Goal: Transaction & Acquisition: Book appointment/travel/reservation

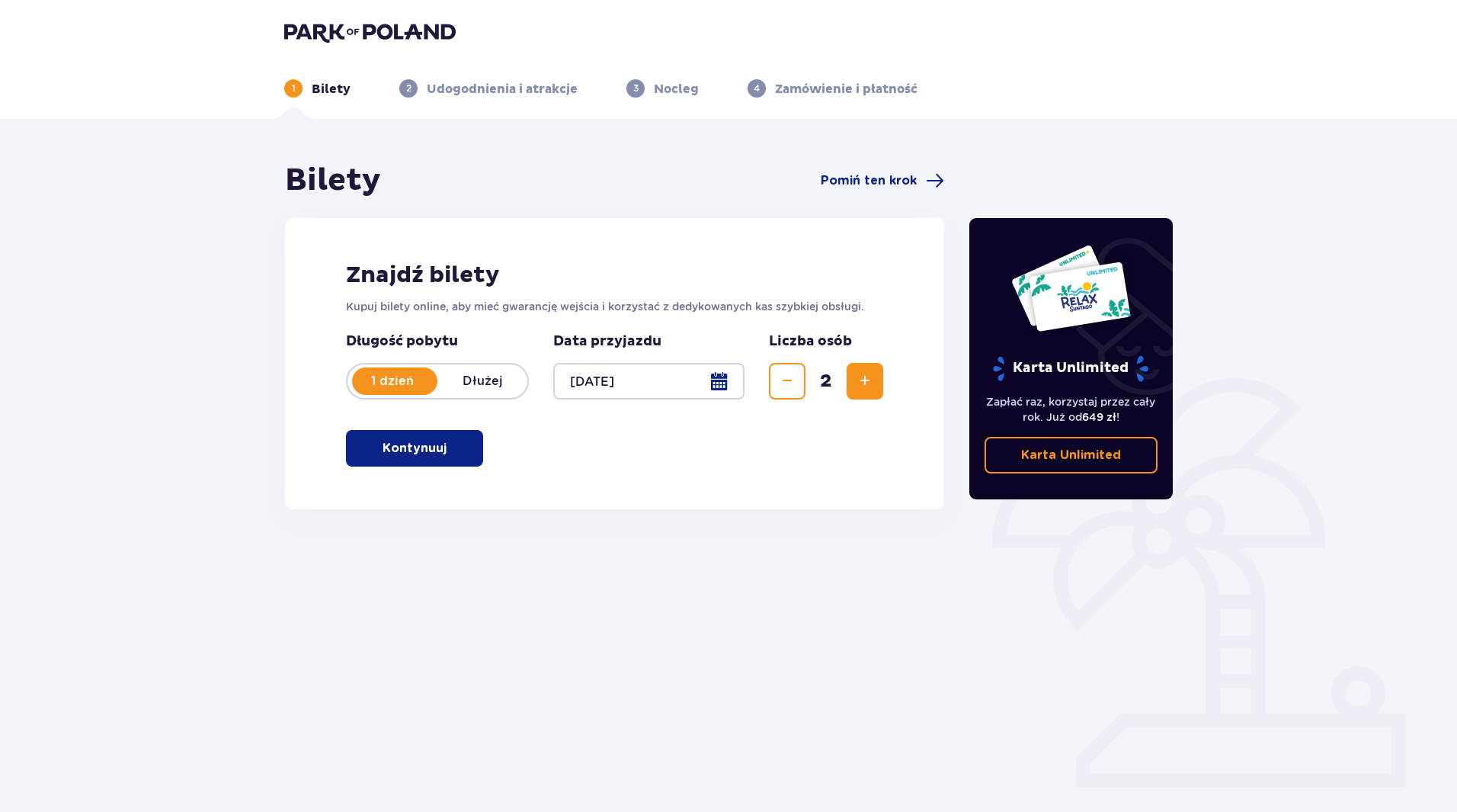
click at [409, 449] on p "Kontynuuj" at bounding box center [415, 448] width 64 height 17
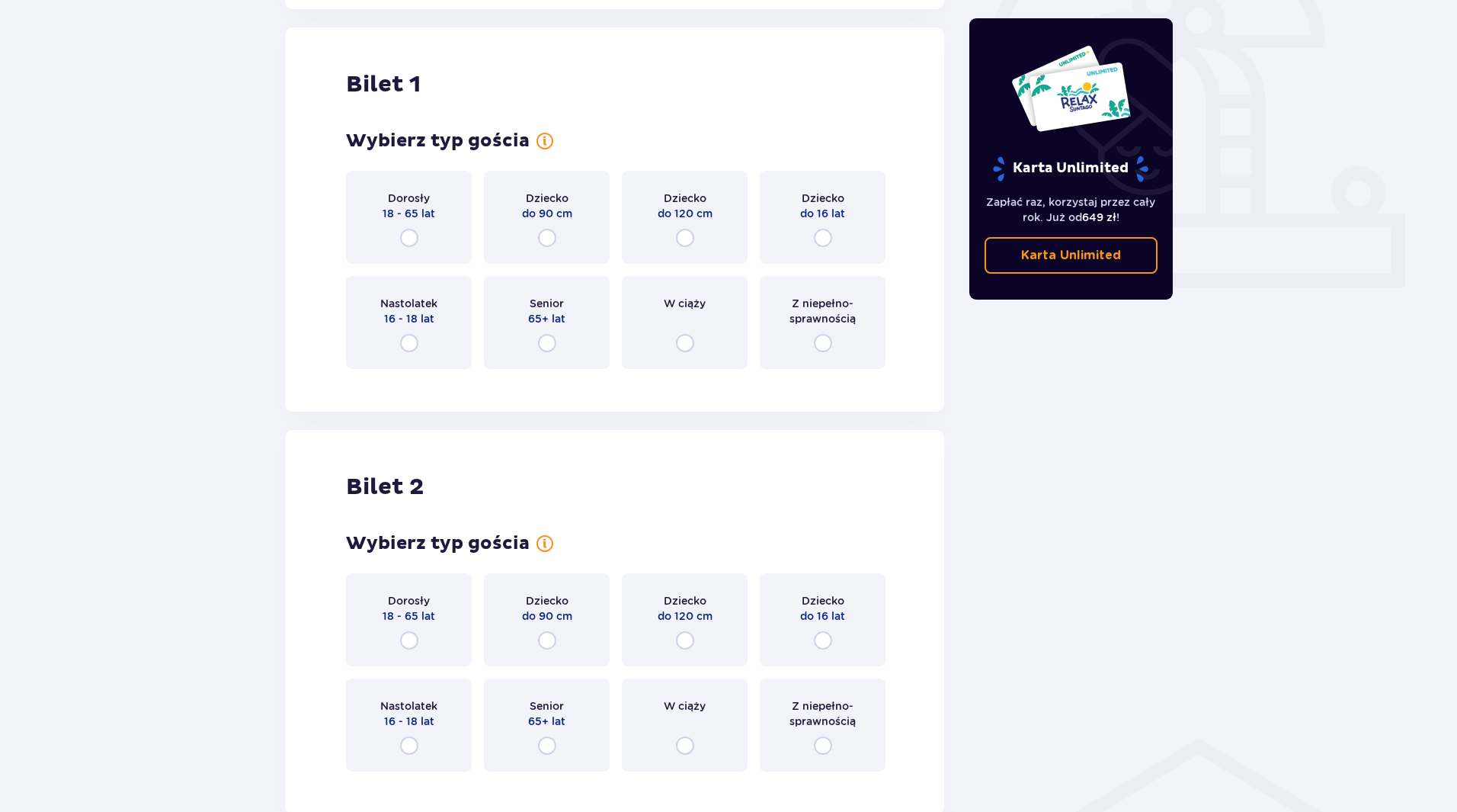
scroll to position [509, 0]
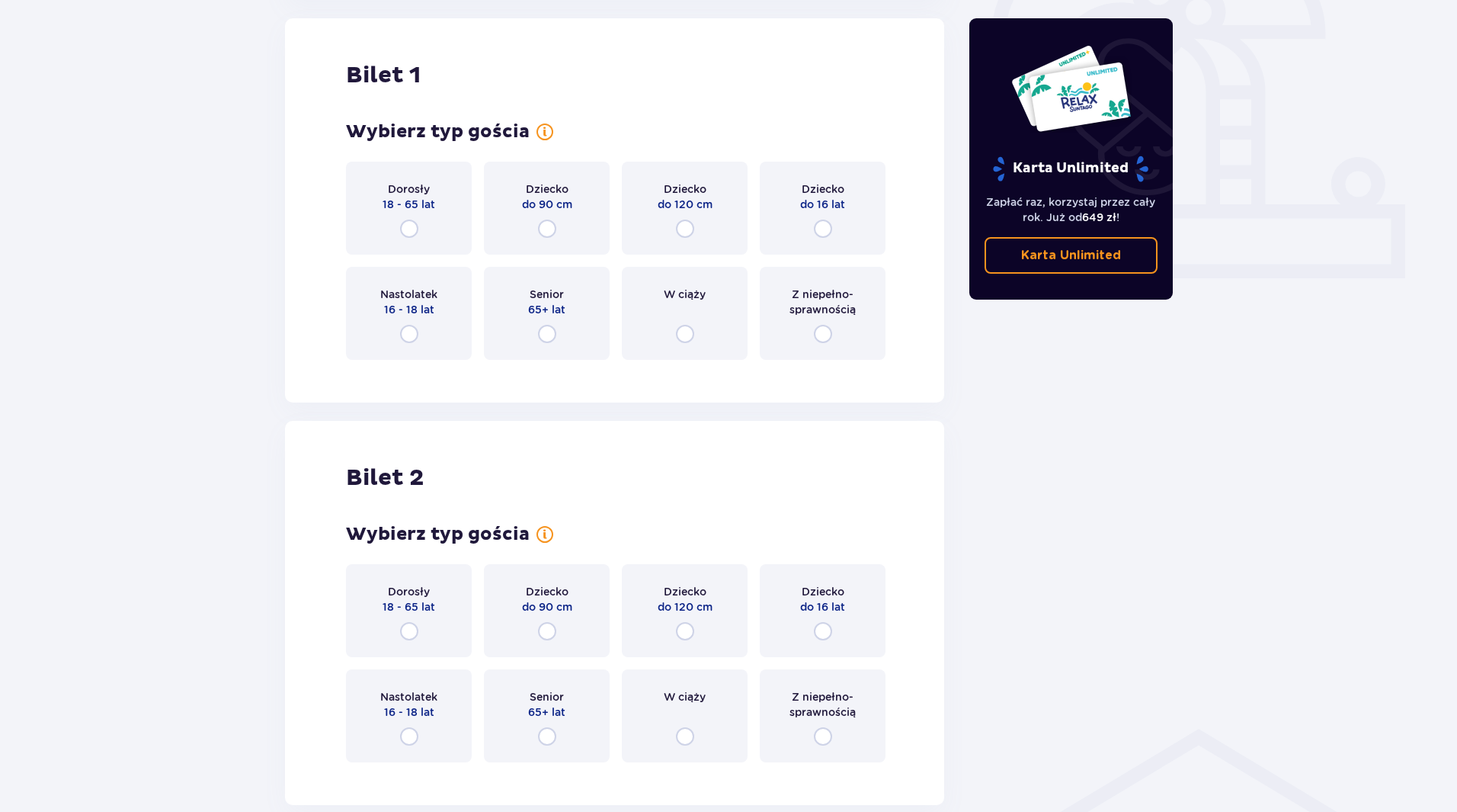
click at [413, 226] on input "radio" at bounding box center [409, 229] width 18 height 18
radio input "true"
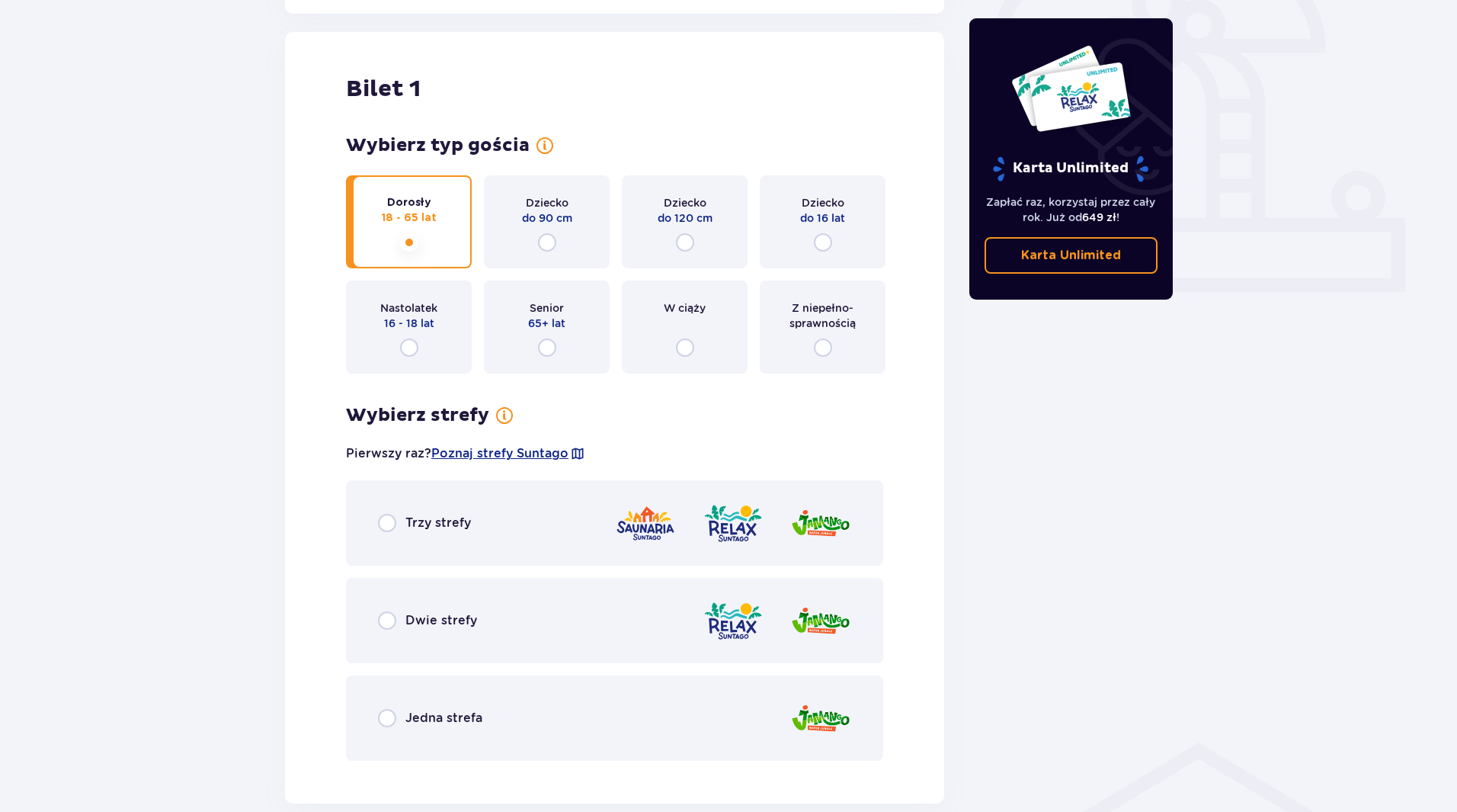
scroll to position [576, 0]
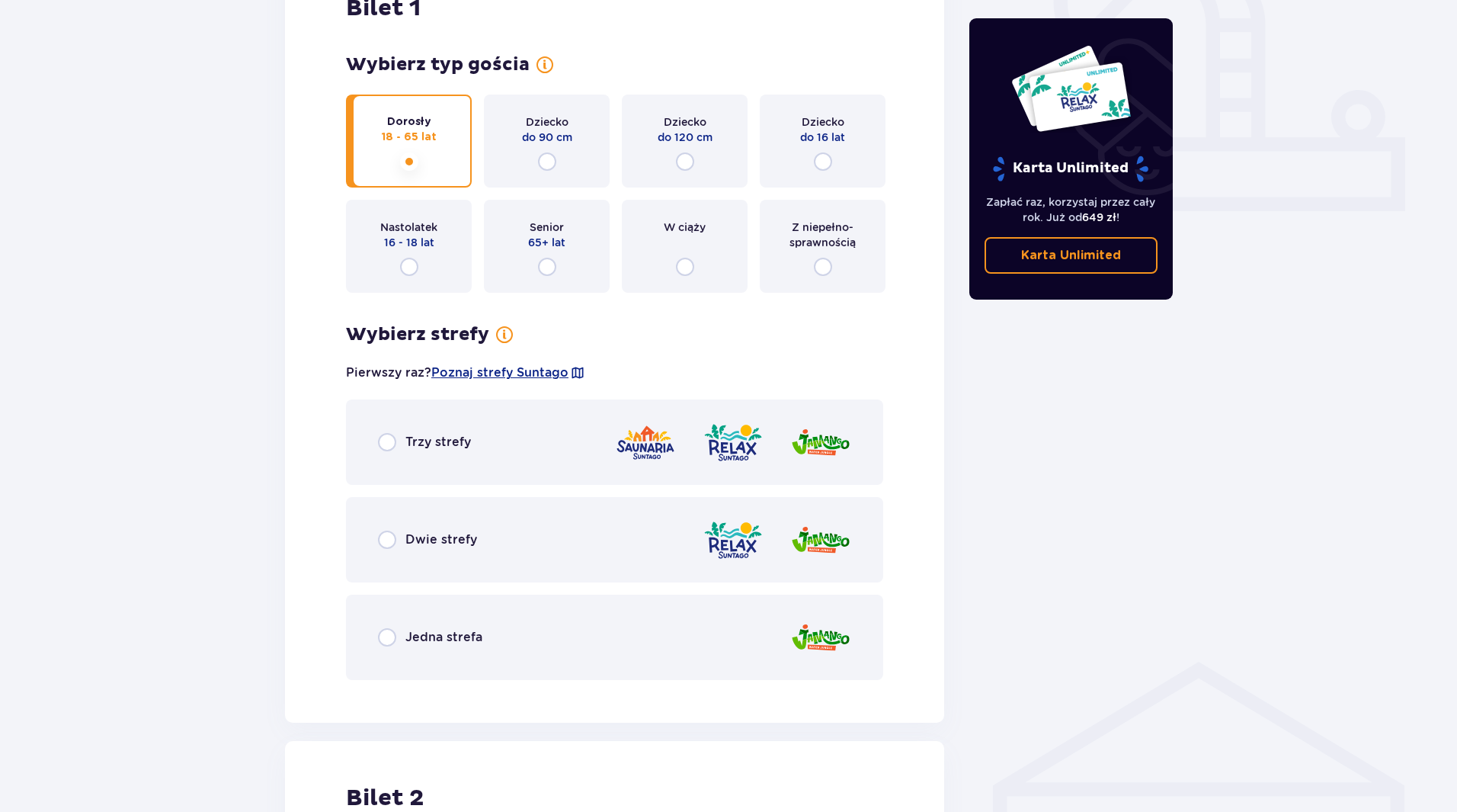
click at [387, 440] on input "radio" at bounding box center [387, 442] width 18 height 18
radio input "true"
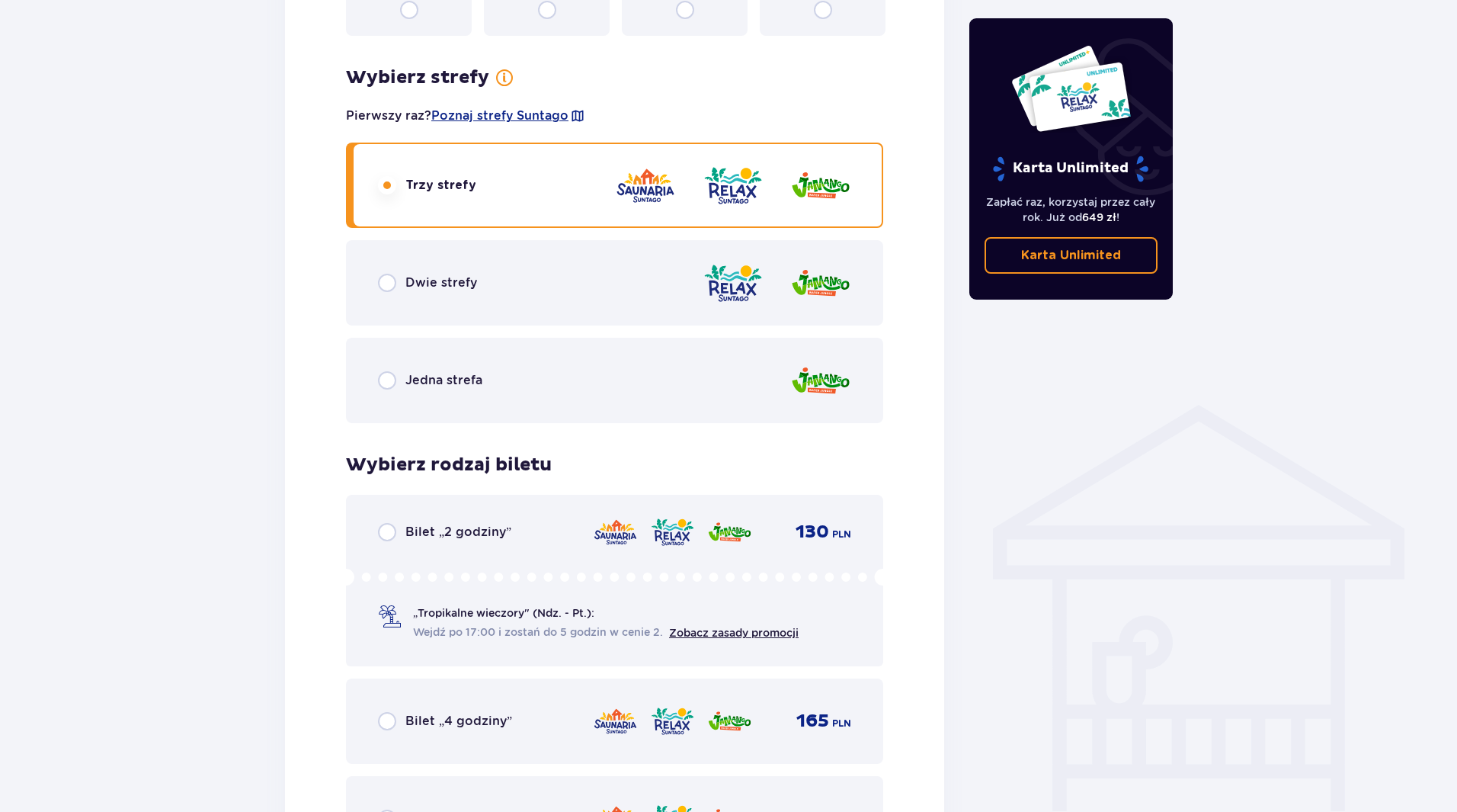
scroll to position [811, 0]
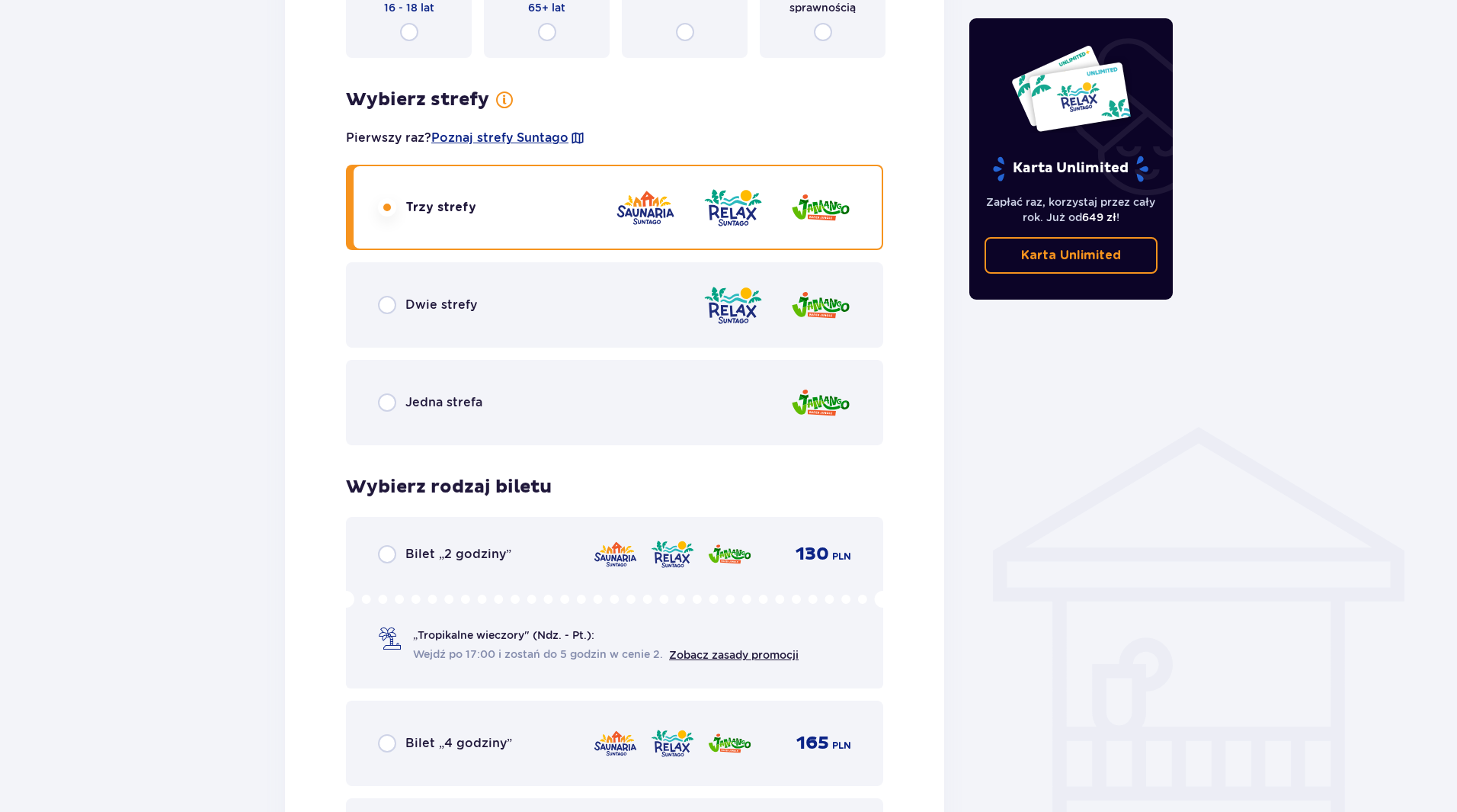
click at [818, 400] on img at bounding box center [821, 403] width 61 height 43
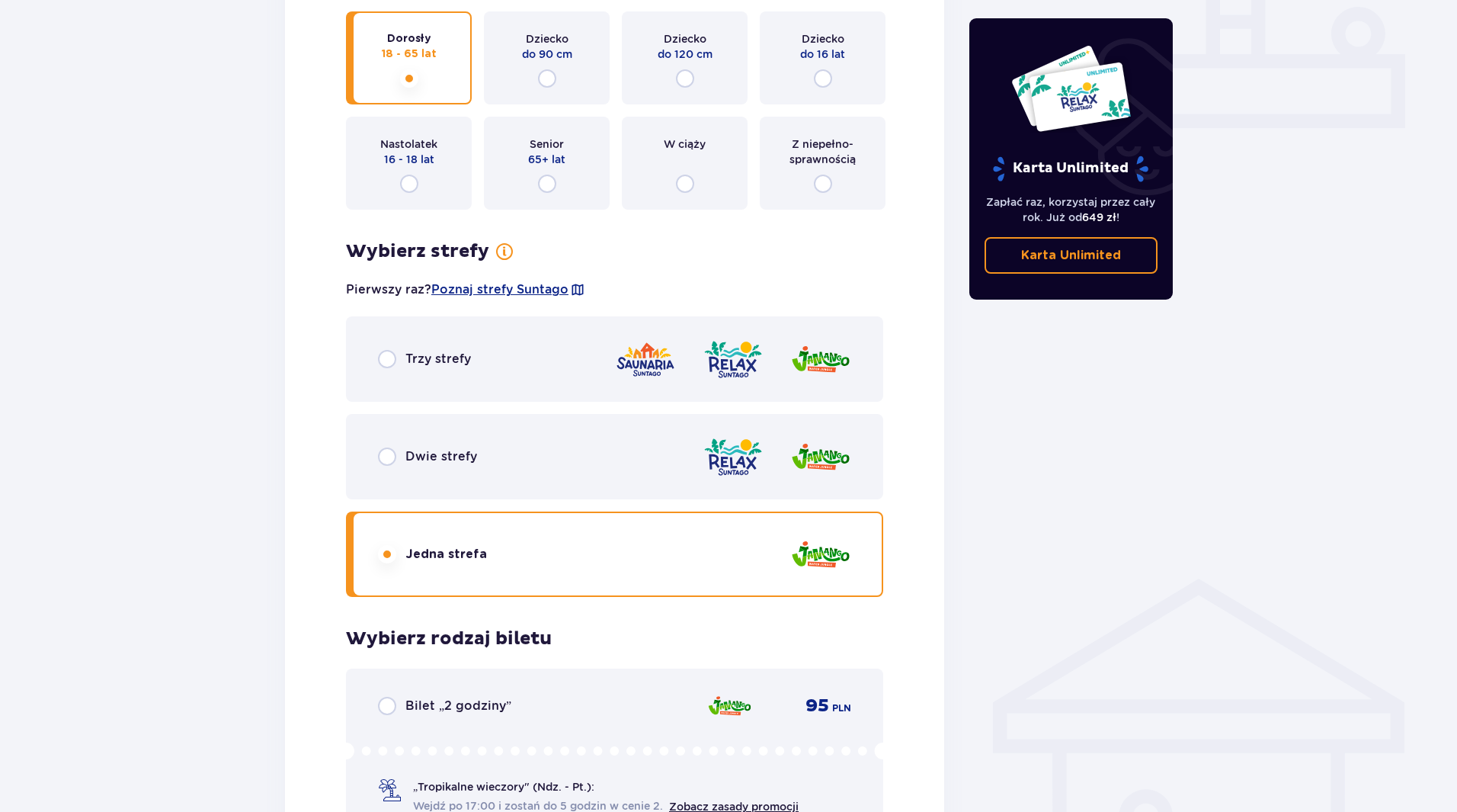
scroll to position [659, 0]
click at [395, 361] on input "radio" at bounding box center [387, 360] width 18 height 18
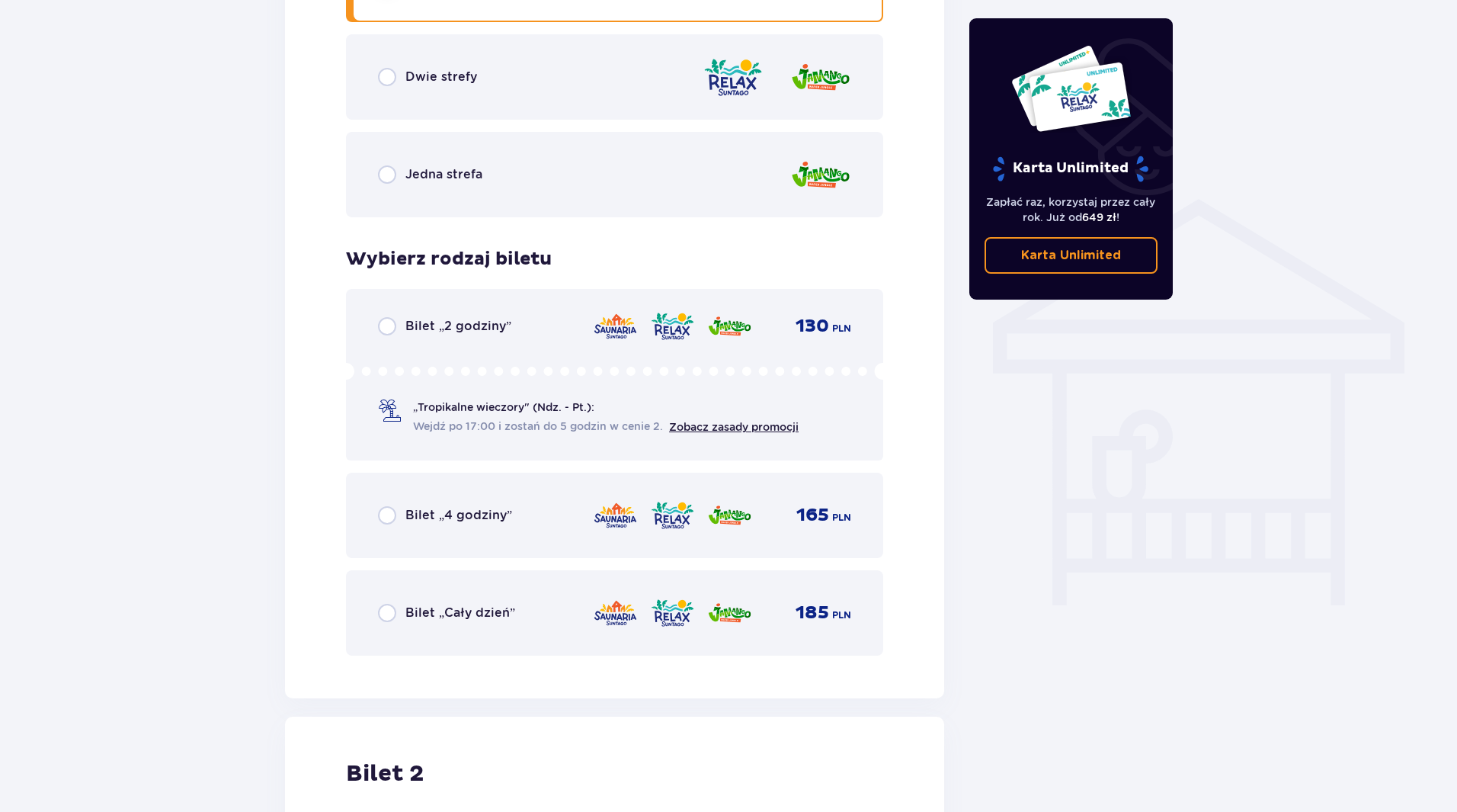
scroll to position [1039, 0]
click at [392, 517] on input "radio" at bounding box center [387, 515] width 18 height 18
radio input "true"
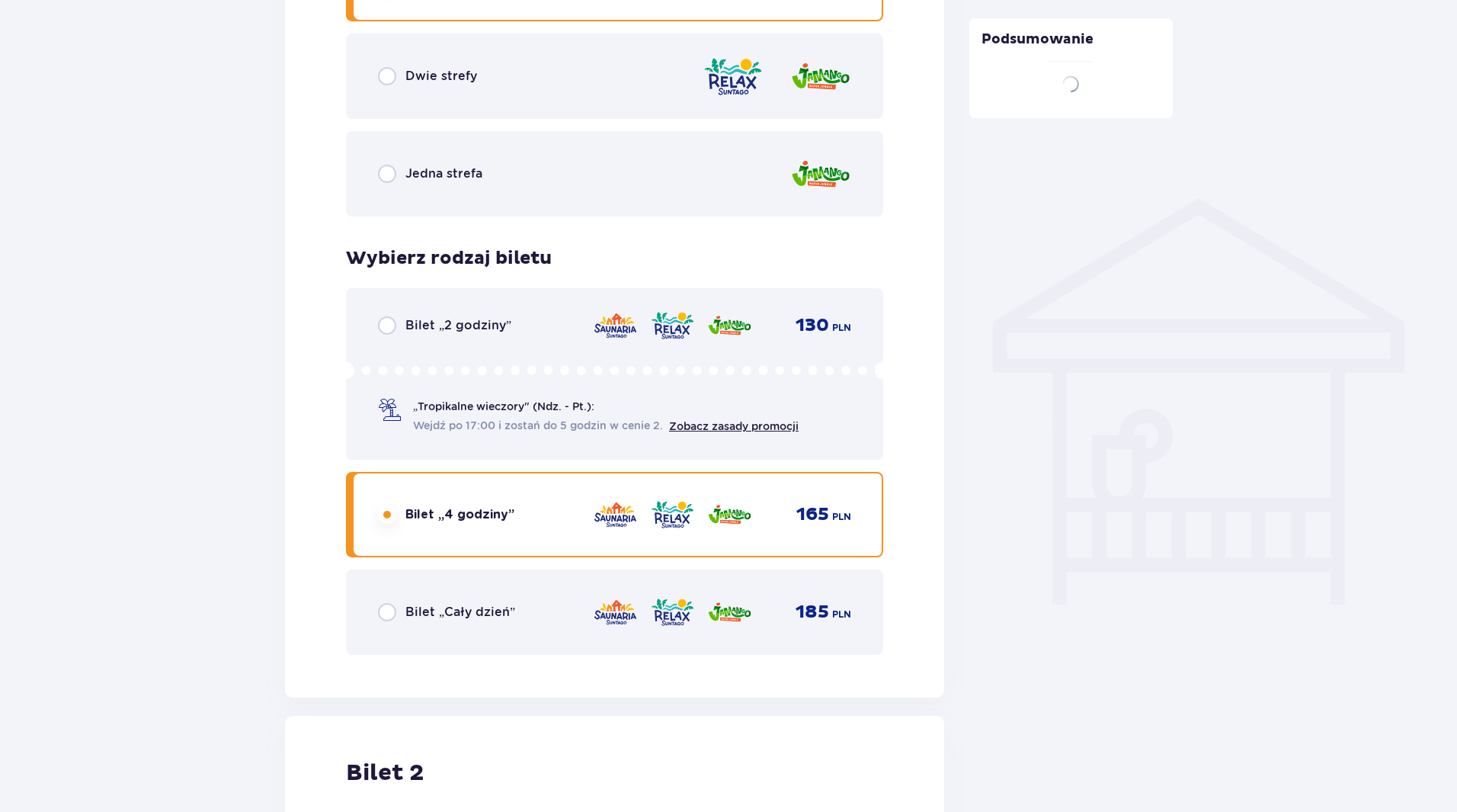
scroll to position [1492, 0]
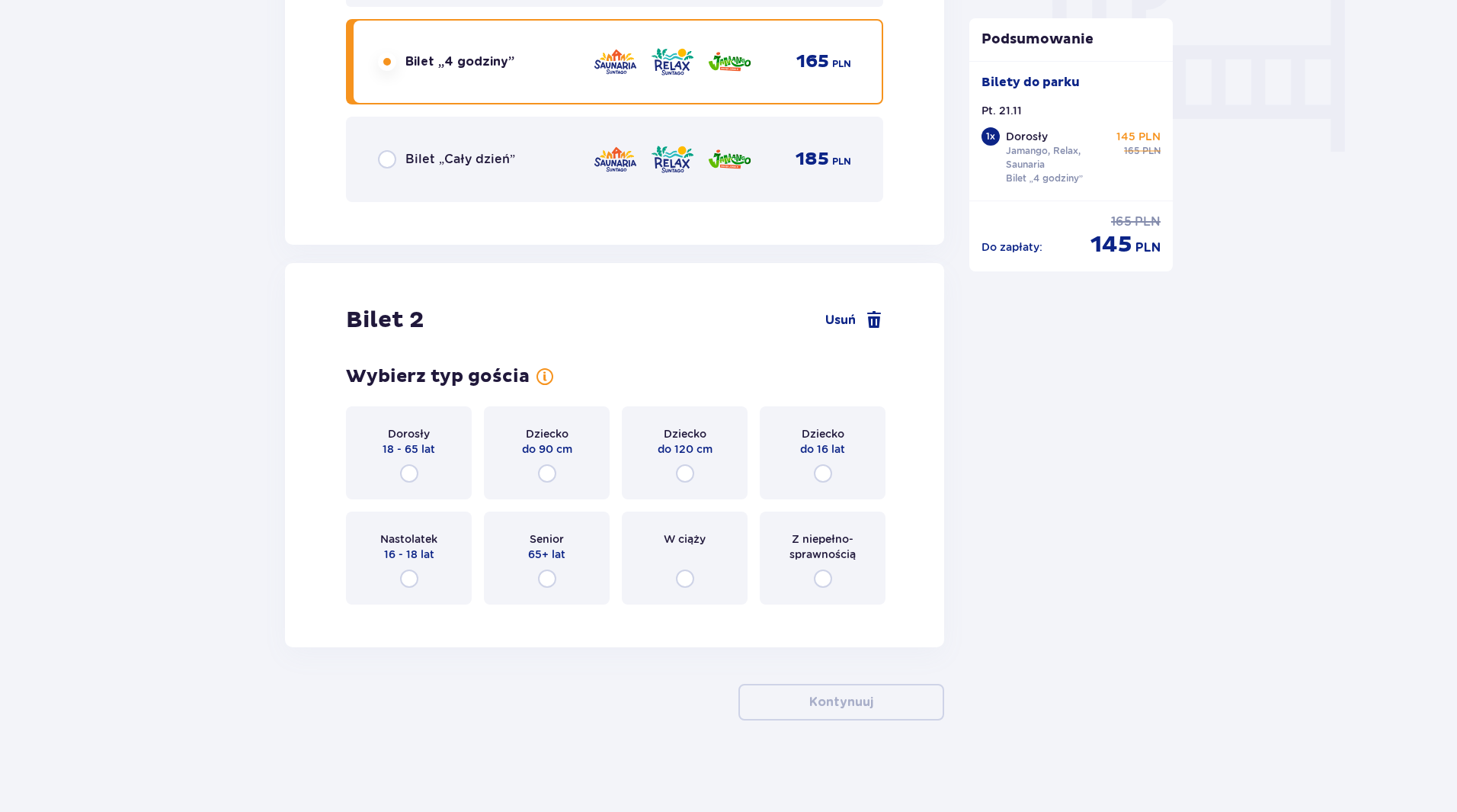
click at [408, 472] on input "radio" at bounding box center [409, 473] width 18 height 18
radio input "true"
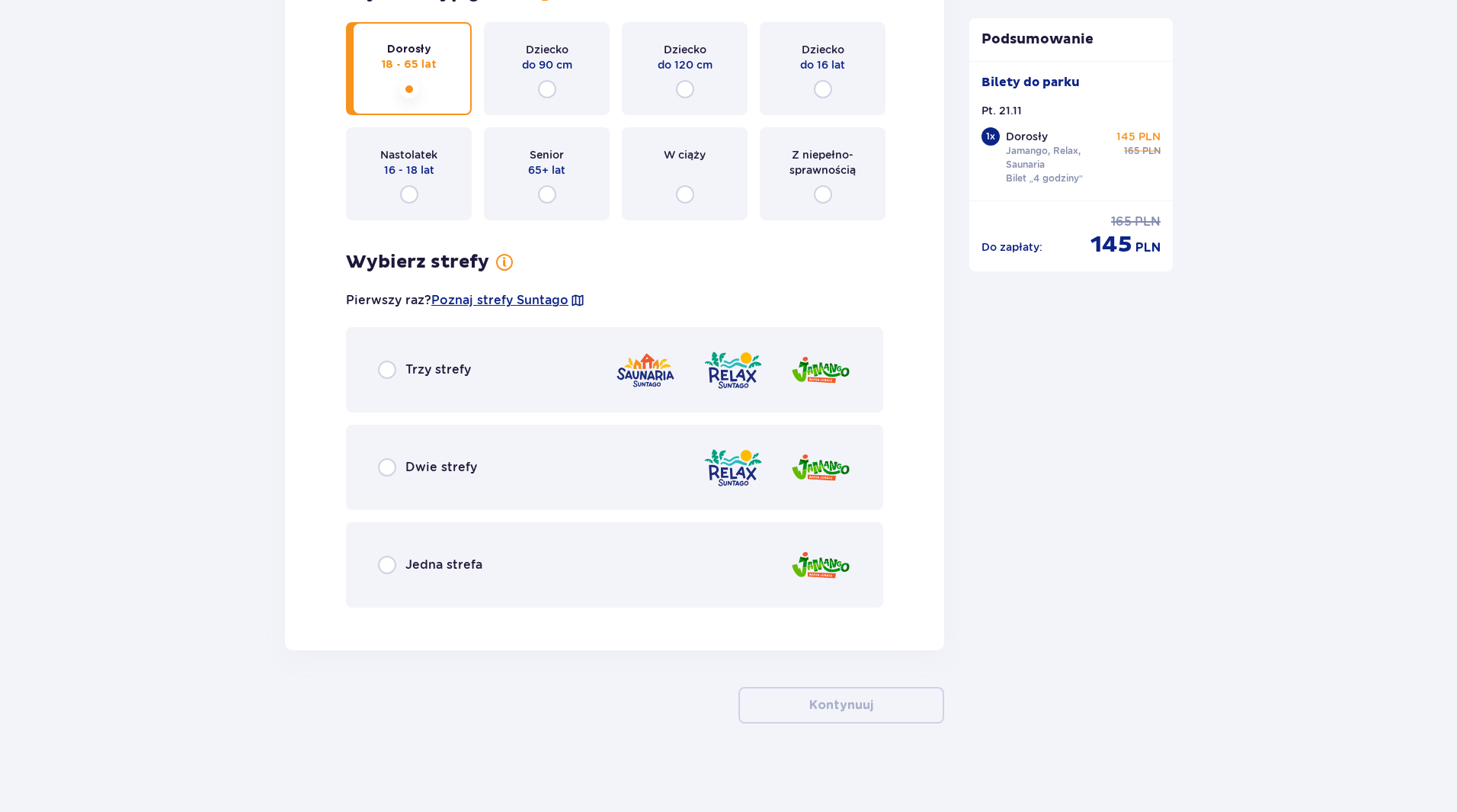
scroll to position [1879, 0]
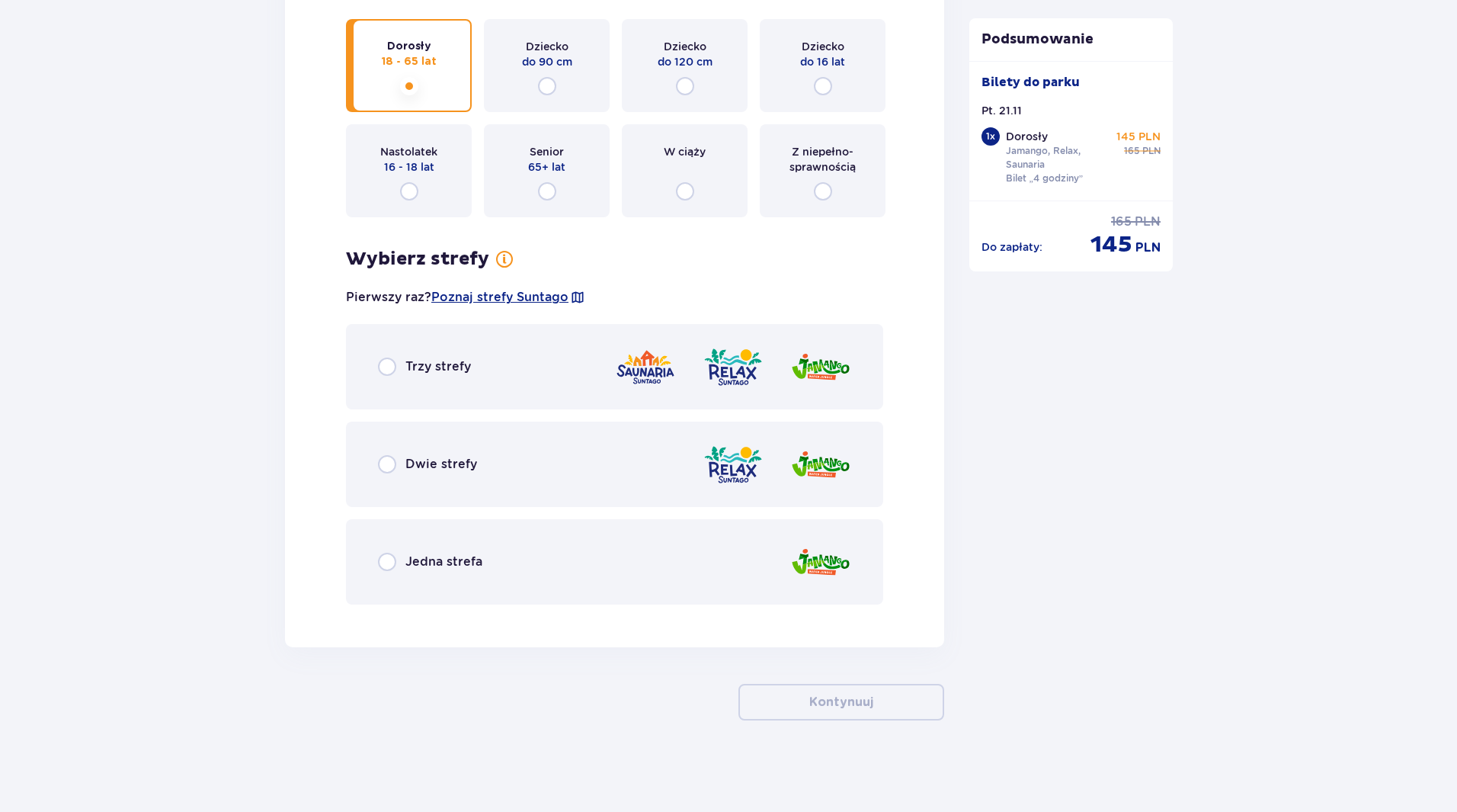
click at [380, 472] on input "radio" at bounding box center [387, 464] width 18 height 18
radio input "true"
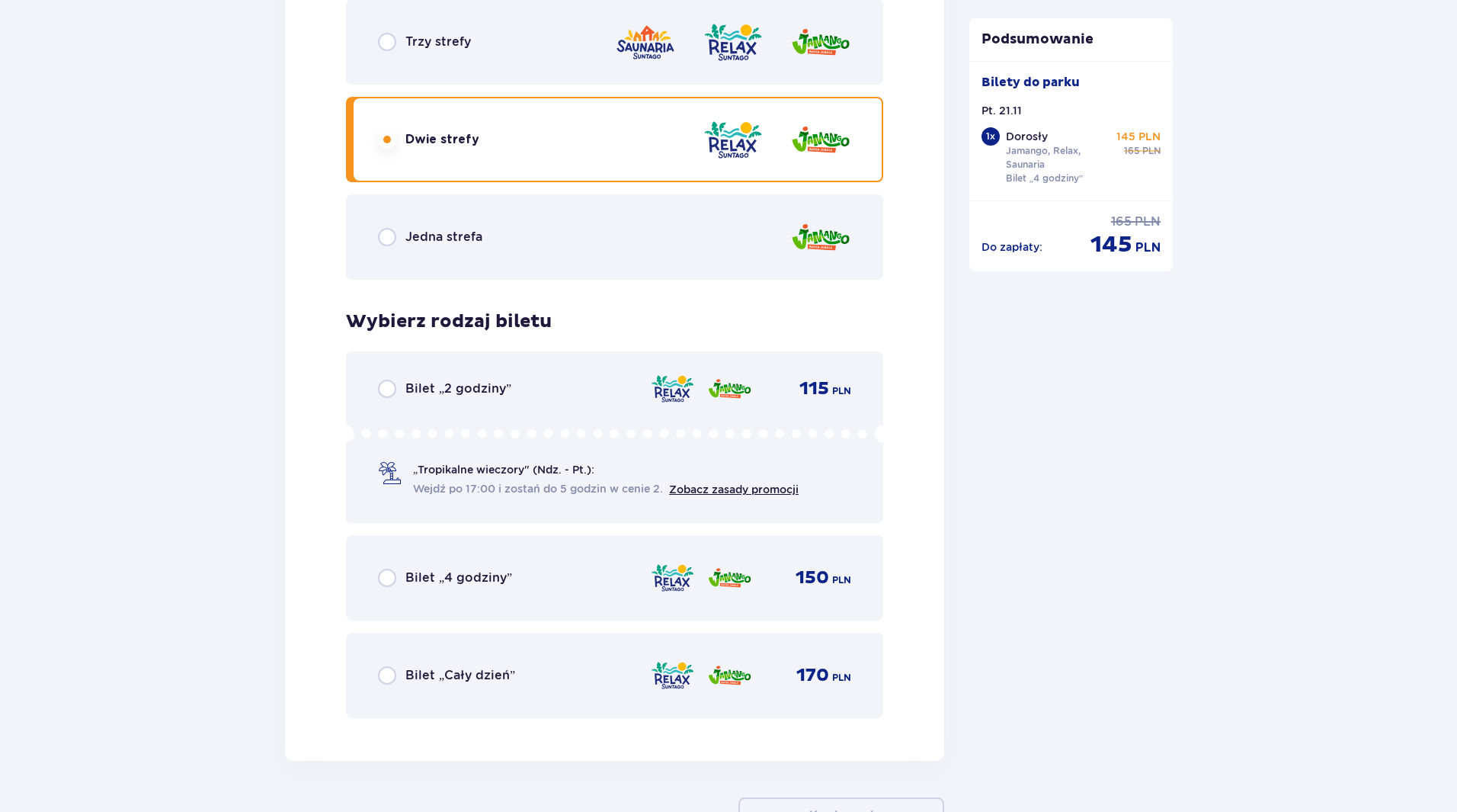
scroll to position [2165, 0]
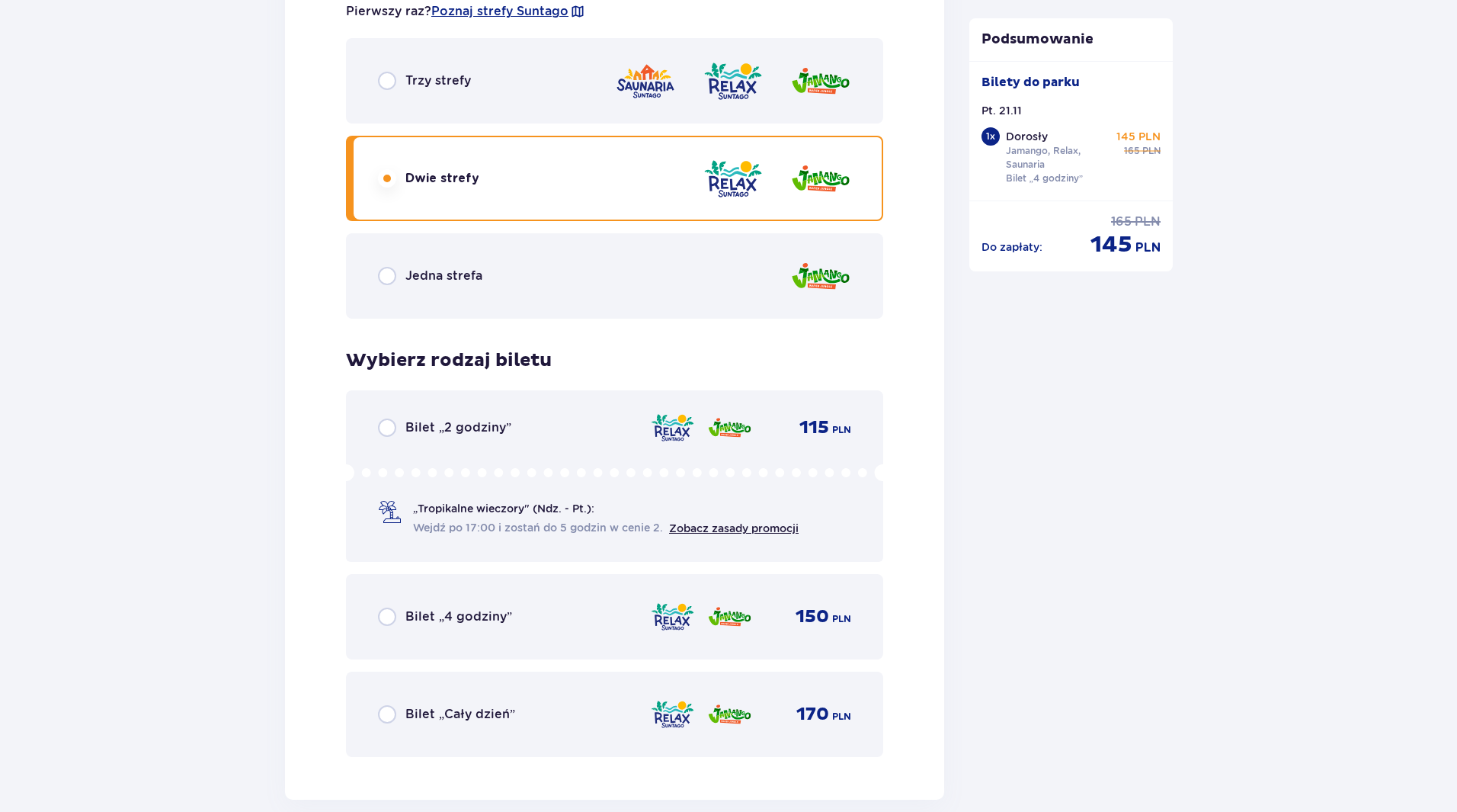
click at [390, 621] on input "radio" at bounding box center [387, 617] width 18 height 18
radio input "true"
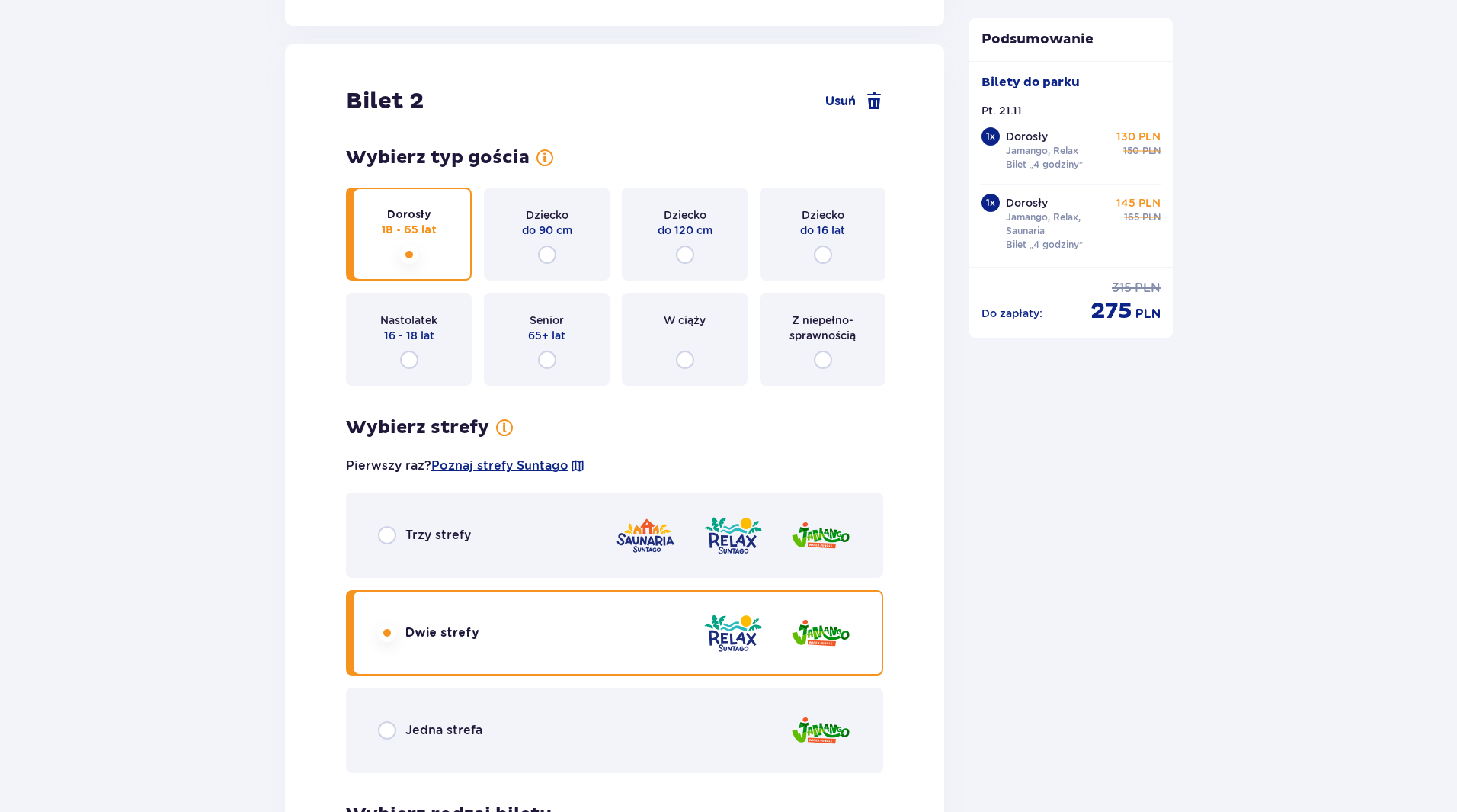
scroll to position [1940, 0]
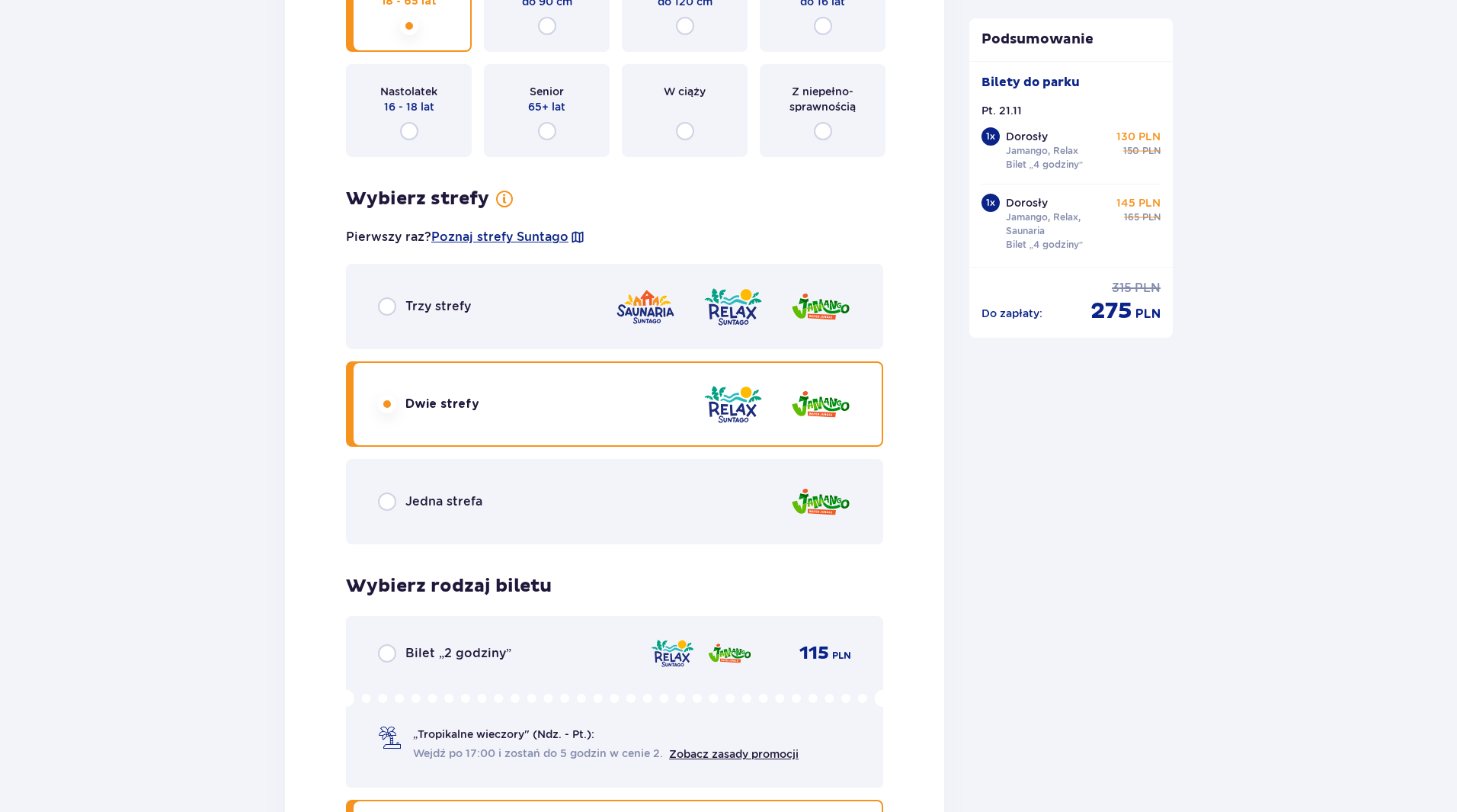
click at [391, 305] on input "radio" at bounding box center [387, 307] width 18 height 18
radio input "true"
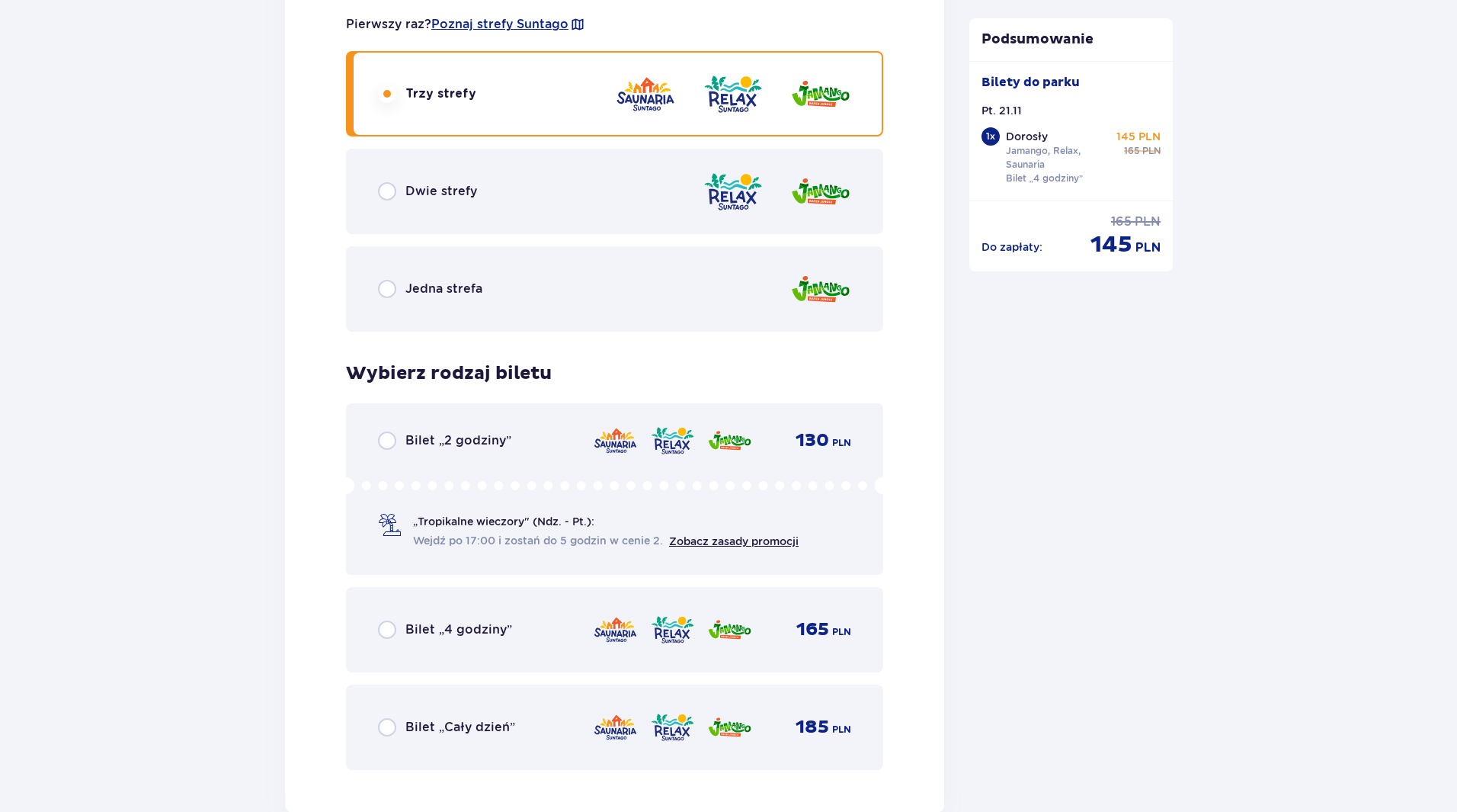
scroll to position [2168, 0]
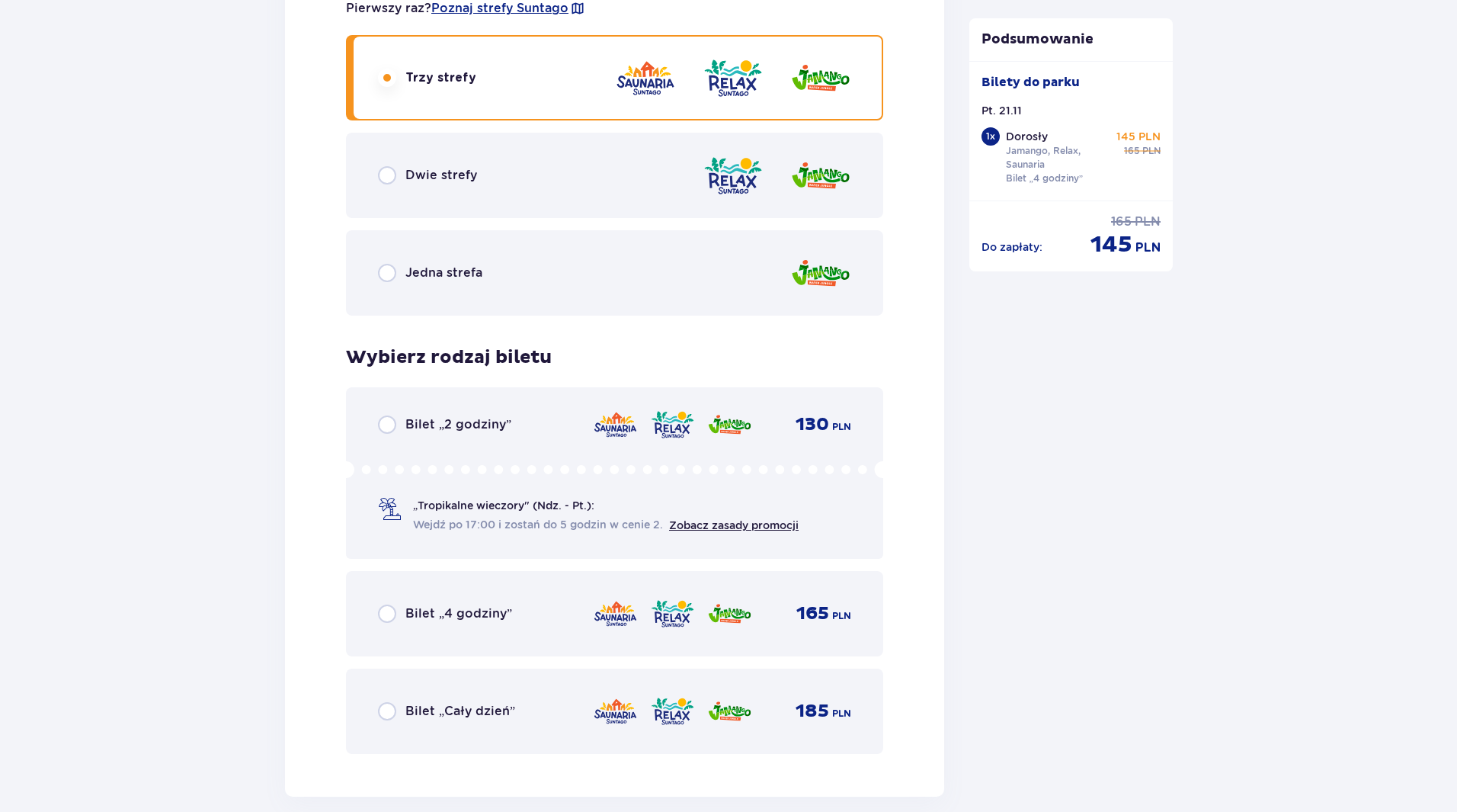
click at [381, 615] on input "radio" at bounding box center [387, 614] width 18 height 18
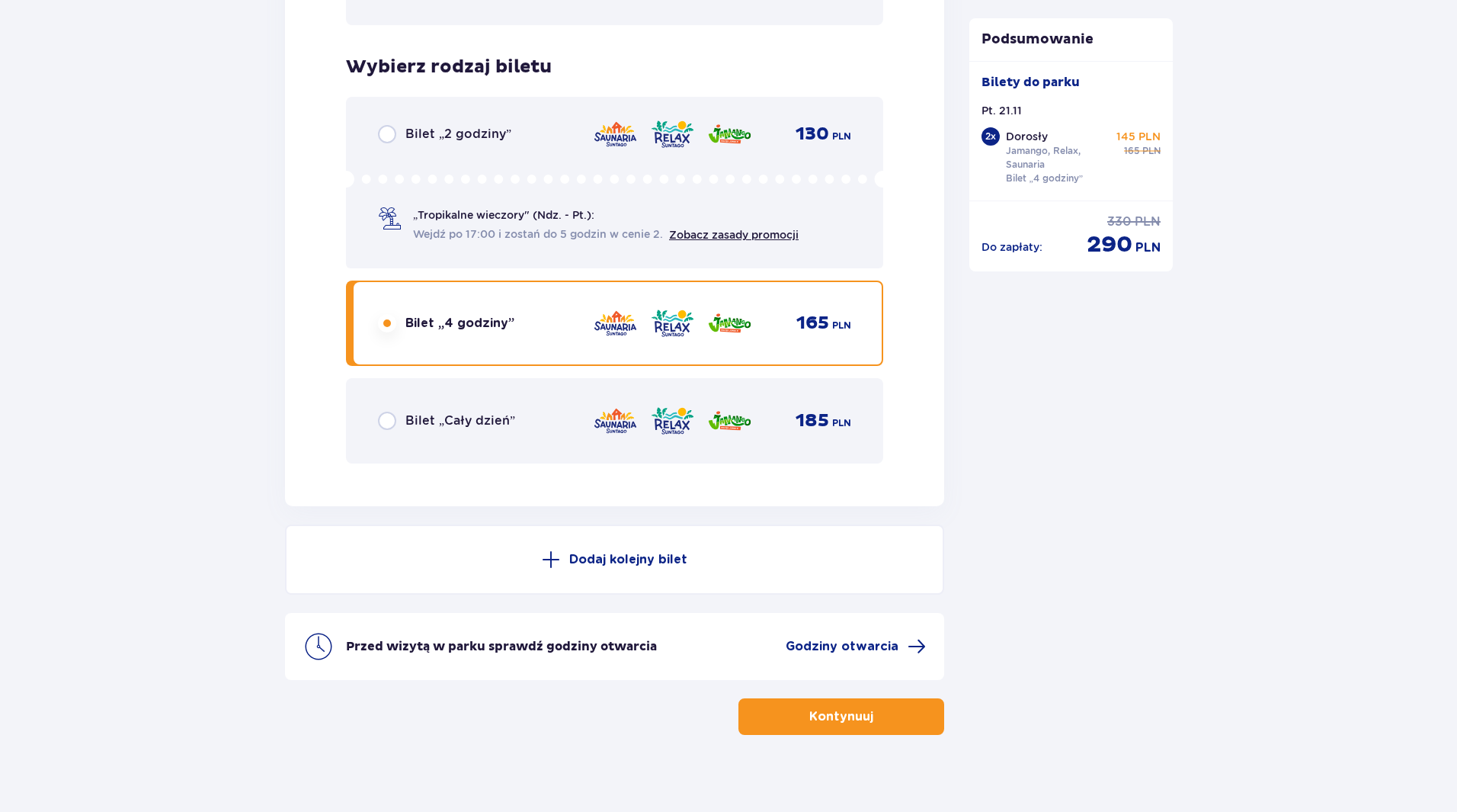
scroll to position [2473, 0]
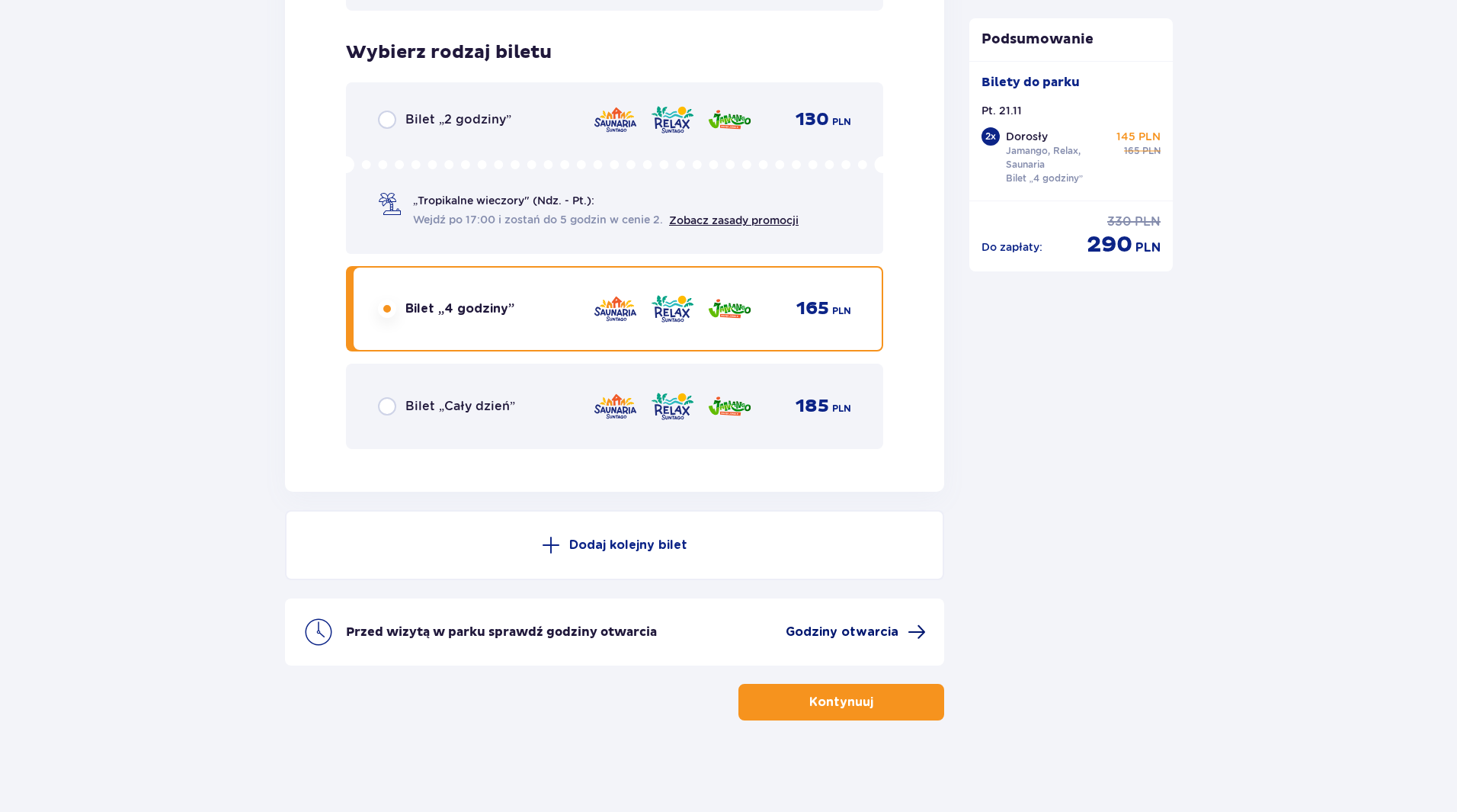
click at [861, 636] on span "Godziny otwarcia" at bounding box center [842, 632] width 113 height 17
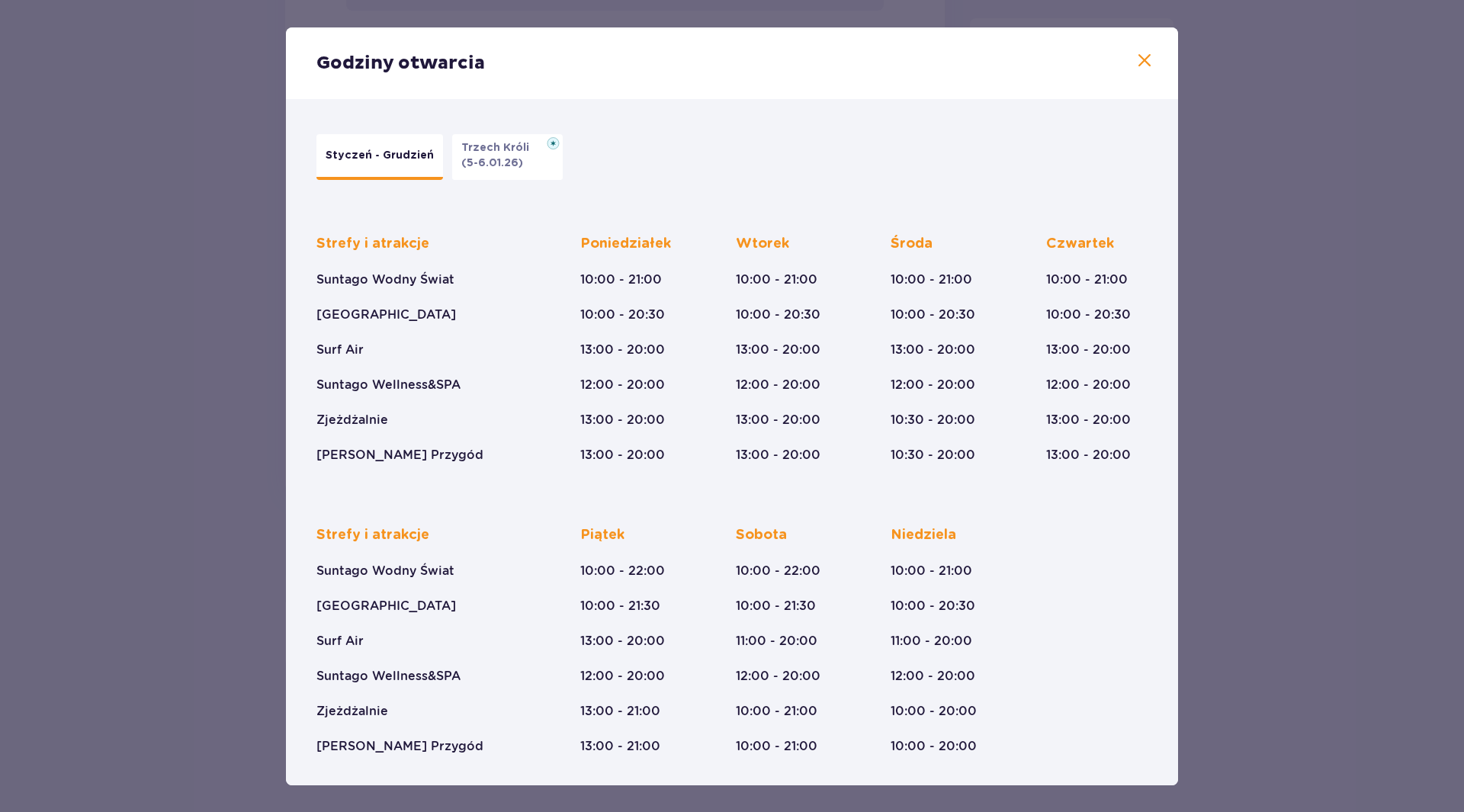
click at [1147, 61] on span at bounding box center [1144, 61] width 18 height 18
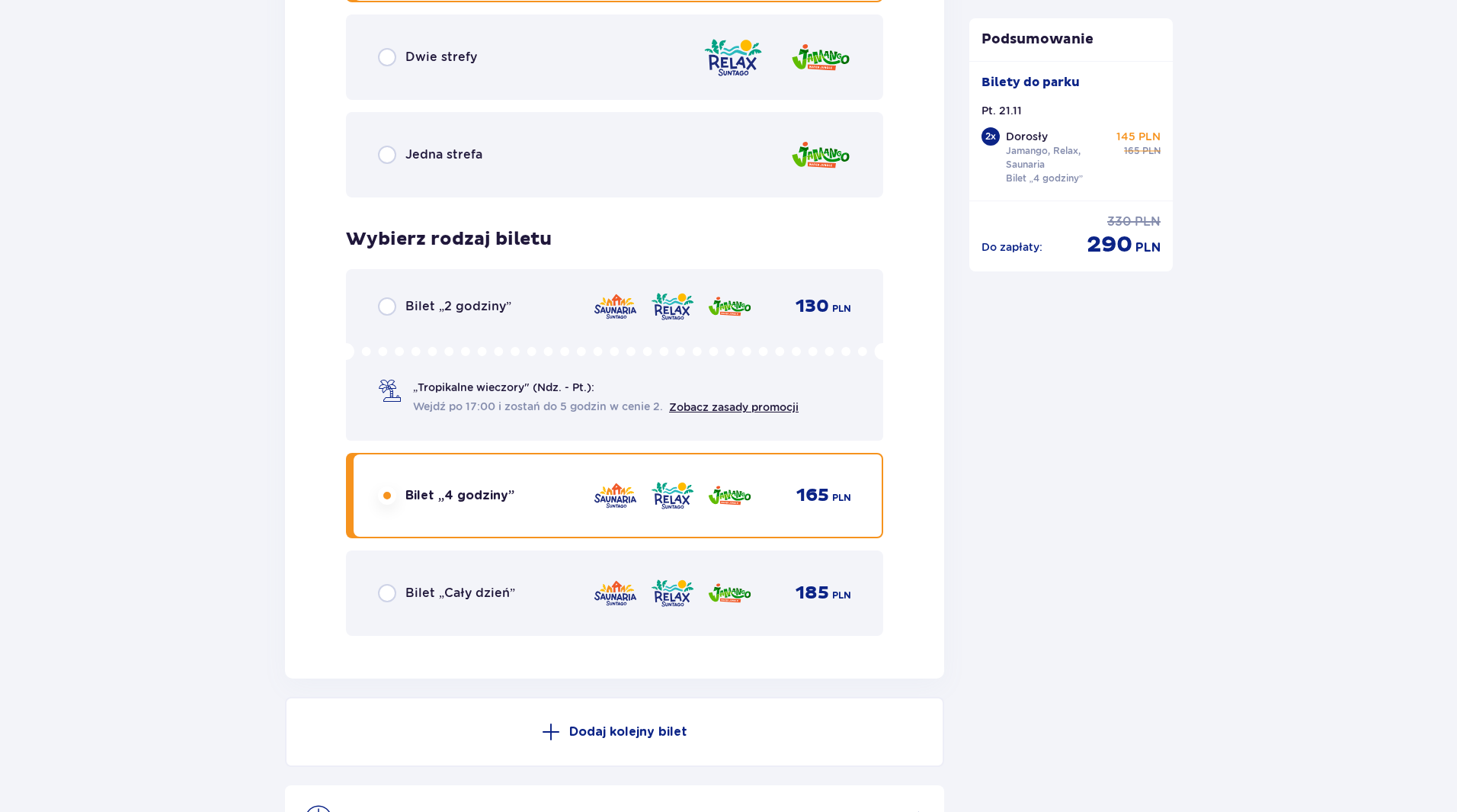
scroll to position [2473, 0]
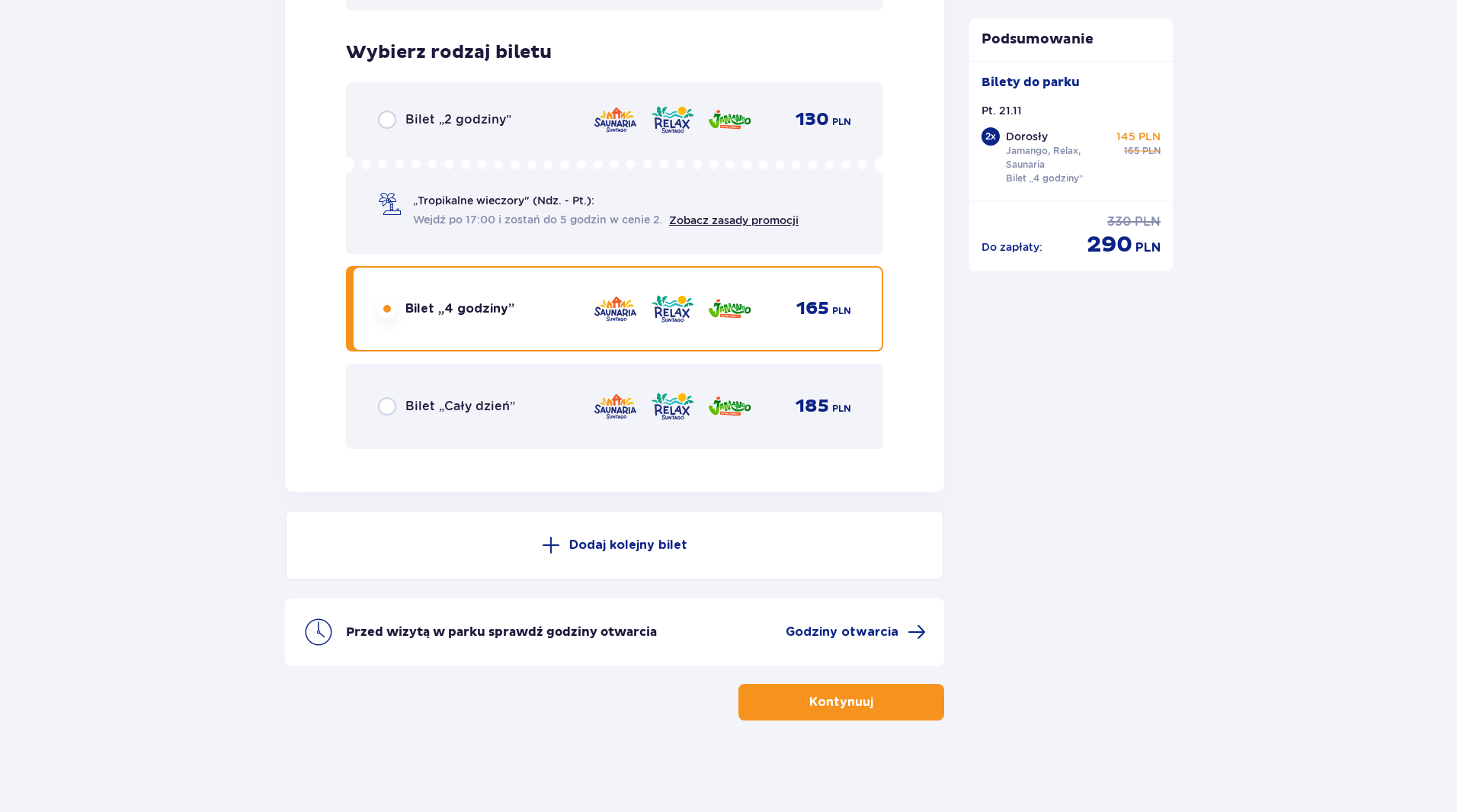
click at [910, 704] on button "Kontynuuj" at bounding box center [842, 702] width 206 height 37
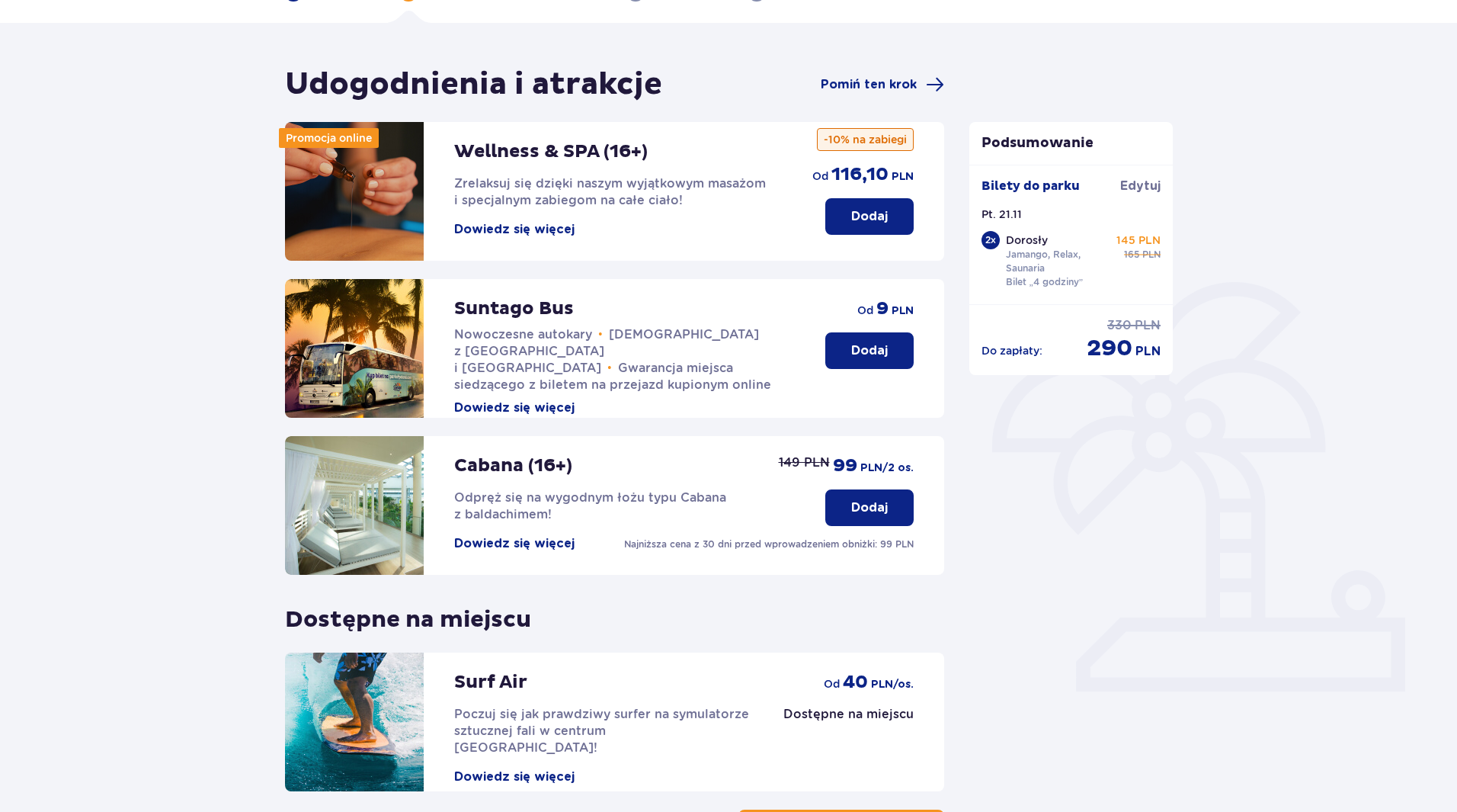
scroll to position [222, 0]
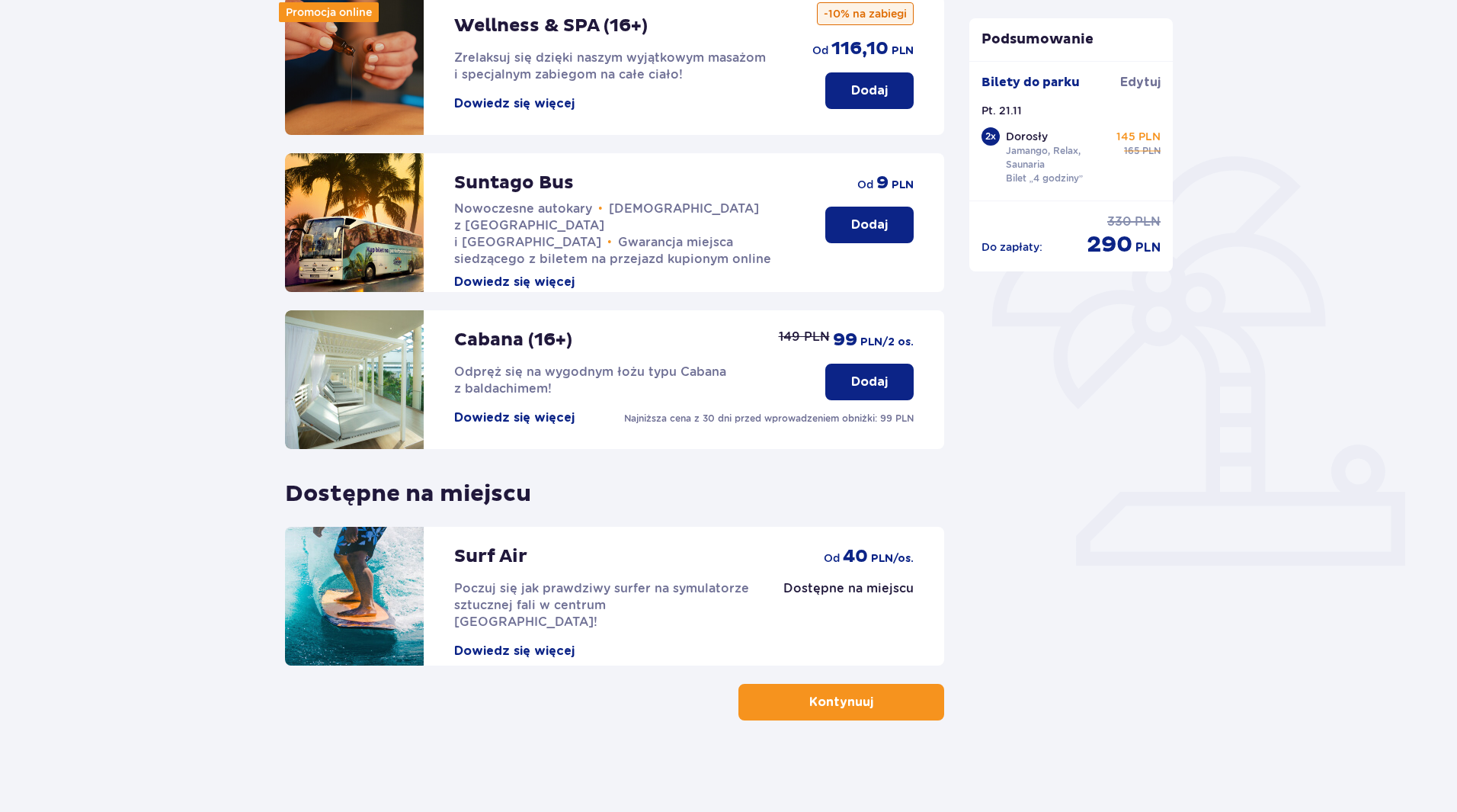
click at [879, 703] on span "button" at bounding box center [877, 702] width 18 height 18
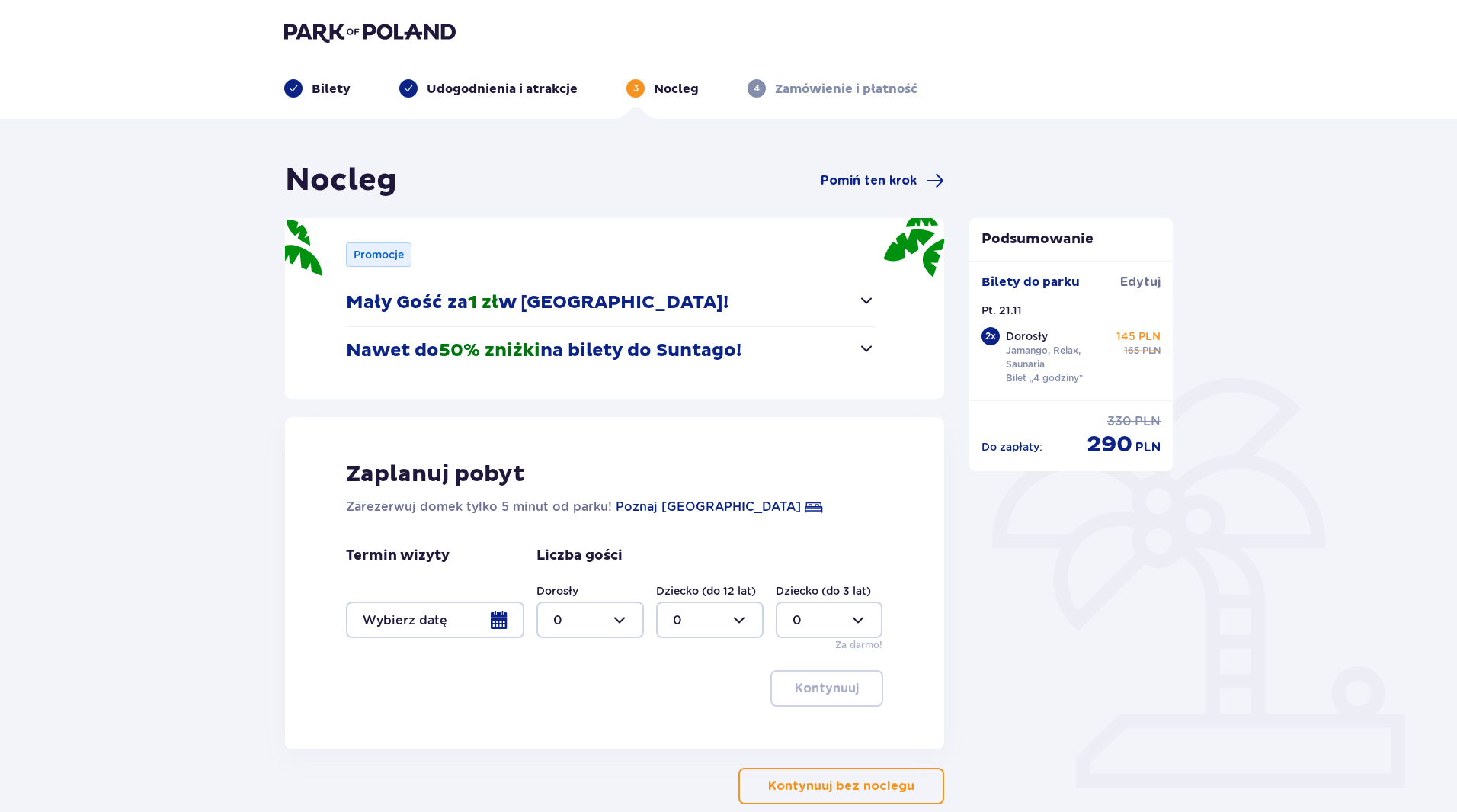
click at [856, 306] on button "Mały Gość za 1 zł w Suntago Village!" at bounding box center [611, 303] width 530 height 47
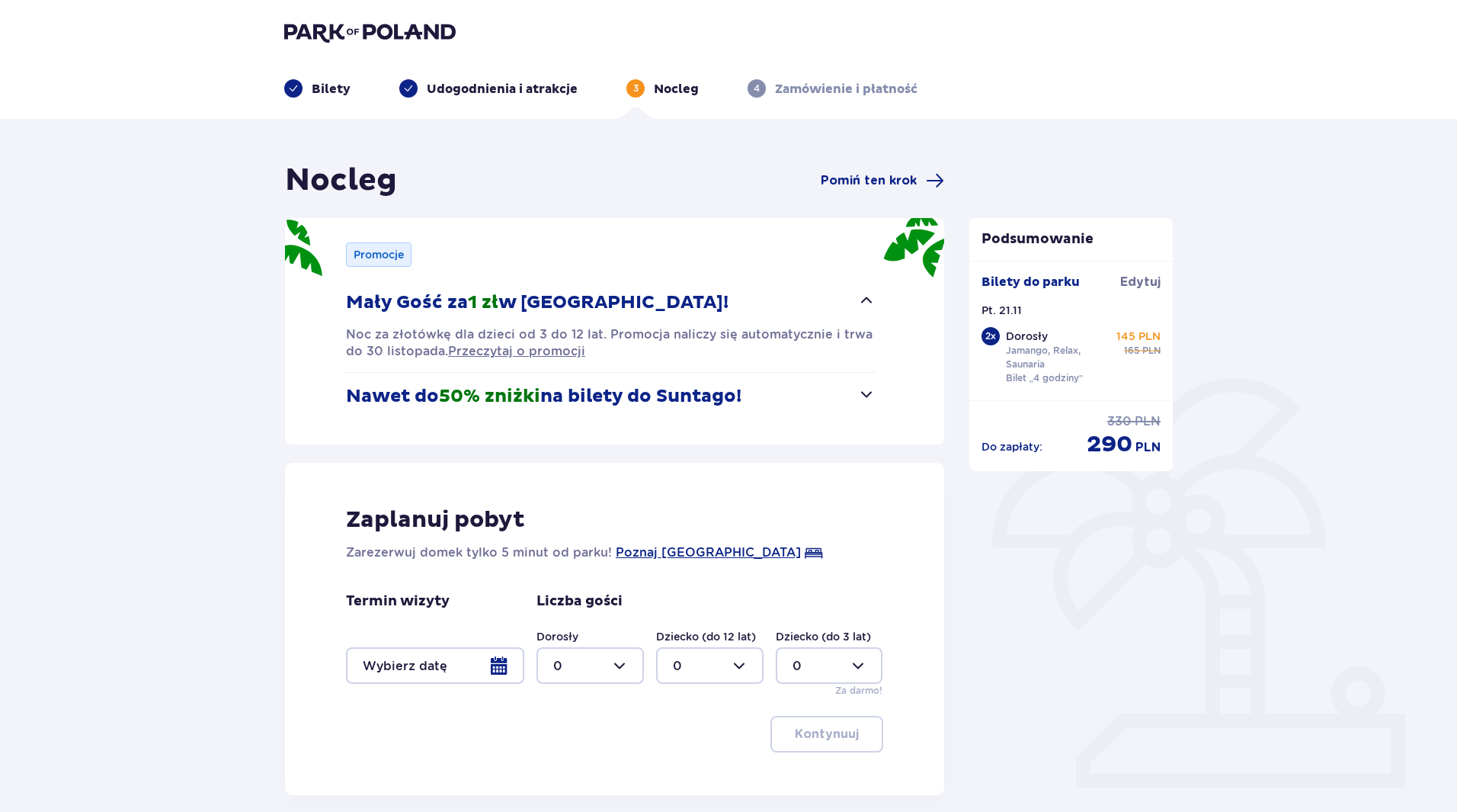
click at [871, 396] on span "button" at bounding box center [867, 394] width 18 height 18
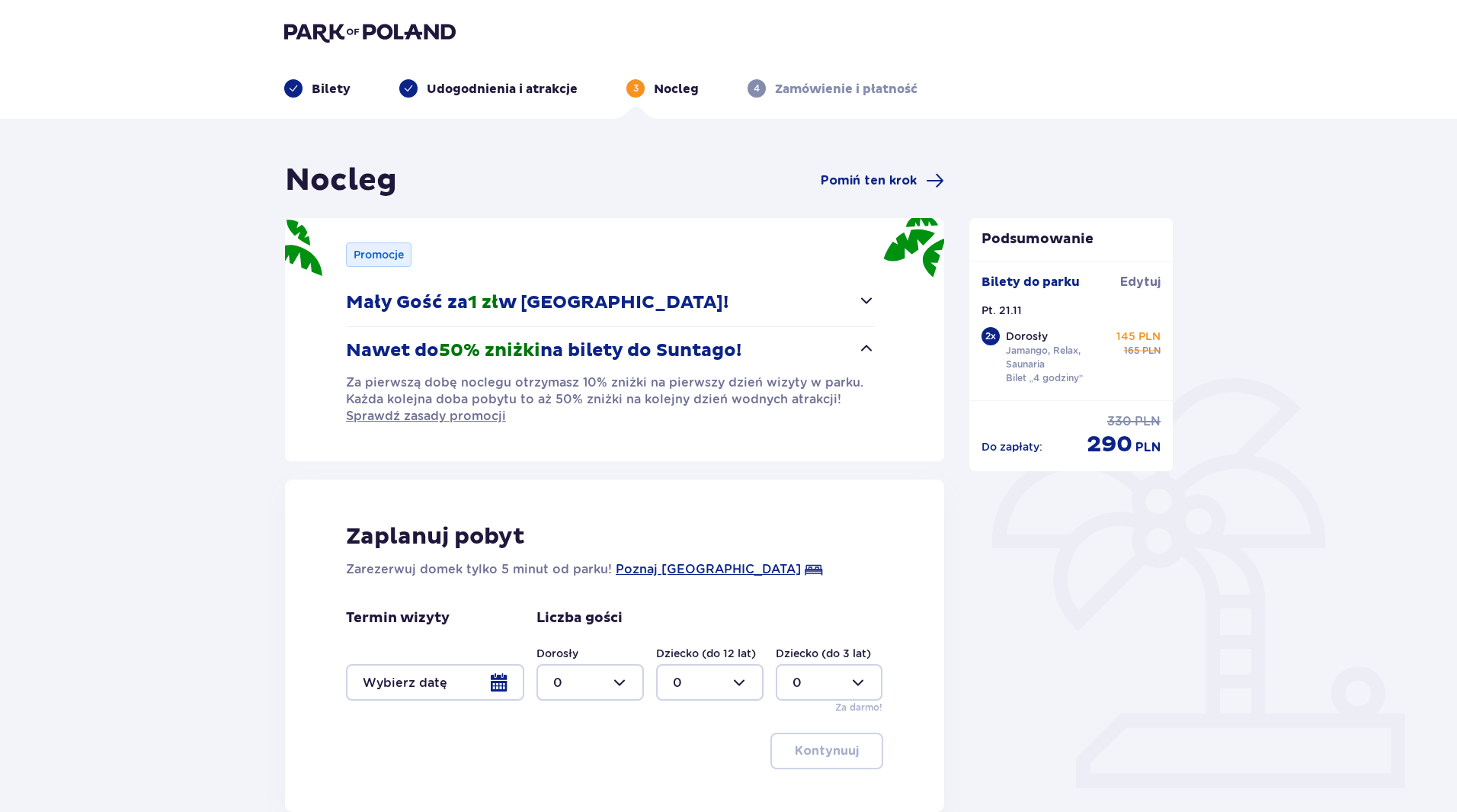
click at [498, 685] on div at bounding box center [435, 682] width 178 height 37
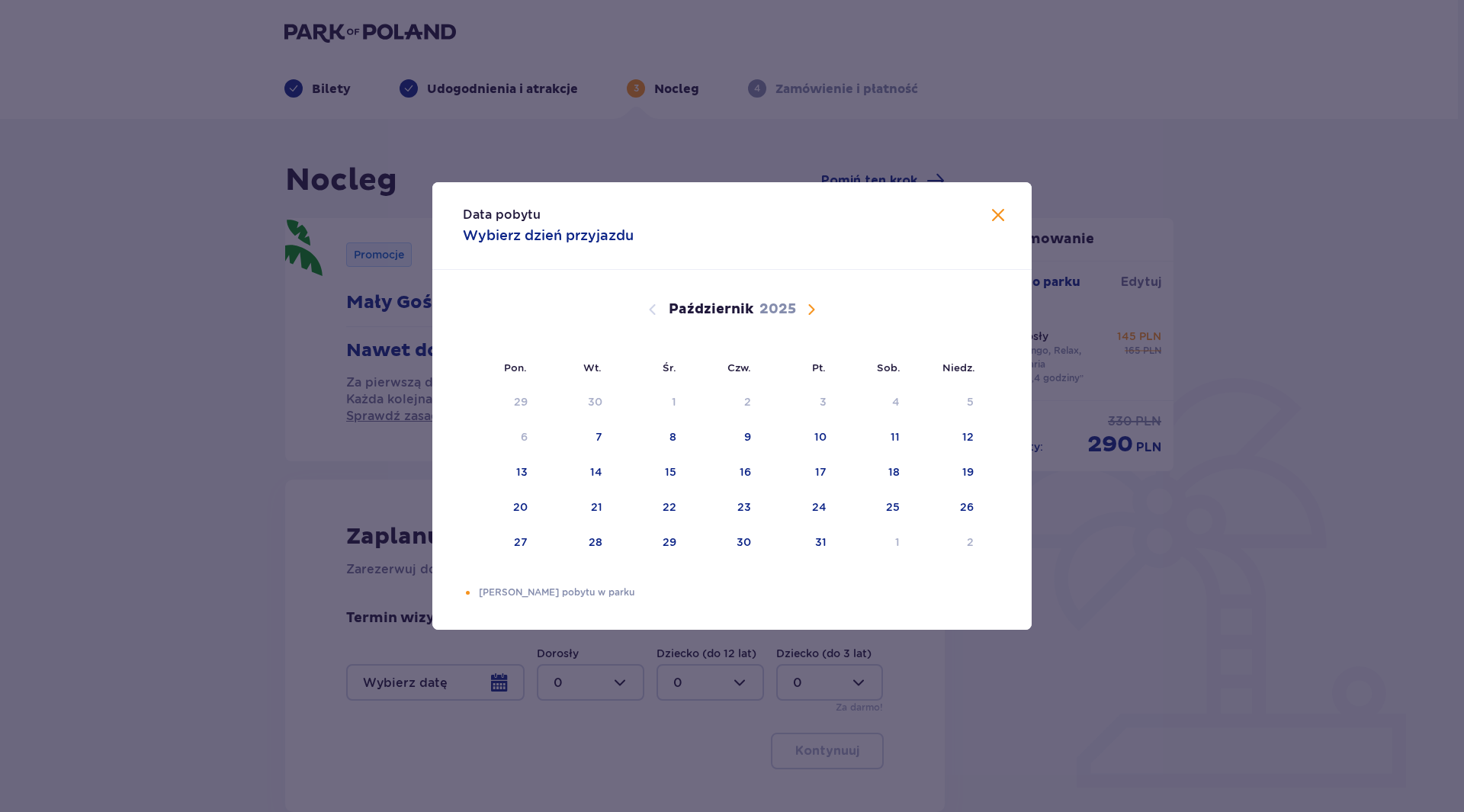
click at [818, 310] on span "Następny miesiąc" at bounding box center [812, 310] width 18 height 18
click at [751, 509] on div "20" at bounding box center [724, 508] width 76 height 34
click at [1000, 213] on span "Zamknij" at bounding box center [999, 216] width 18 height 18
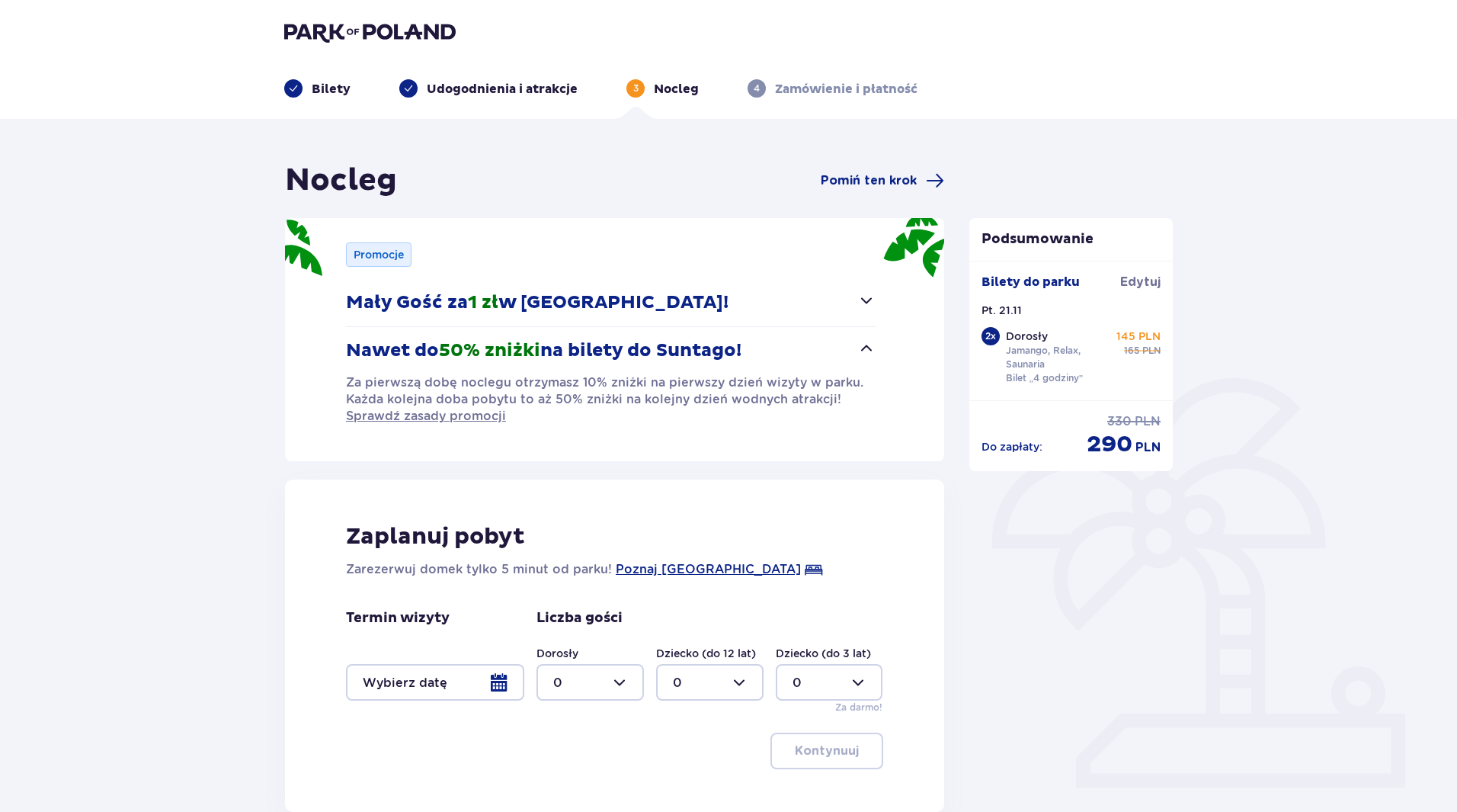
click at [509, 687] on div at bounding box center [435, 682] width 178 height 37
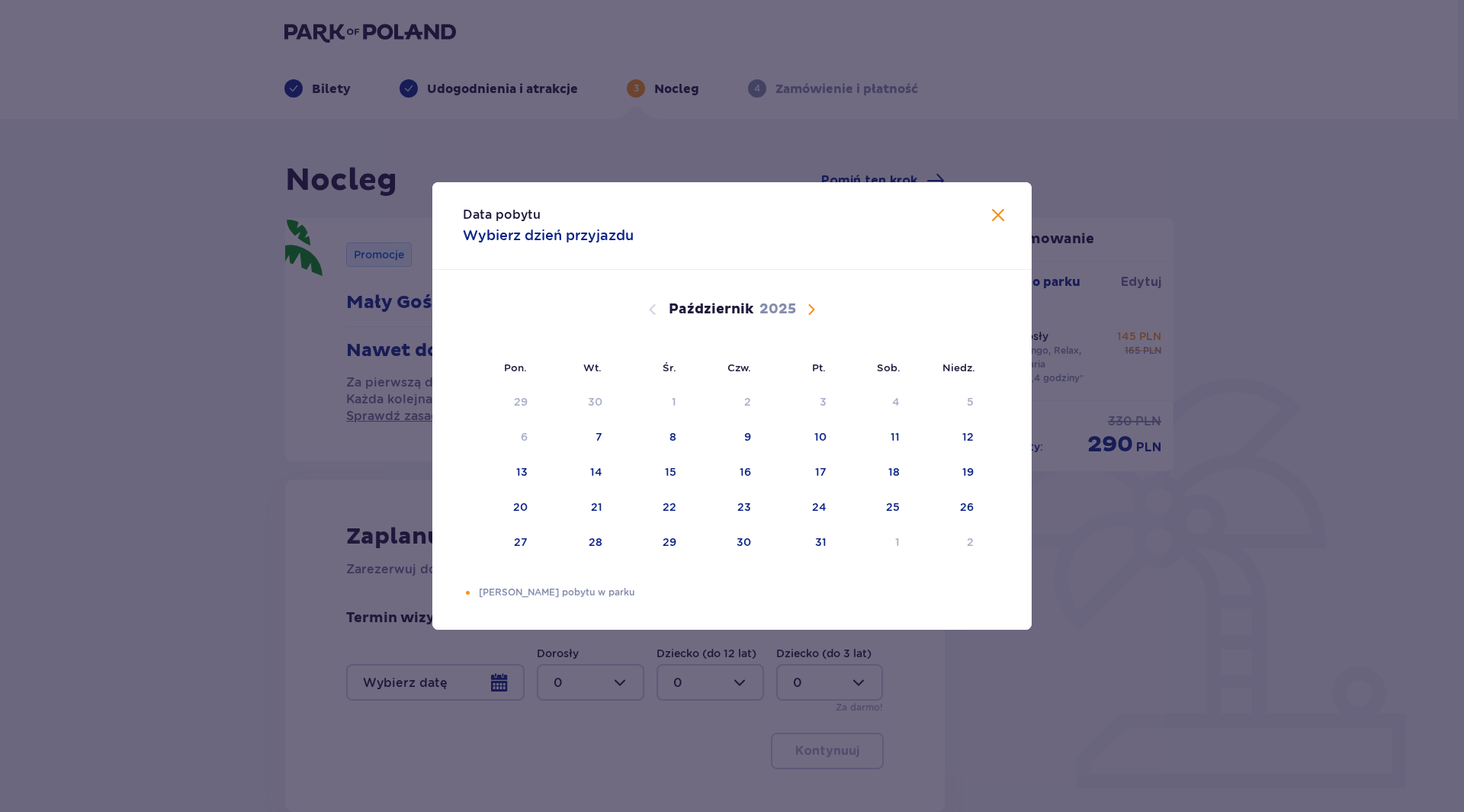
click at [815, 309] on span "Następny miesiąc" at bounding box center [812, 310] width 18 height 18
drag, startPoint x: 748, startPoint y: 511, endPoint x: 800, endPoint y: 512, distance: 52.0
click at [800, 512] on tr "17 18 19 20 21 22 23" at bounding box center [724, 508] width 522 height 34
click at [809, 509] on div "21" at bounding box center [798, 508] width 74 height 34
click at [811, 518] on div "21" at bounding box center [798, 508] width 74 height 34
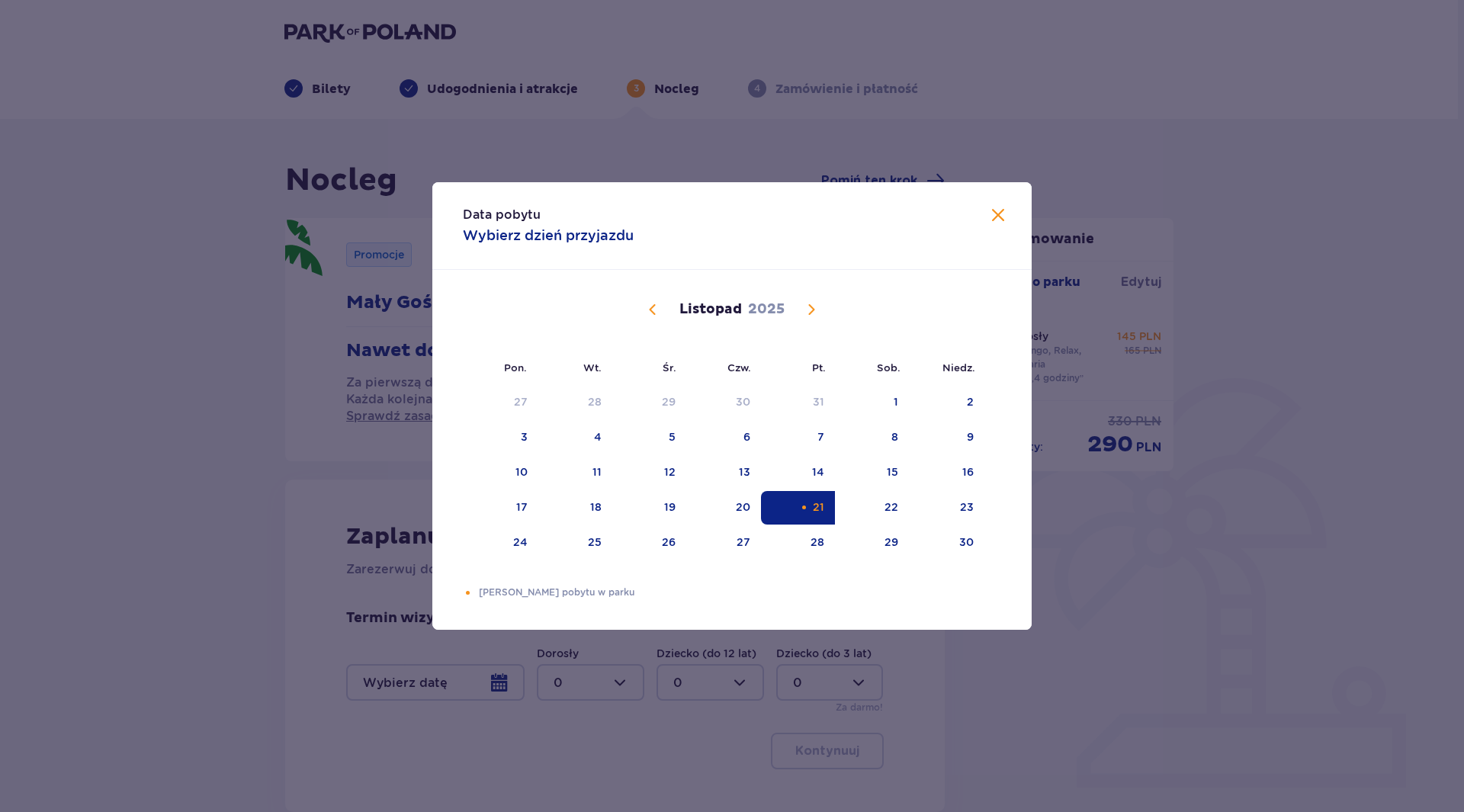
click at [989, 218] on div "Data pobytu Wybierz dzień przyjazdu" at bounding box center [732, 226] width 600 height 88
click at [1002, 215] on span "Zamknij" at bounding box center [999, 216] width 18 height 18
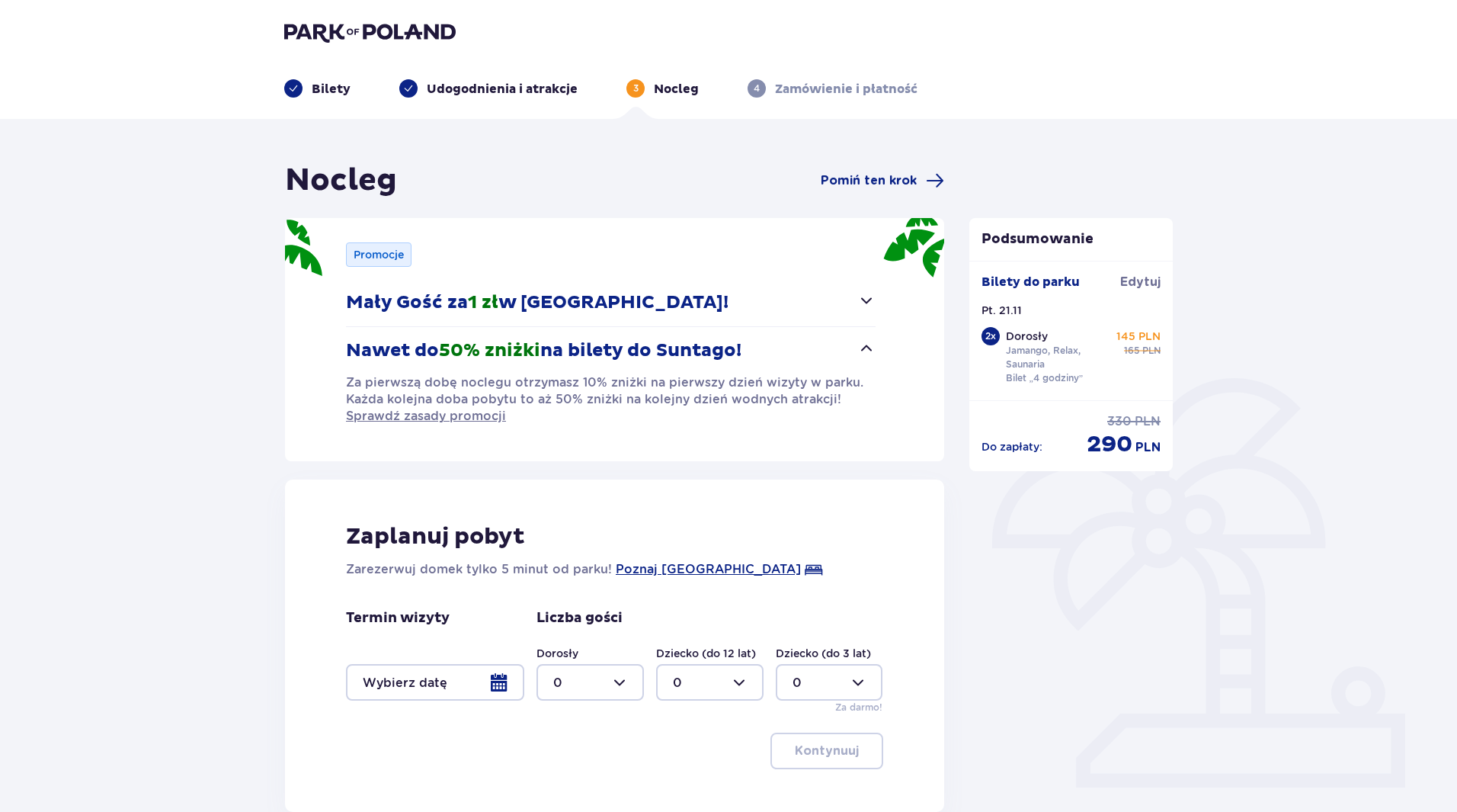
click at [626, 679] on div at bounding box center [590, 682] width 108 height 37
click at [579, 592] on div "2" at bounding box center [590, 598] width 74 height 17
type input "2"
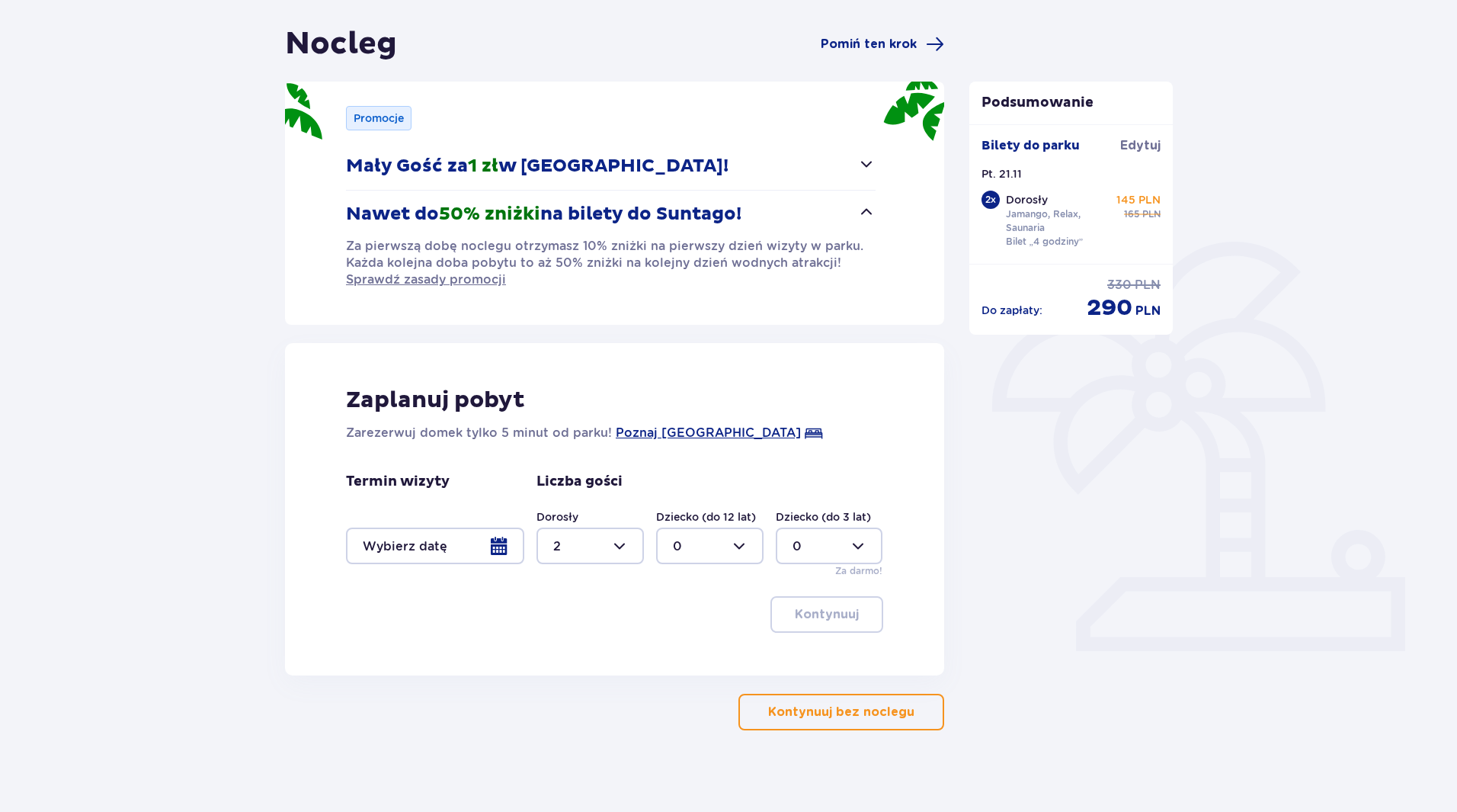
scroll to position [146, 0]
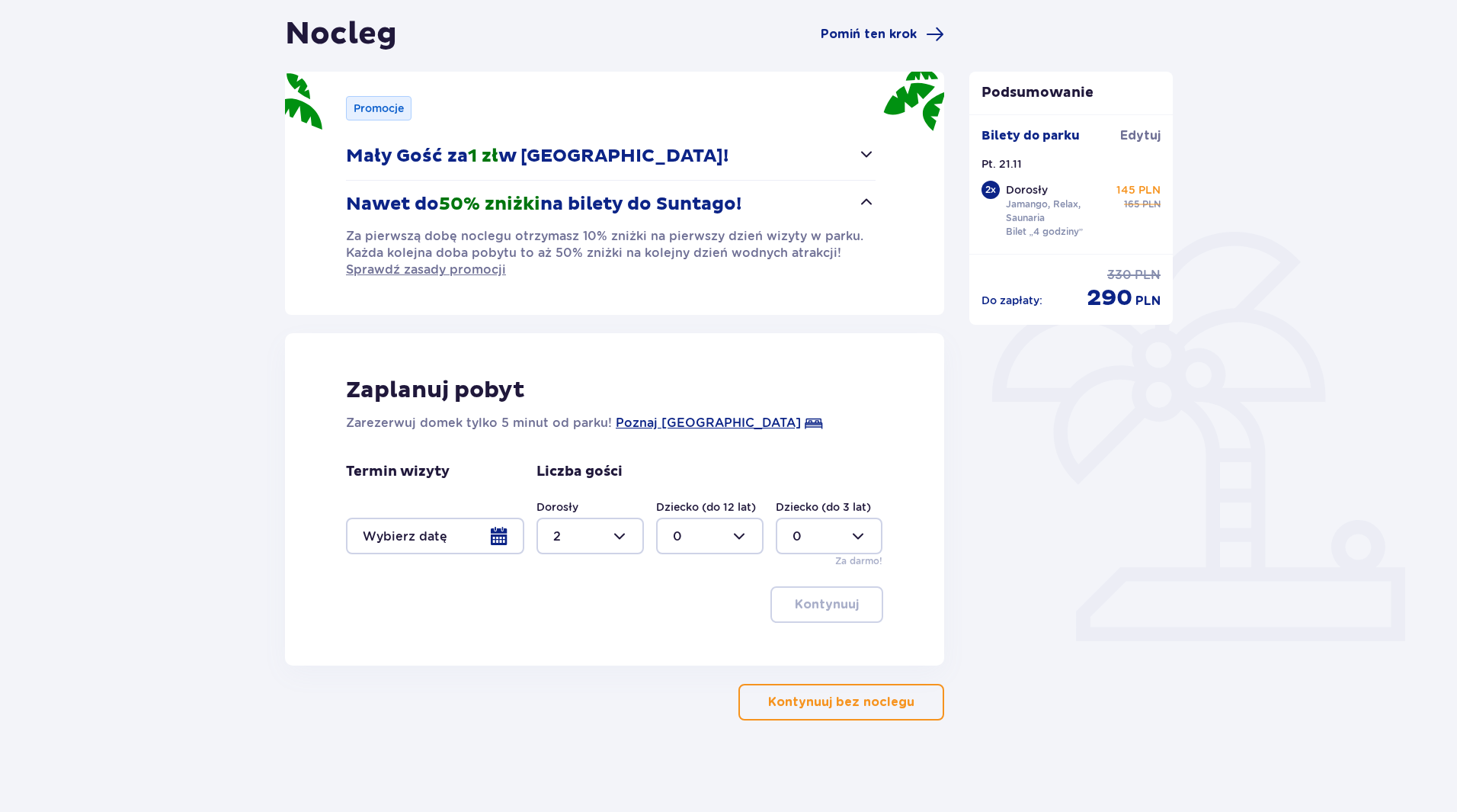
click at [424, 546] on div at bounding box center [435, 536] width 178 height 37
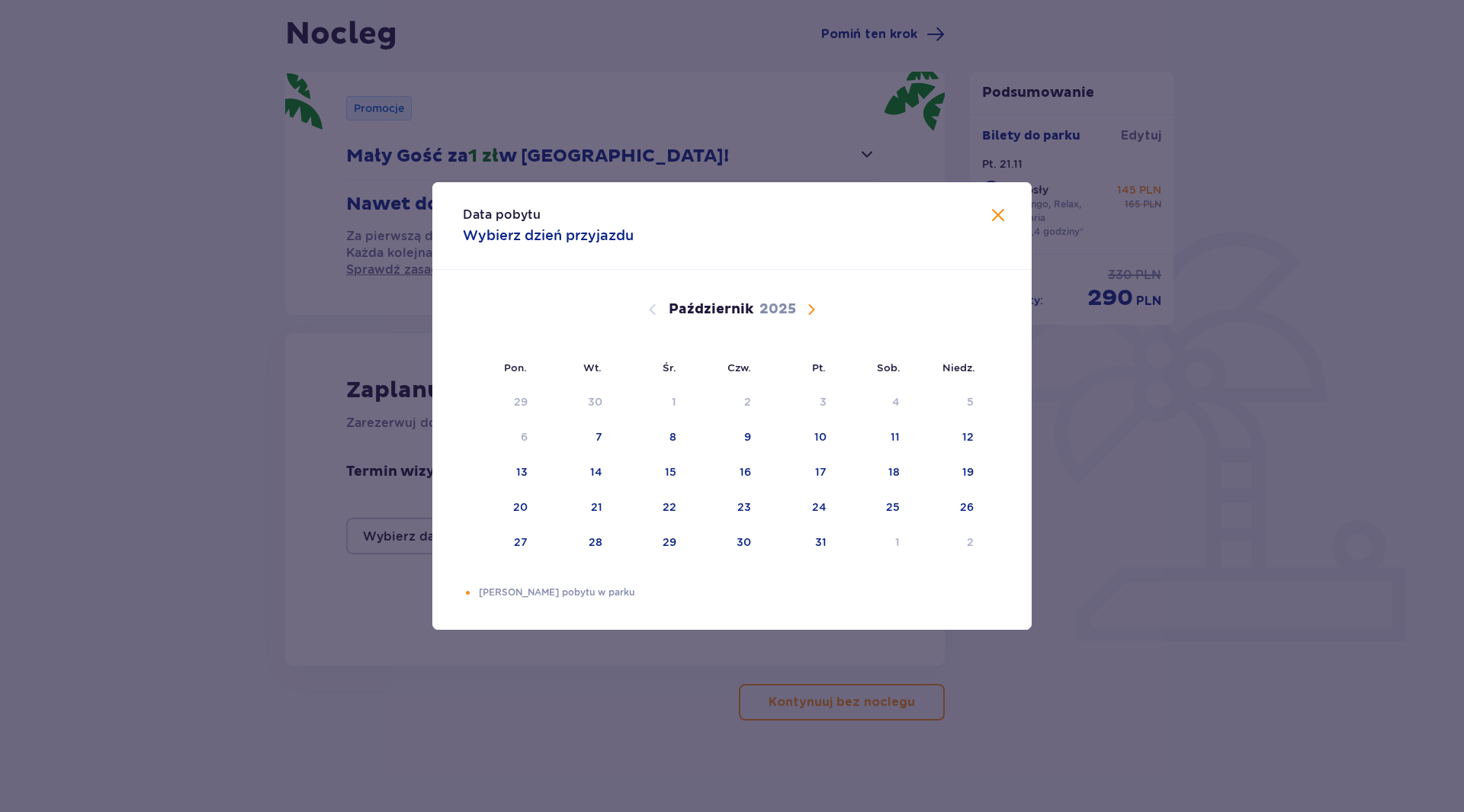
click at [995, 220] on span "Zamknij" at bounding box center [999, 216] width 18 height 18
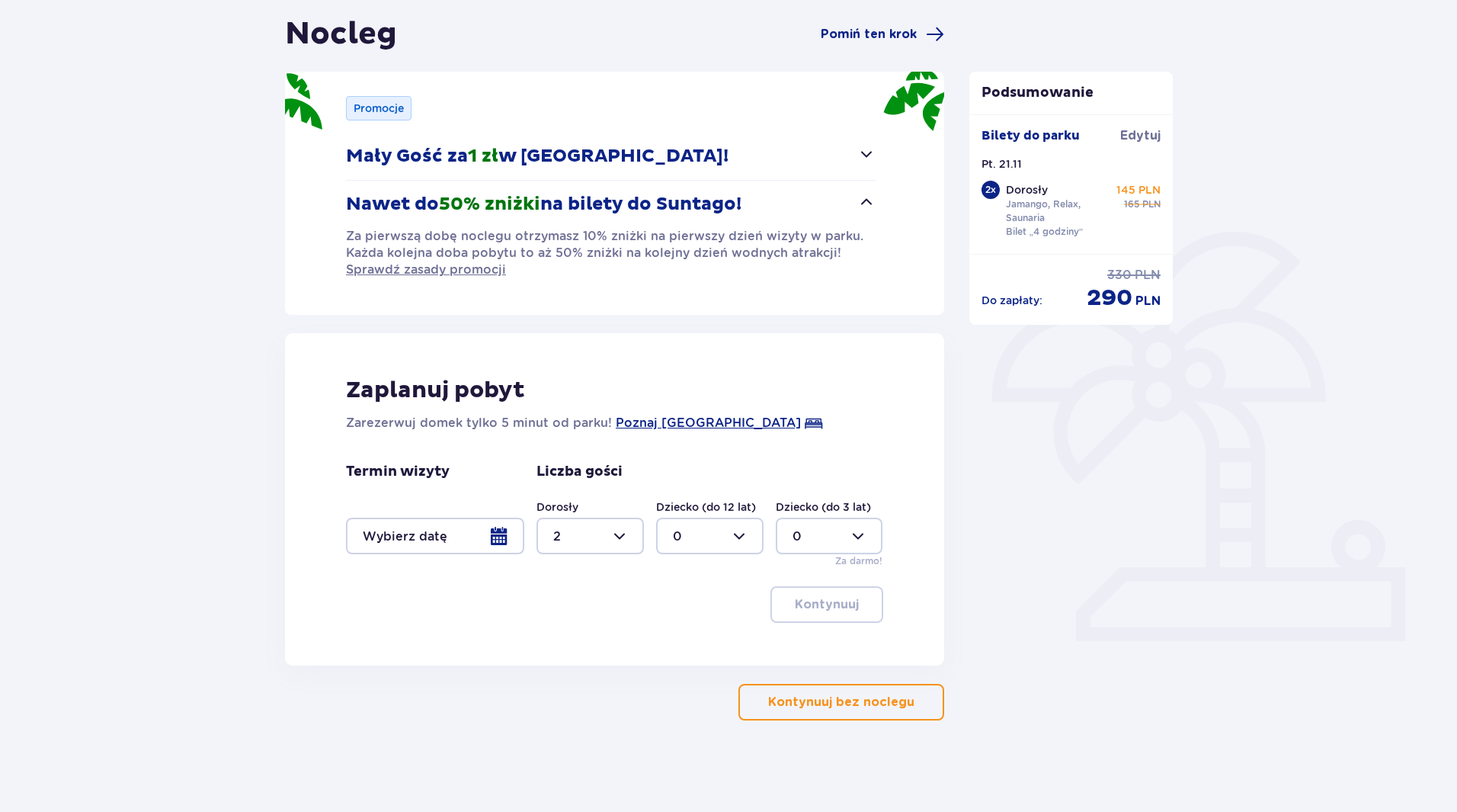
click at [496, 541] on div at bounding box center [435, 536] width 178 height 37
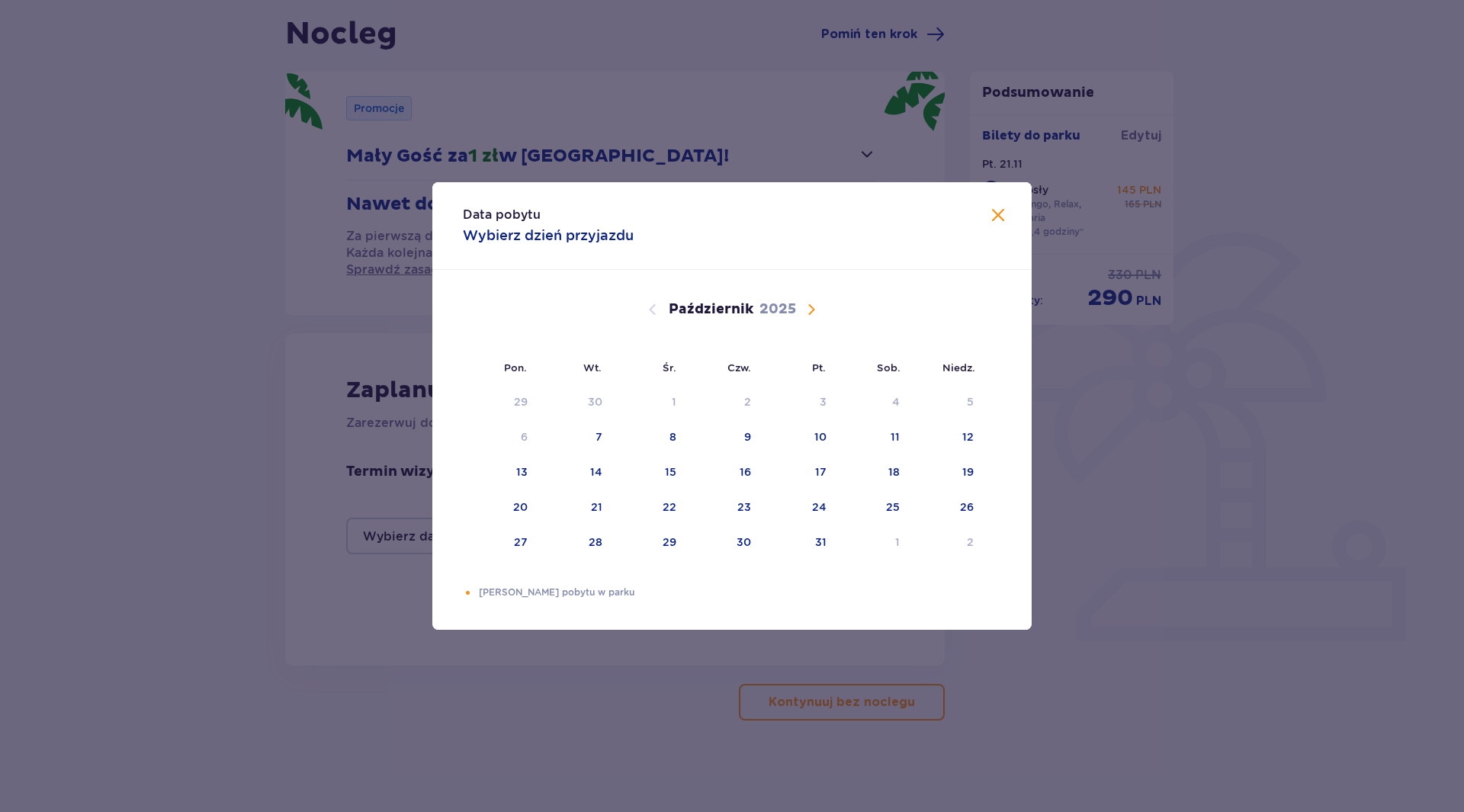
click at [805, 308] on span "Następny miesiąc" at bounding box center [812, 310] width 18 height 18
click at [824, 504] on div "21" at bounding box center [819, 507] width 11 height 15
click at [879, 499] on div "22" at bounding box center [872, 508] width 74 height 34
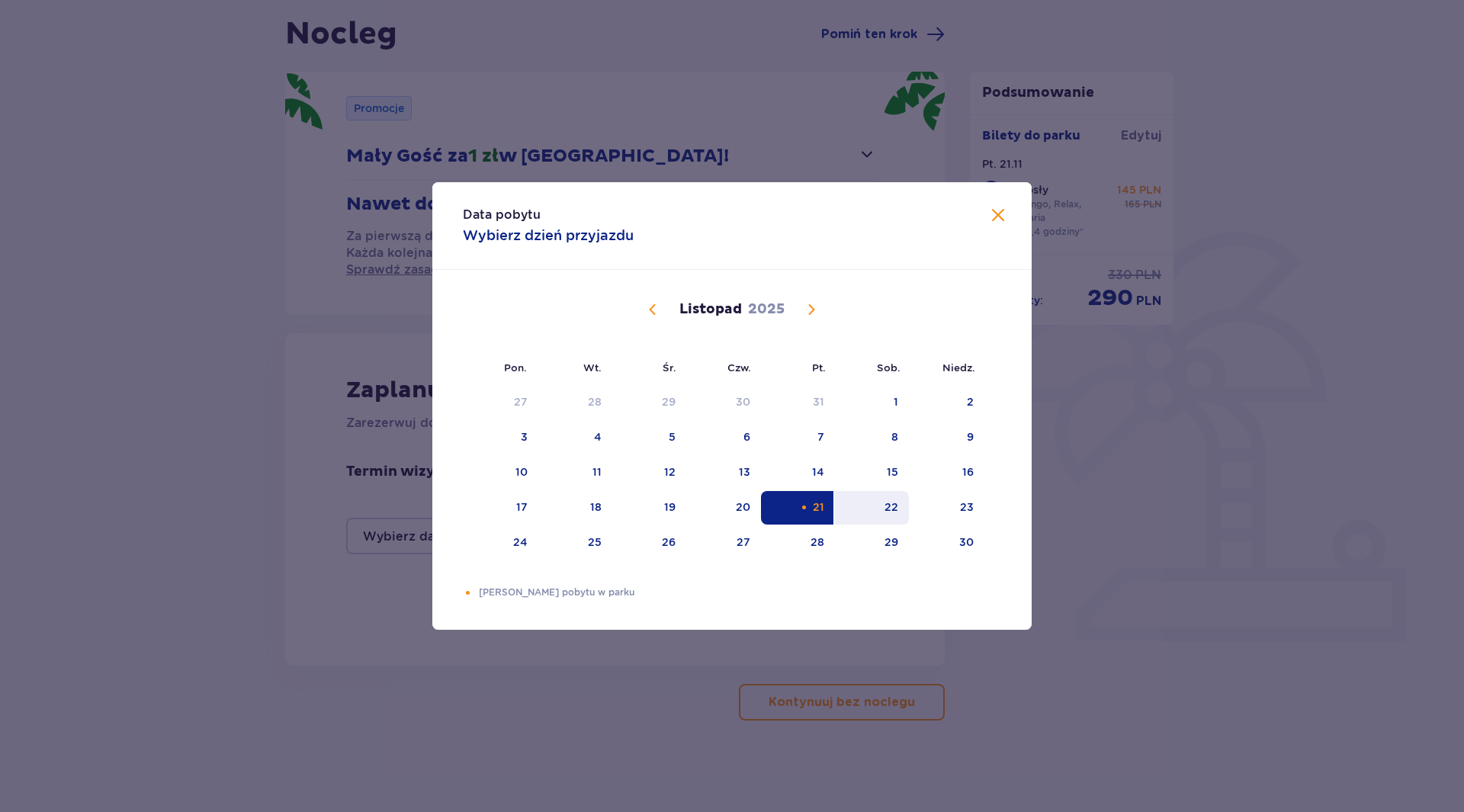
type input "21.11.25 - 22.11.25"
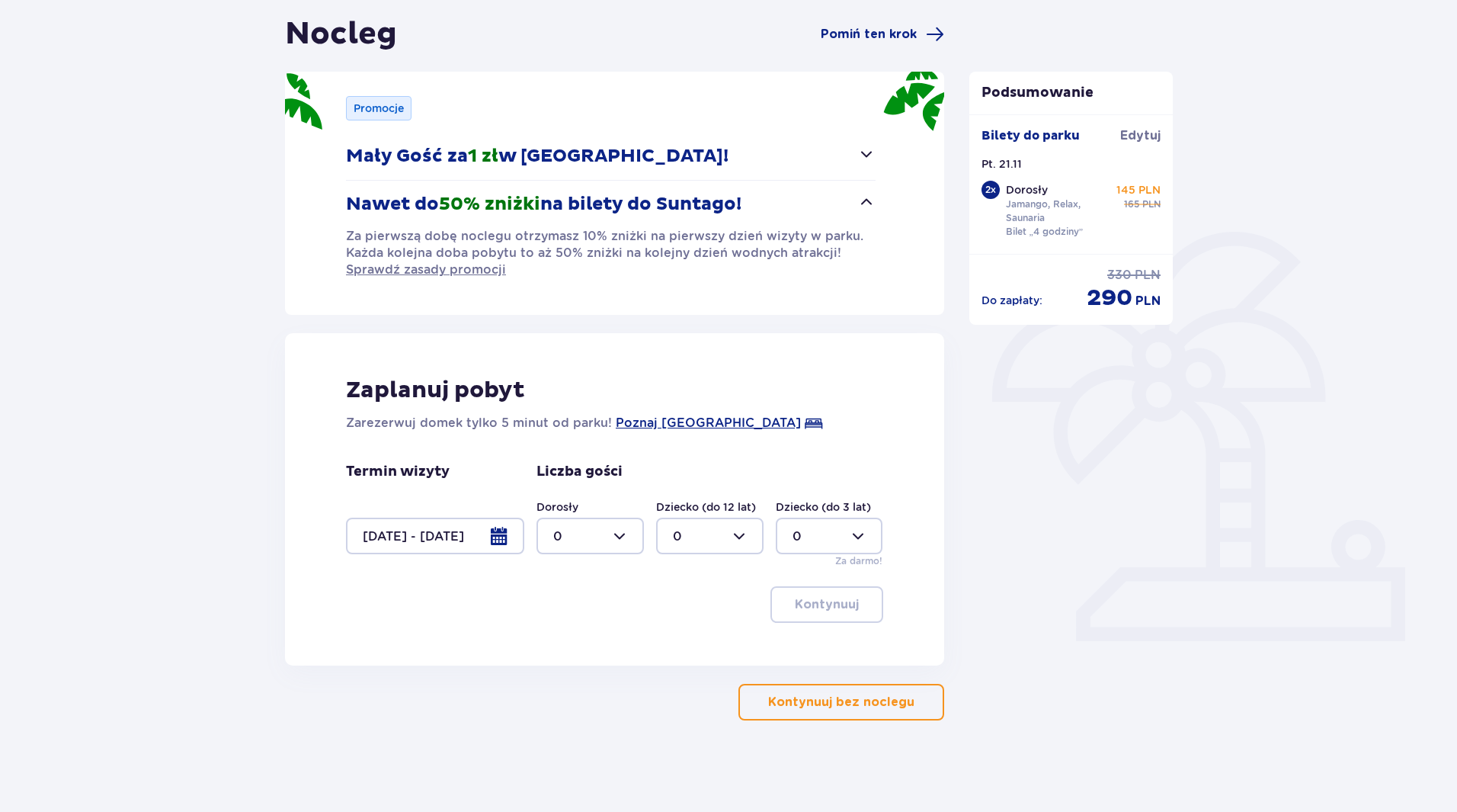
click at [617, 533] on div at bounding box center [590, 536] width 108 height 37
click at [563, 644] on div "2" at bounding box center [590, 647] width 74 height 17
type input "2"
click at [818, 608] on p "Kontynuuj" at bounding box center [827, 605] width 64 height 17
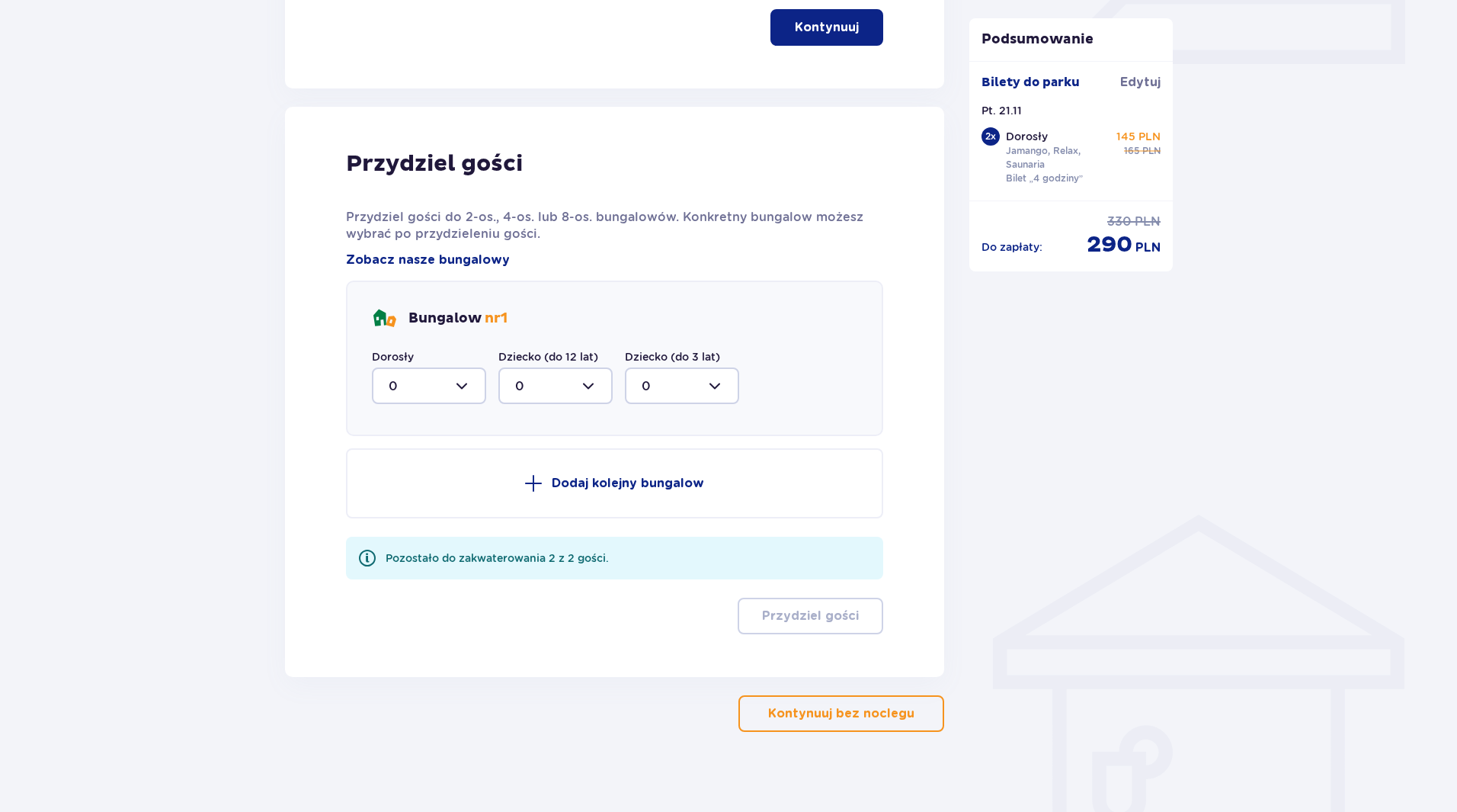
scroll to position [735, 0]
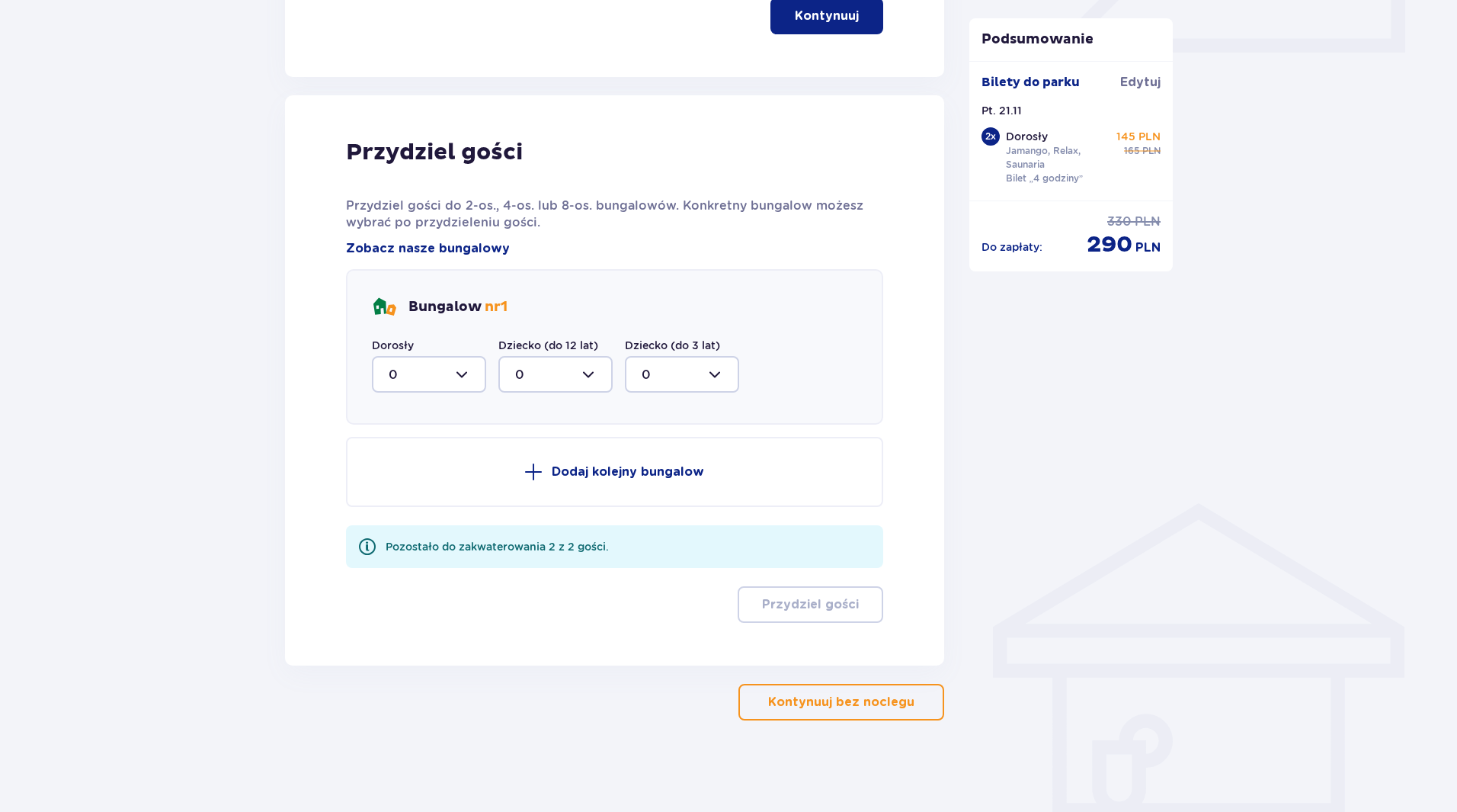
click at [471, 374] on div at bounding box center [429, 374] width 114 height 37
click at [393, 480] on p "2" at bounding box center [393, 485] width 8 height 17
type input "2"
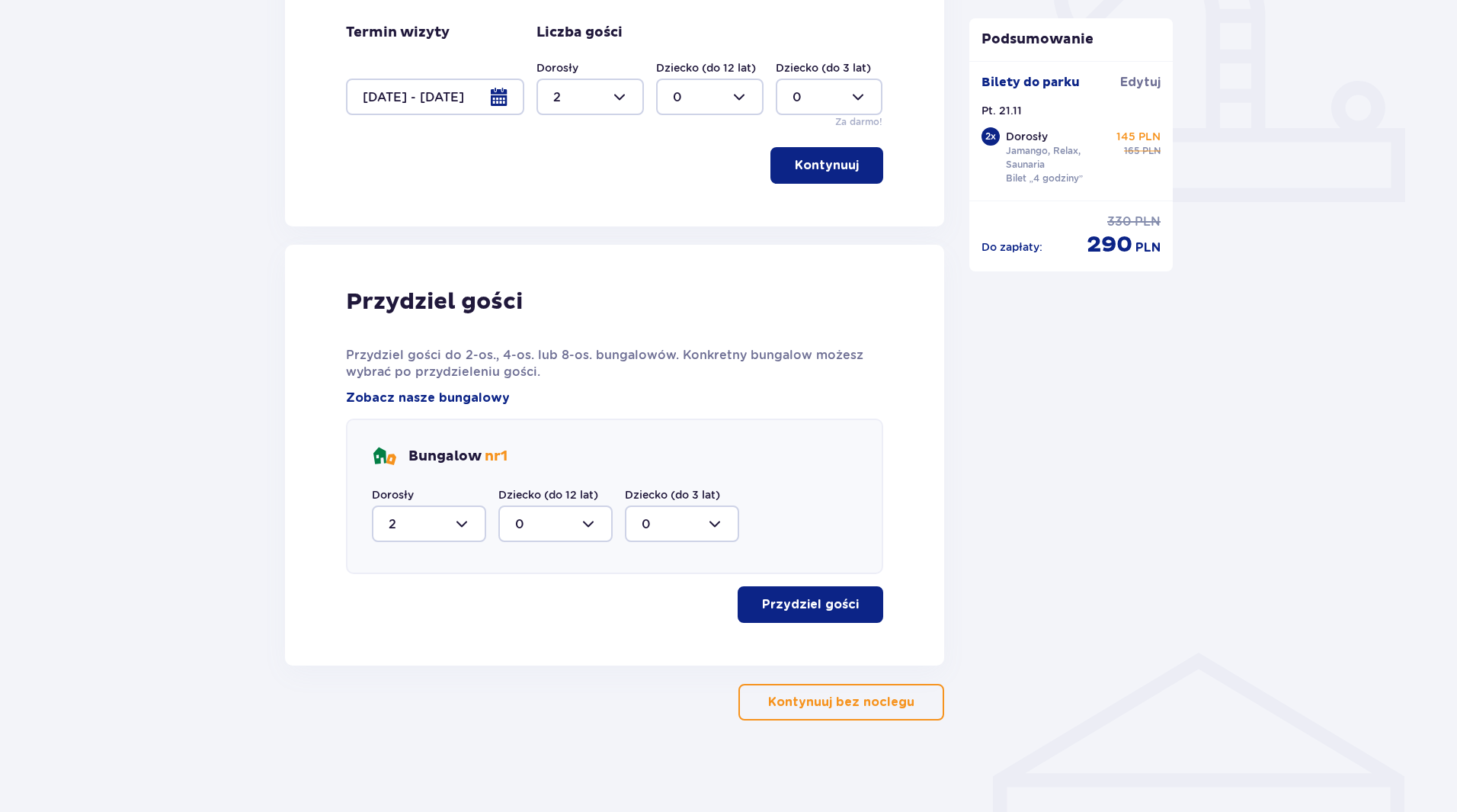
click at [823, 595] on button "Przydziel gości" at bounding box center [810, 605] width 146 height 37
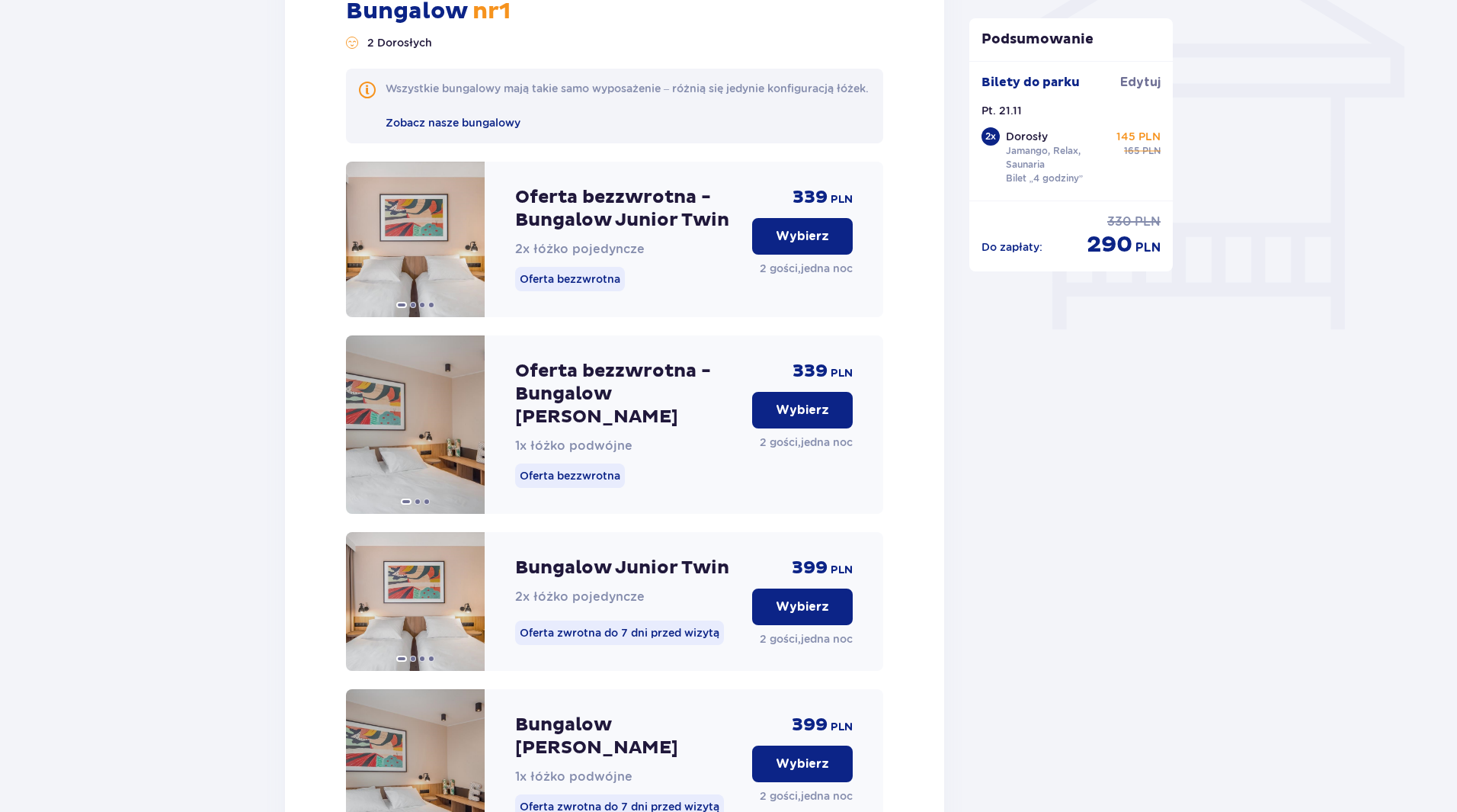
scroll to position [1174, 0]
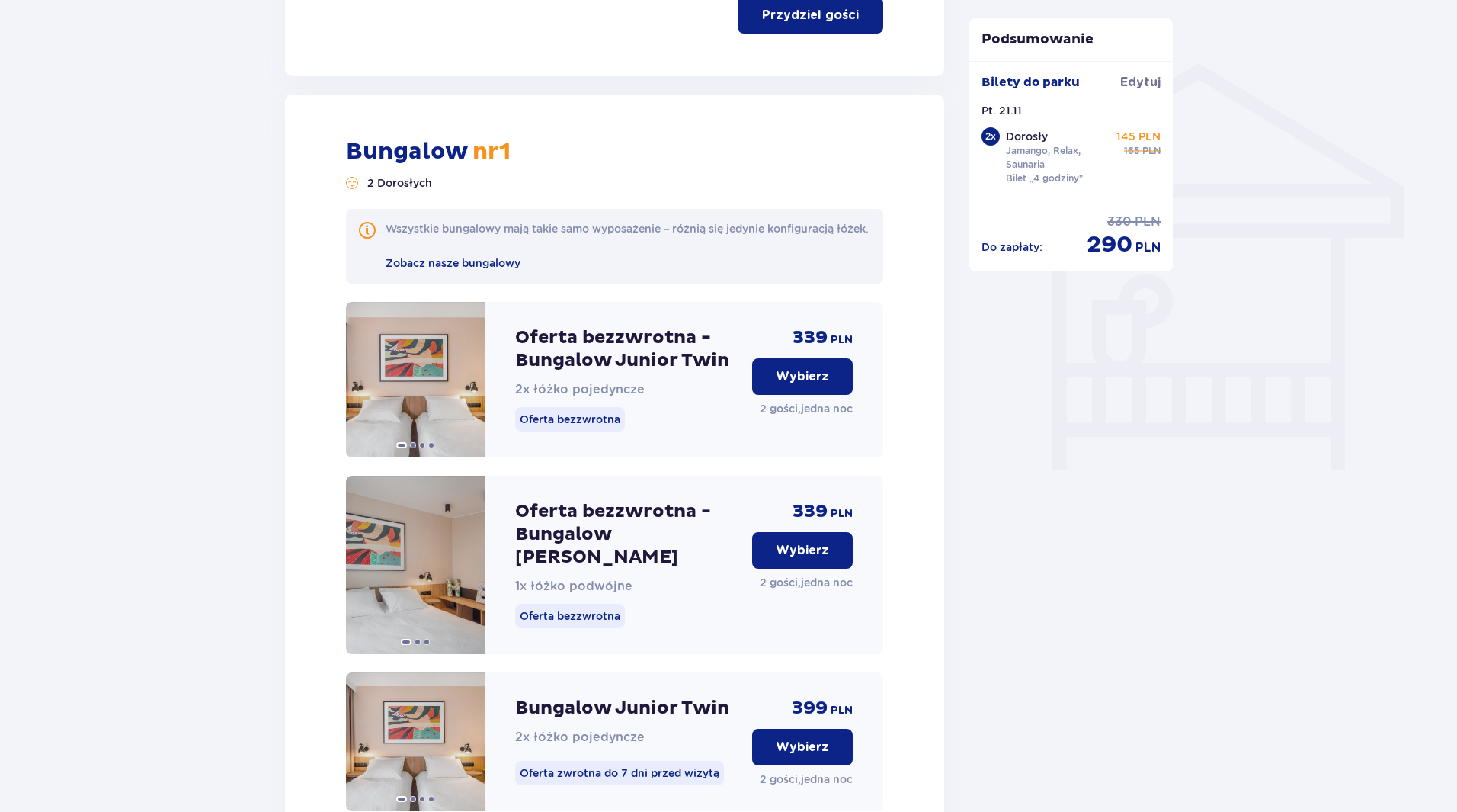
click at [815, 385] on p "Wybierz" at bounding box center [803, 377] width 53 height 17
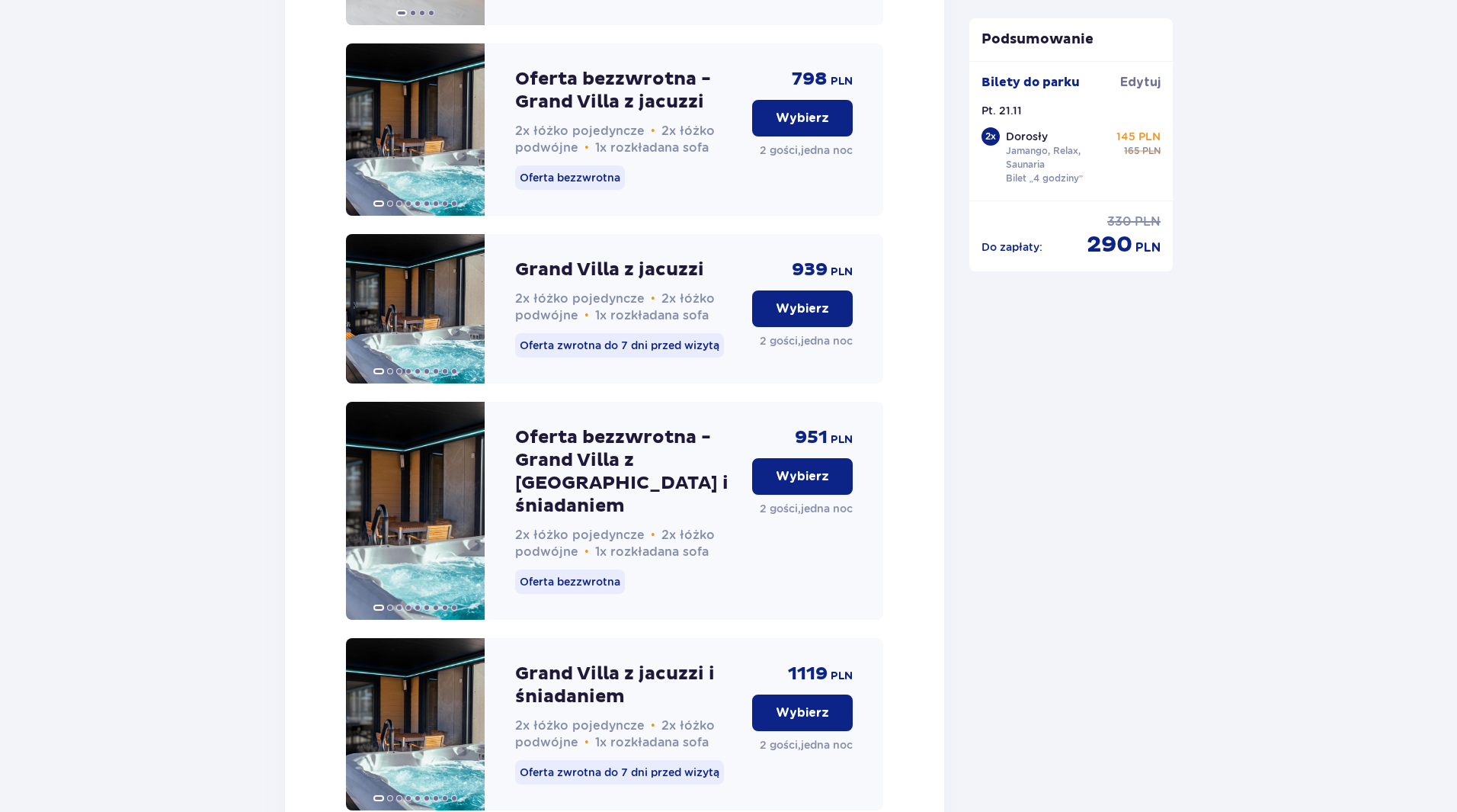
scroll to position [4570, 0]
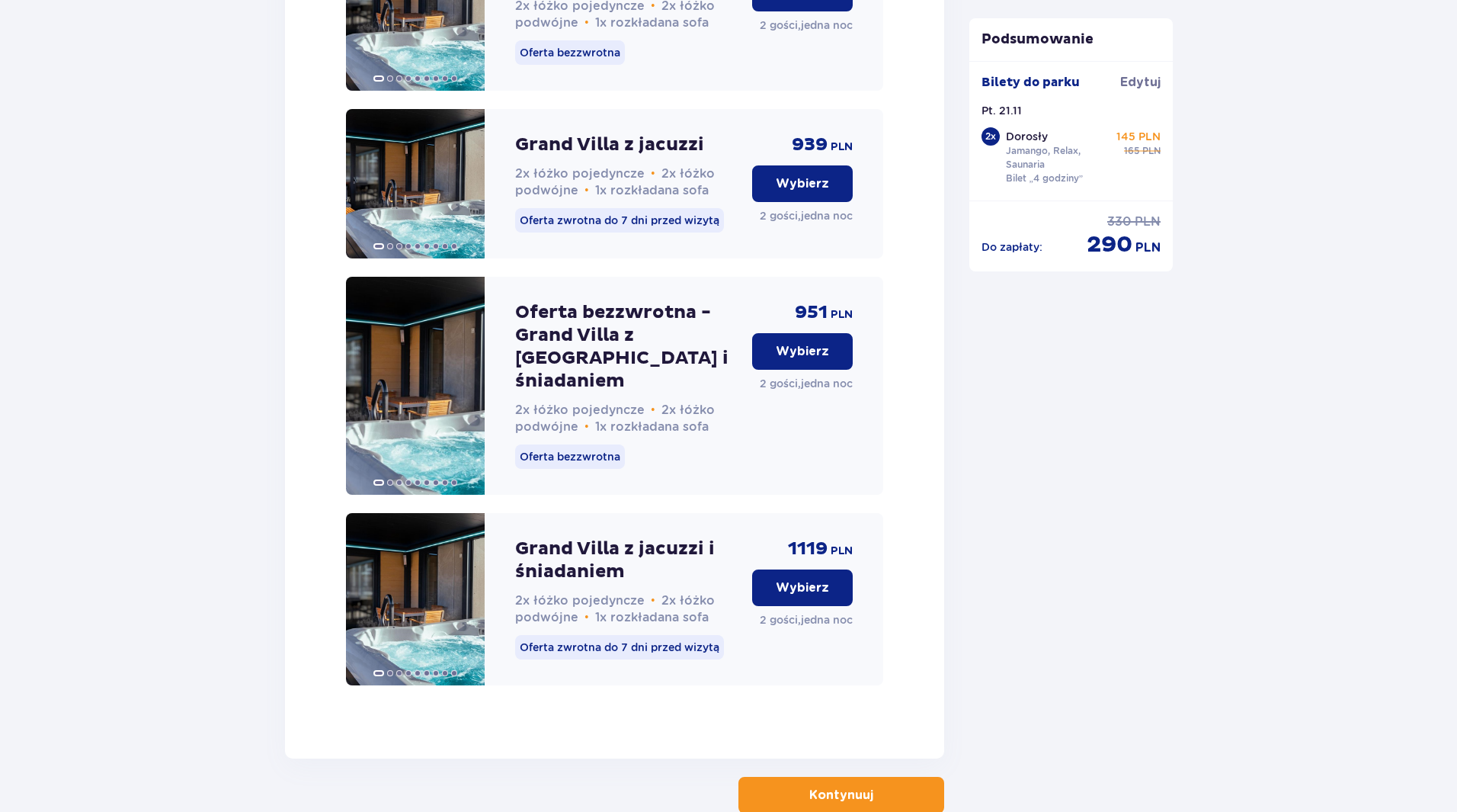
click at [884, 777] on button "Kontynuuj" at bounding box center [842, 795] width 206 height 37
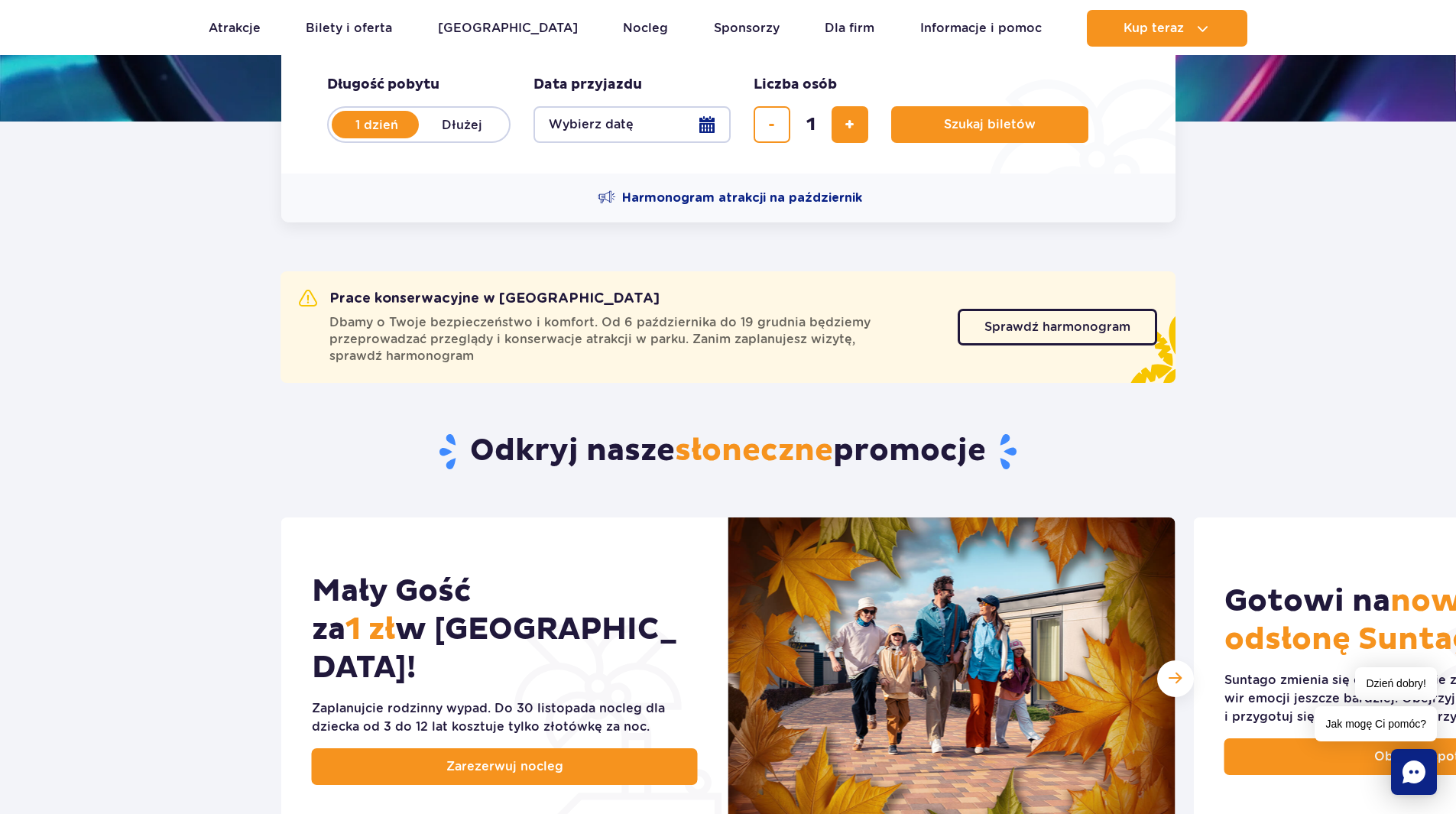
scroll to position [382, 0]
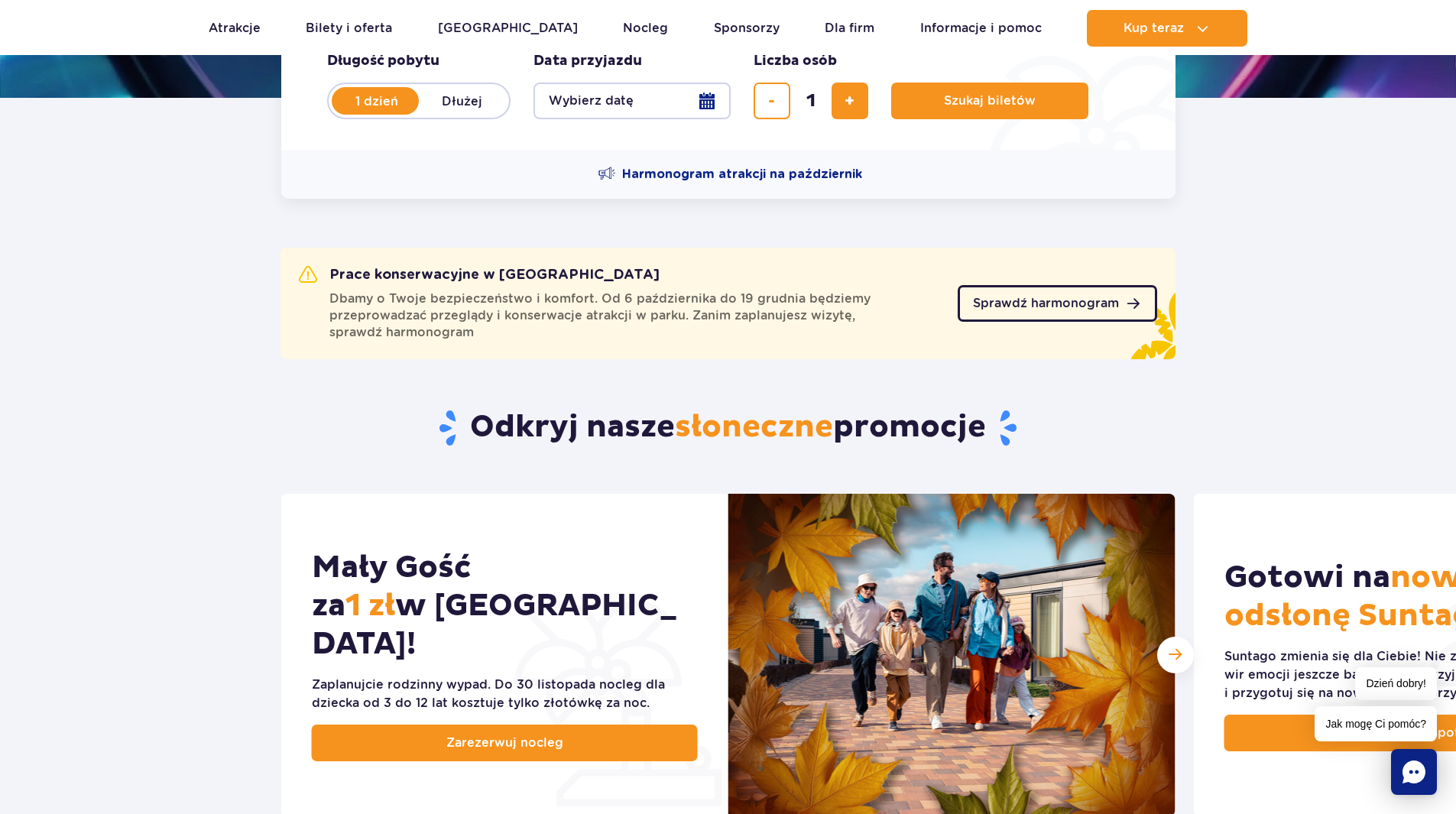
click at [1051, 294] on link "Sprawdź harmonogram" at bounding box center [1058, 303] width 200 height 37
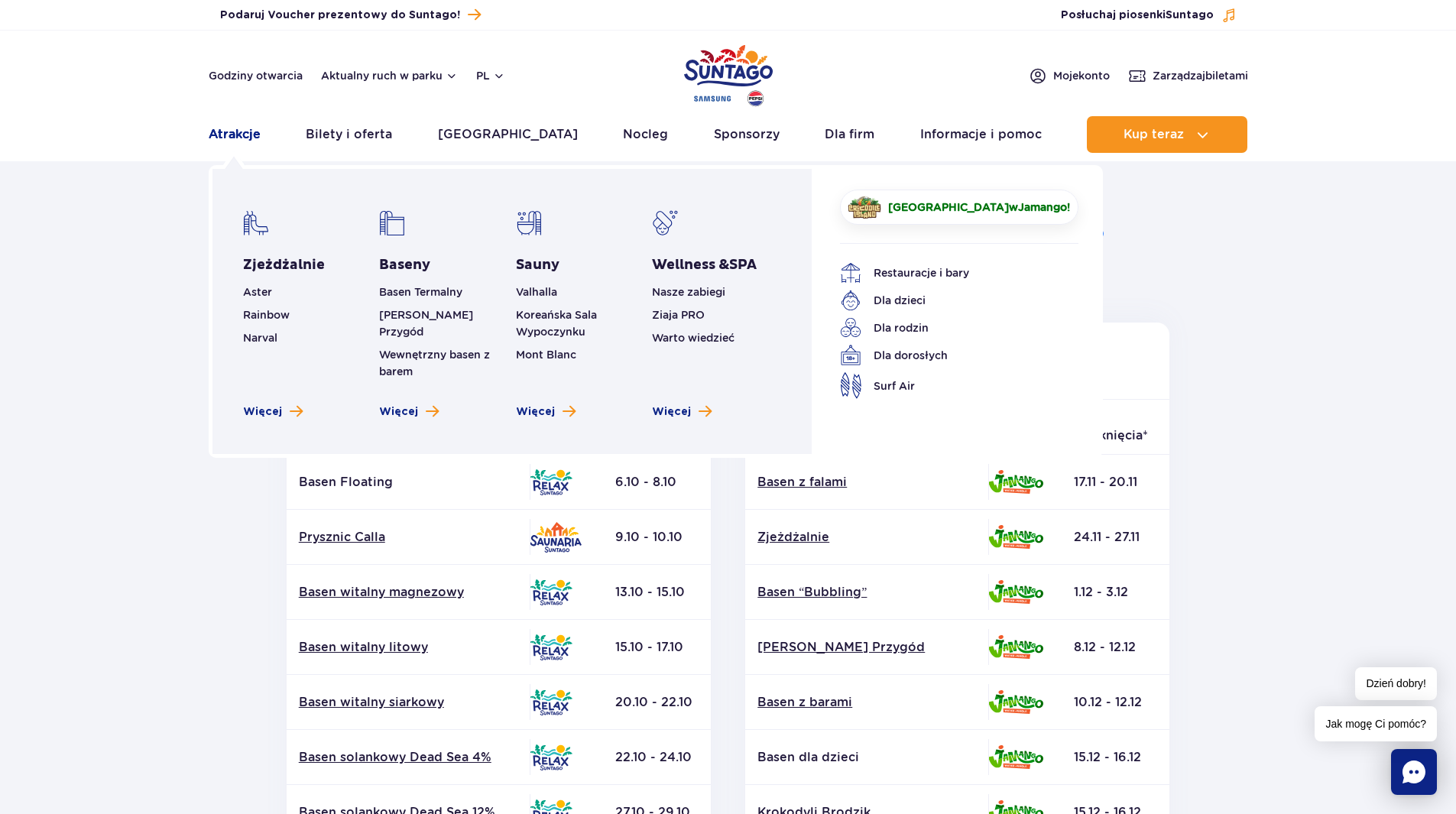
click at [234, 127] on link "Atrakcje" at bounding box center [235, 135] width 52 height 37
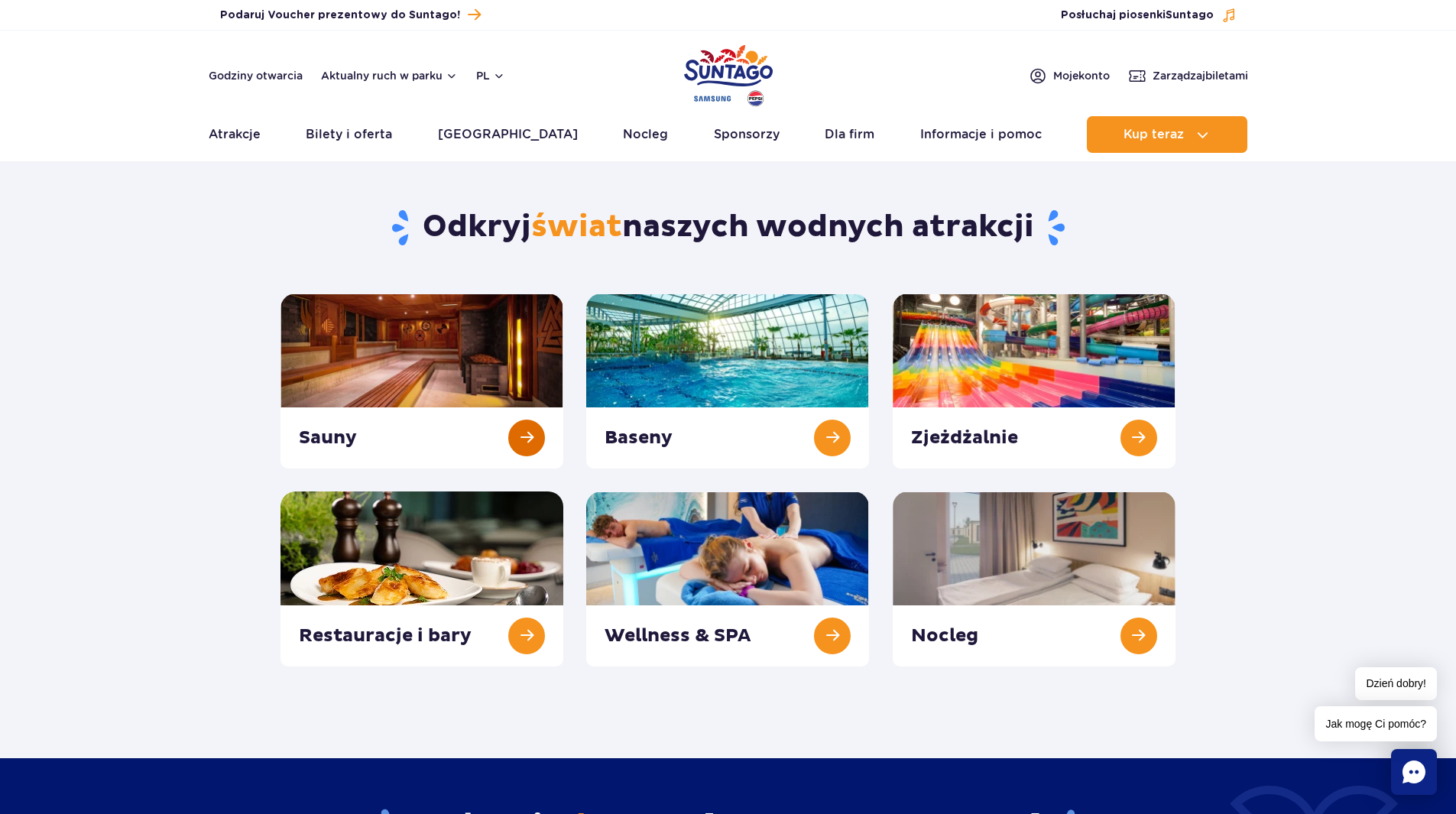
click at [339, 441] on link at bounding box center [422, 381] width 283 height 175
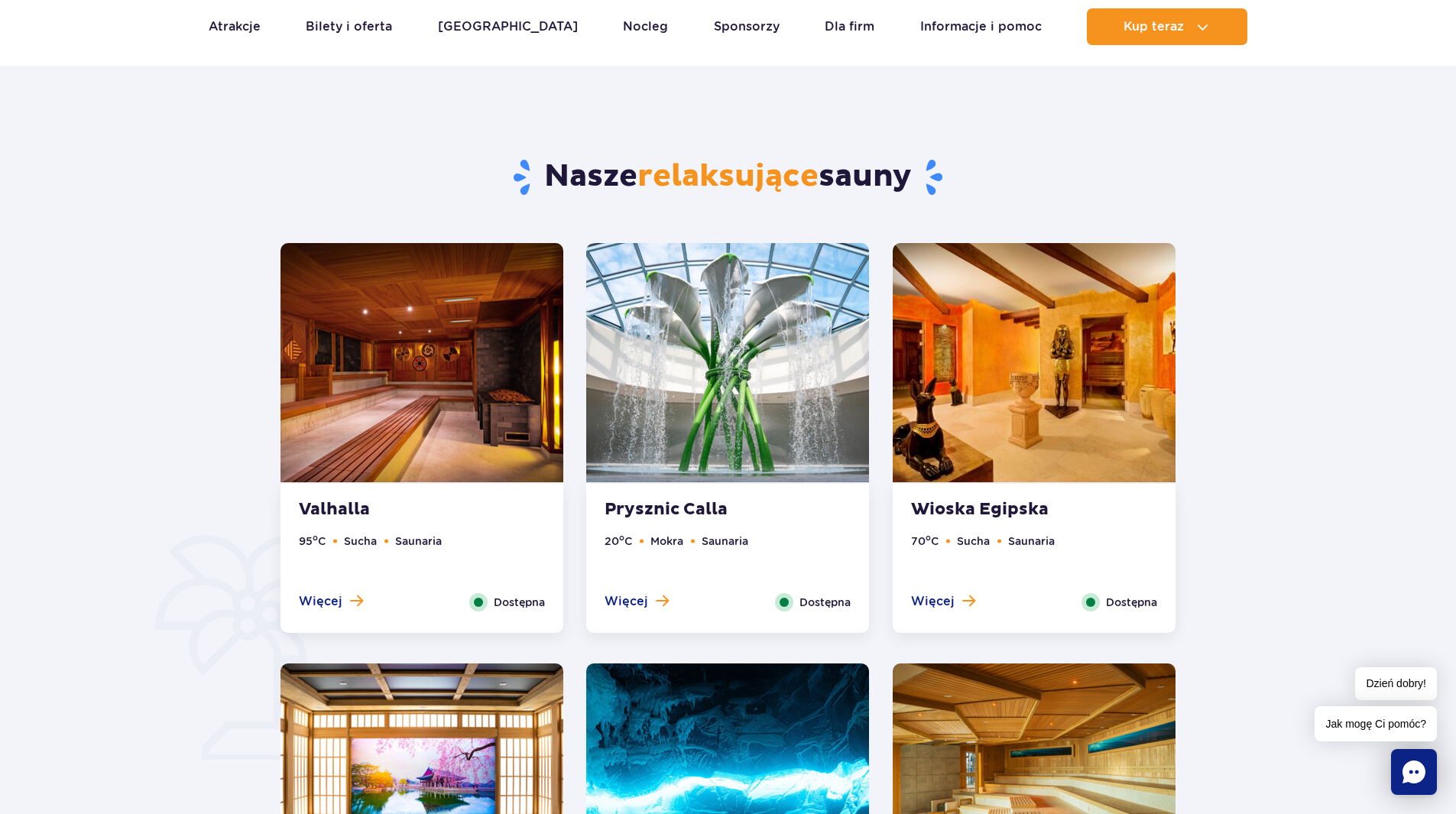
scroll to position [688, 0]
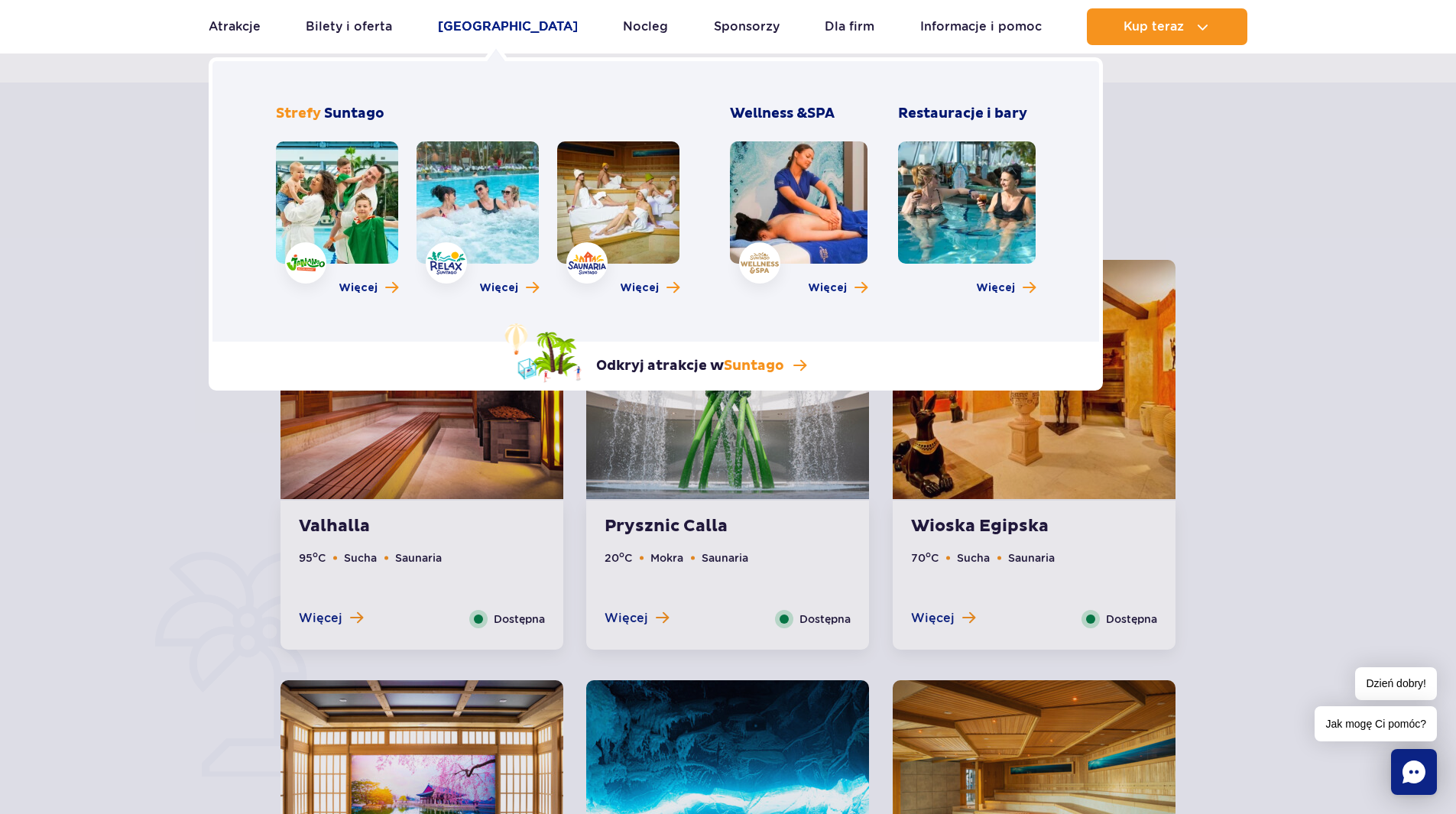
click at [476, 29] on link "[GEOGRAPHIC_DATA]" at bounding box center [508, 27] width 140 height 37
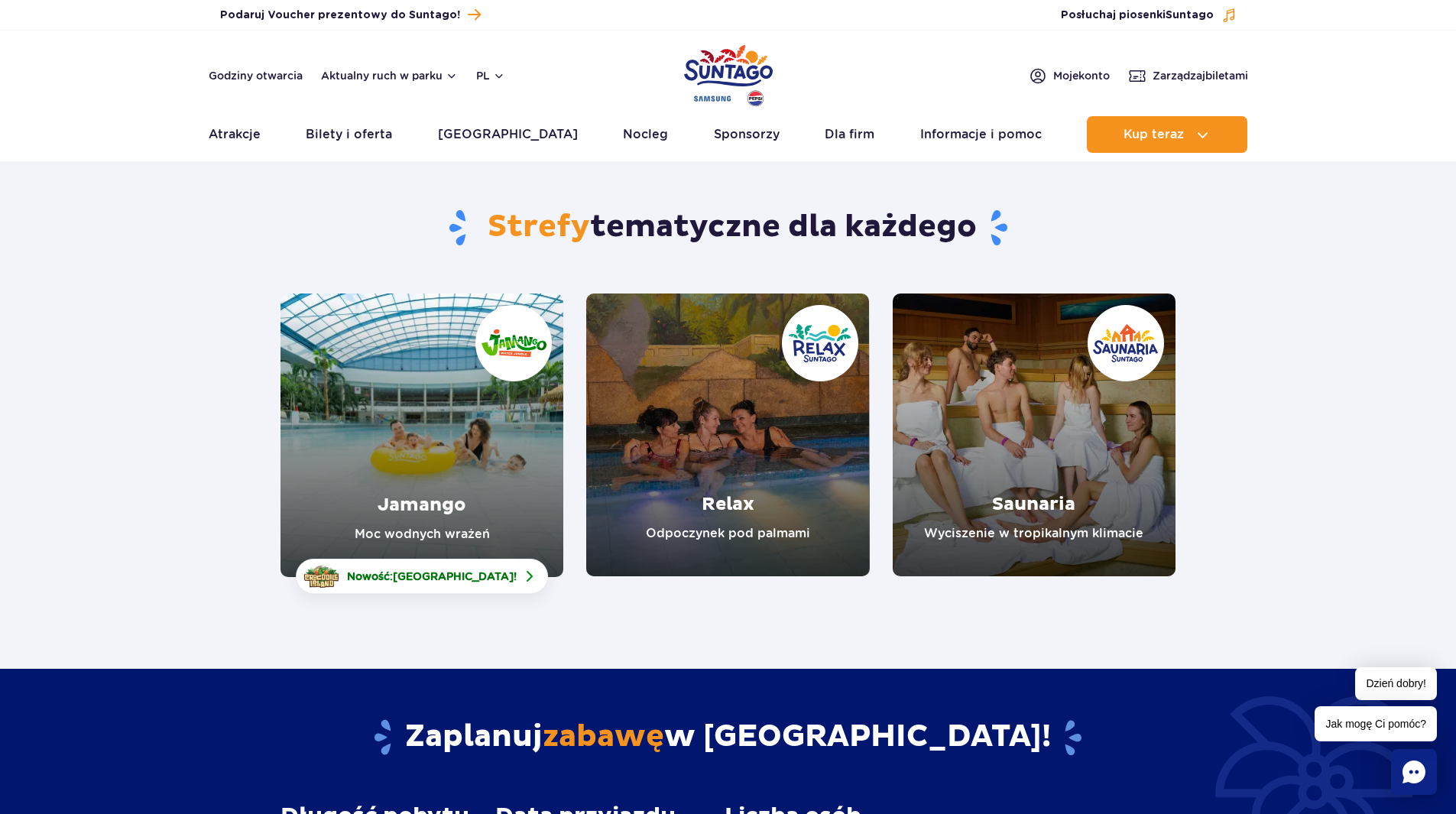
click at [419, 482] on link "Jamango" at bounding box center [422, 435] width 283 height 284
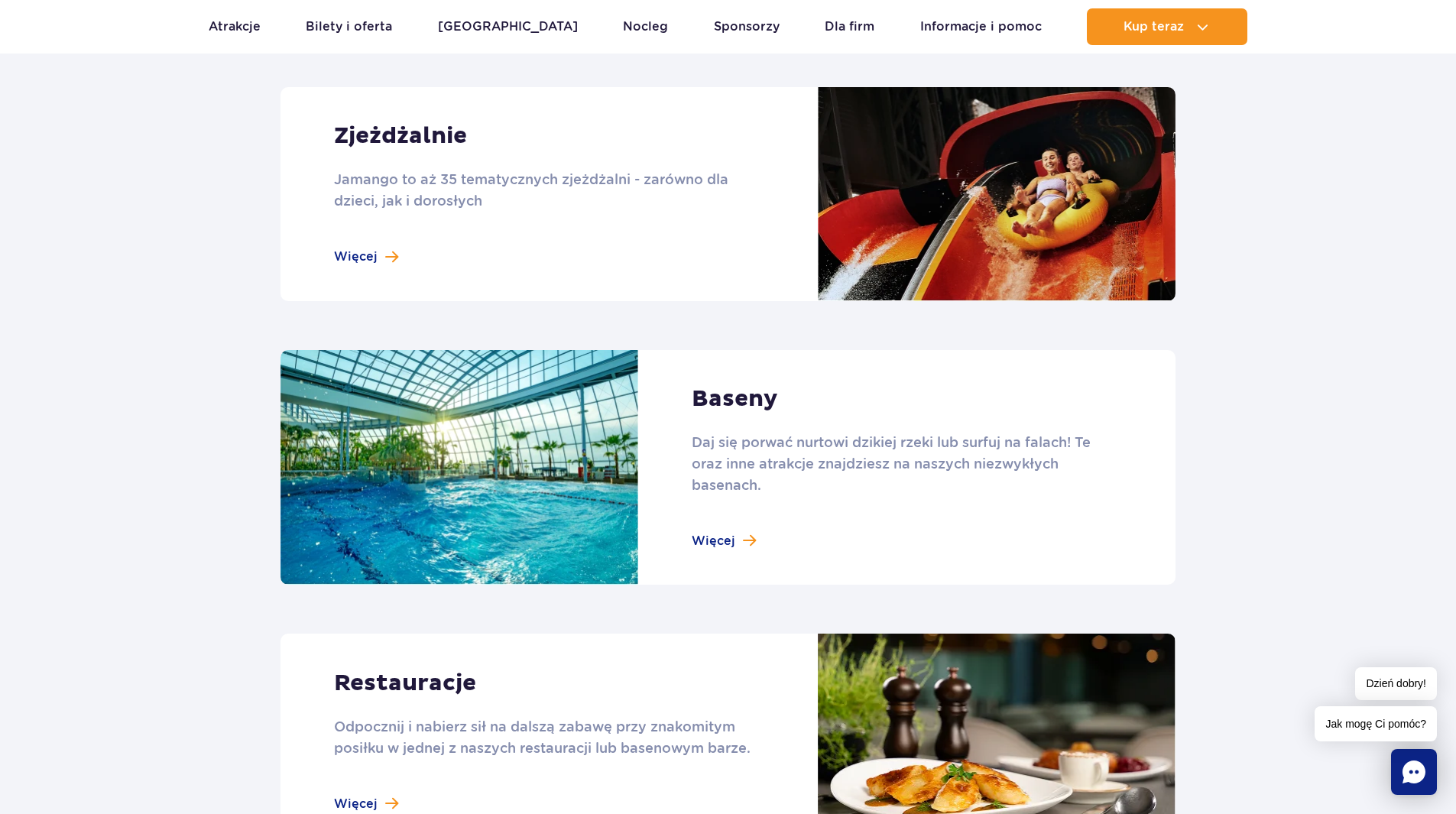
scroll to position [1451, 0]
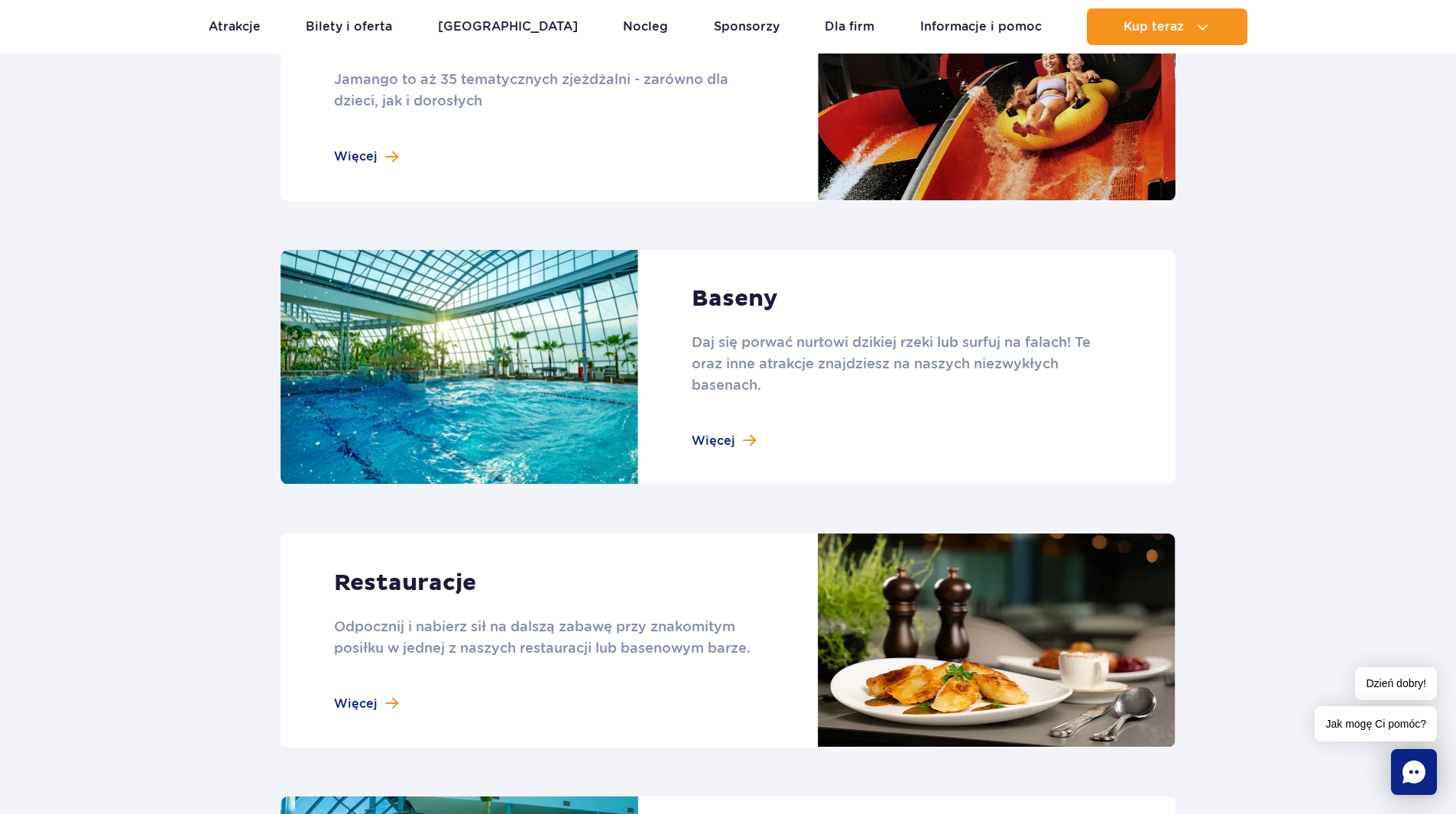
click at [733, 439] on link at bounding box center [728, 368] width 895 height 235
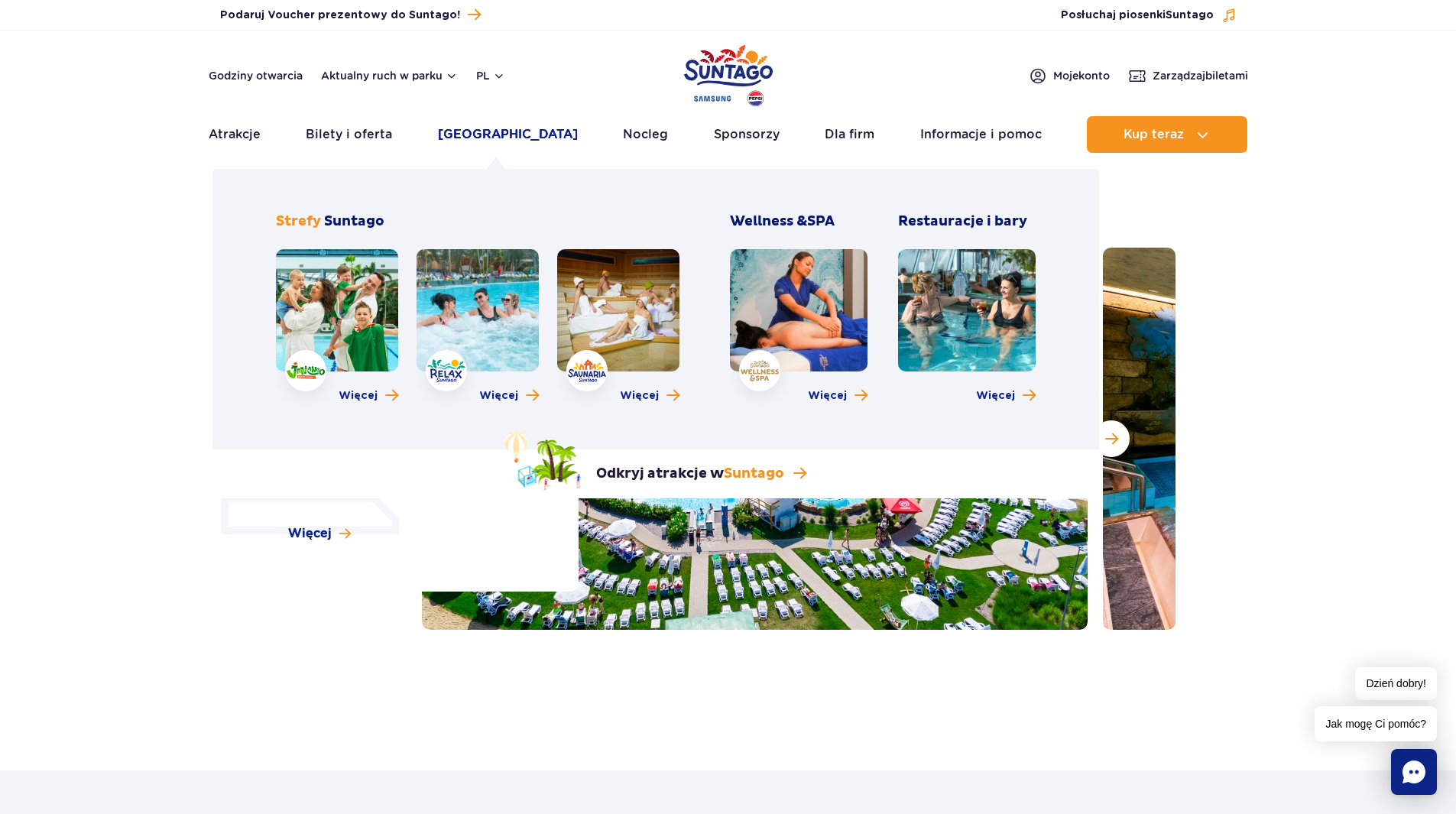
click at [520, 130] on link "[GEOGRAPHIC_DATA]" at bounding box center [508, 135] width 140 height 37
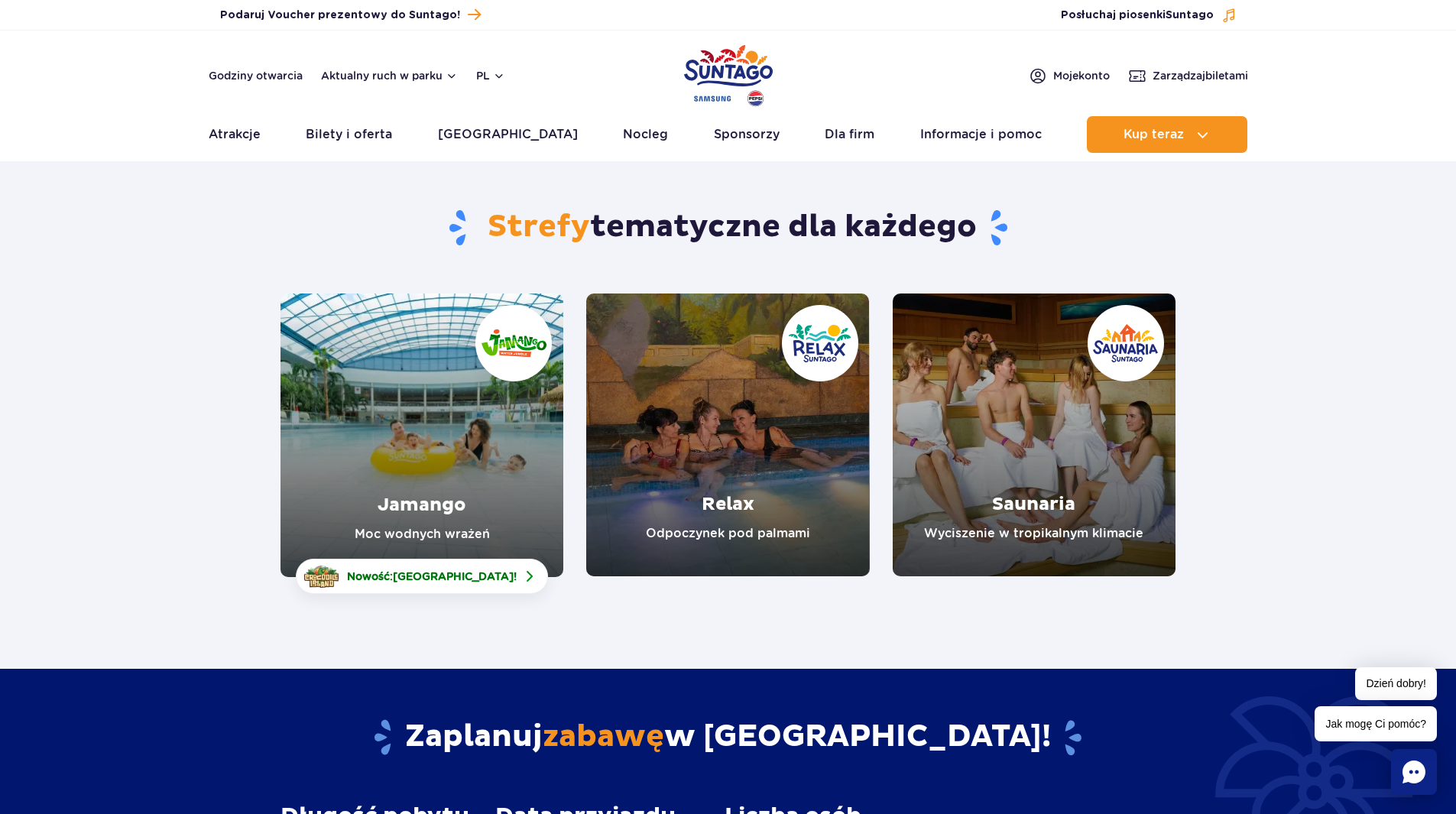
click at [765, 461] on link "Relax" at bounding box center [728, 435] width 283 height 283
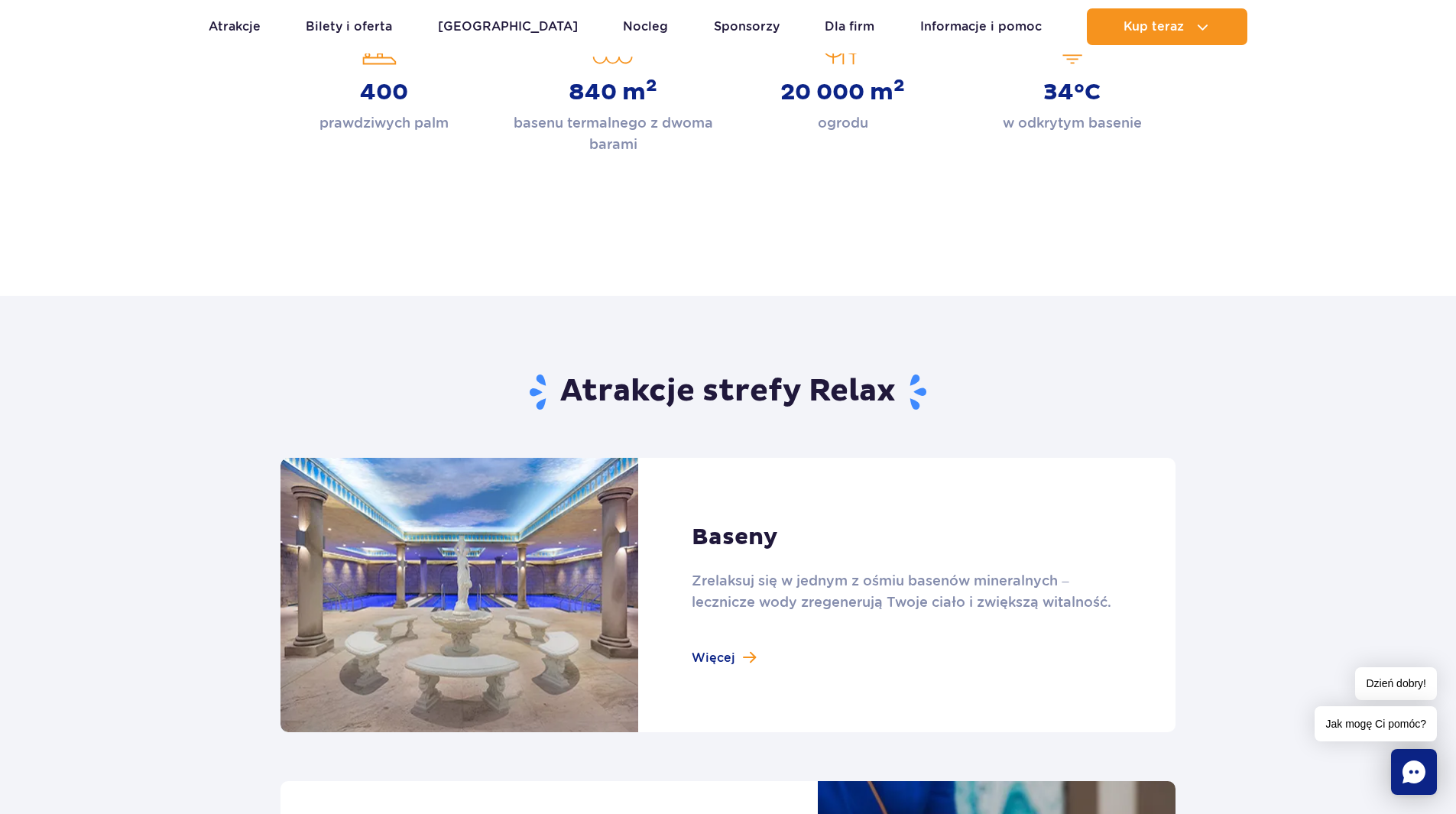
scroll to position [688, 0]
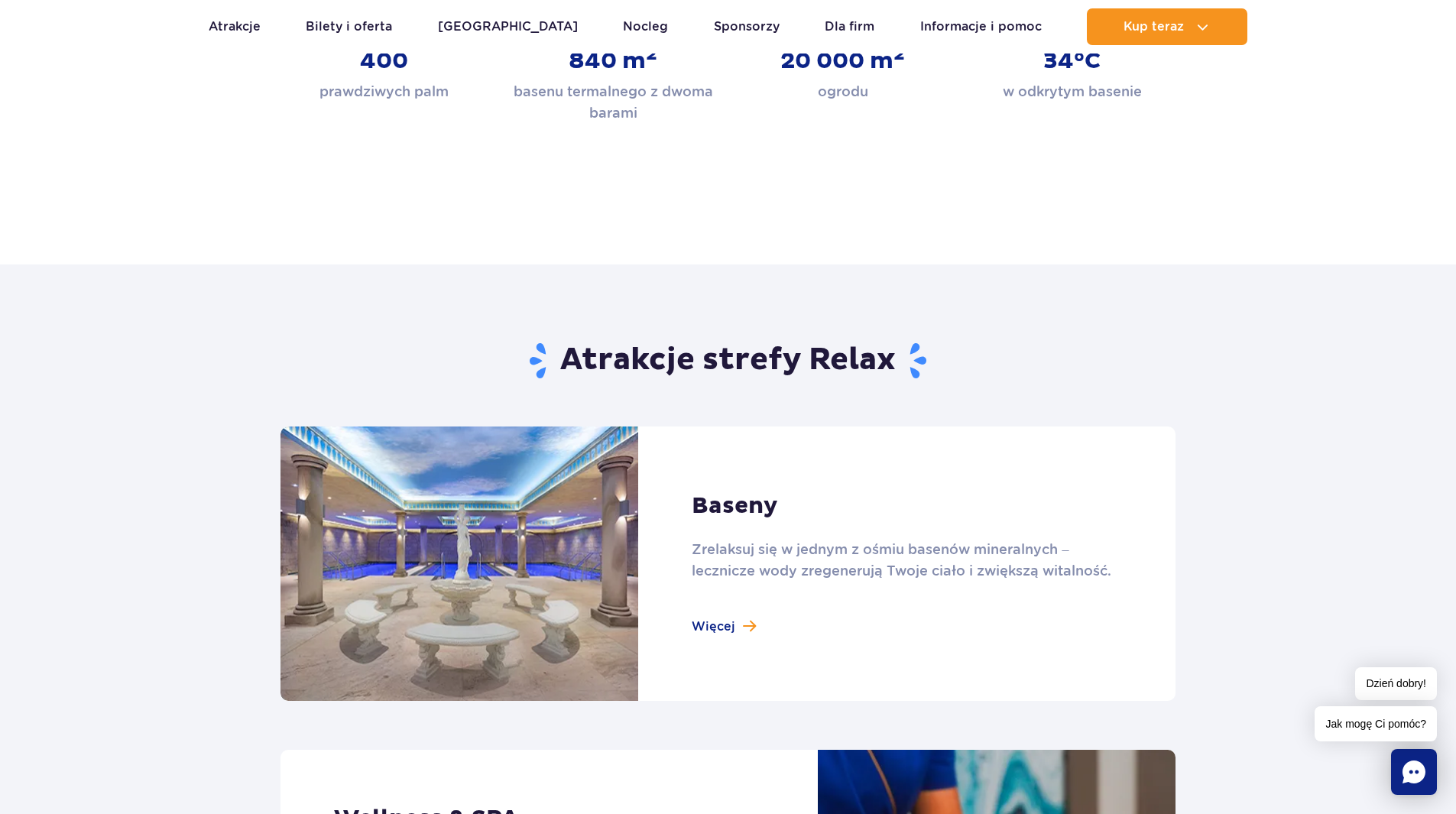
click at [728, 628] on link at bounding box center [728, 563] width 895 height 274
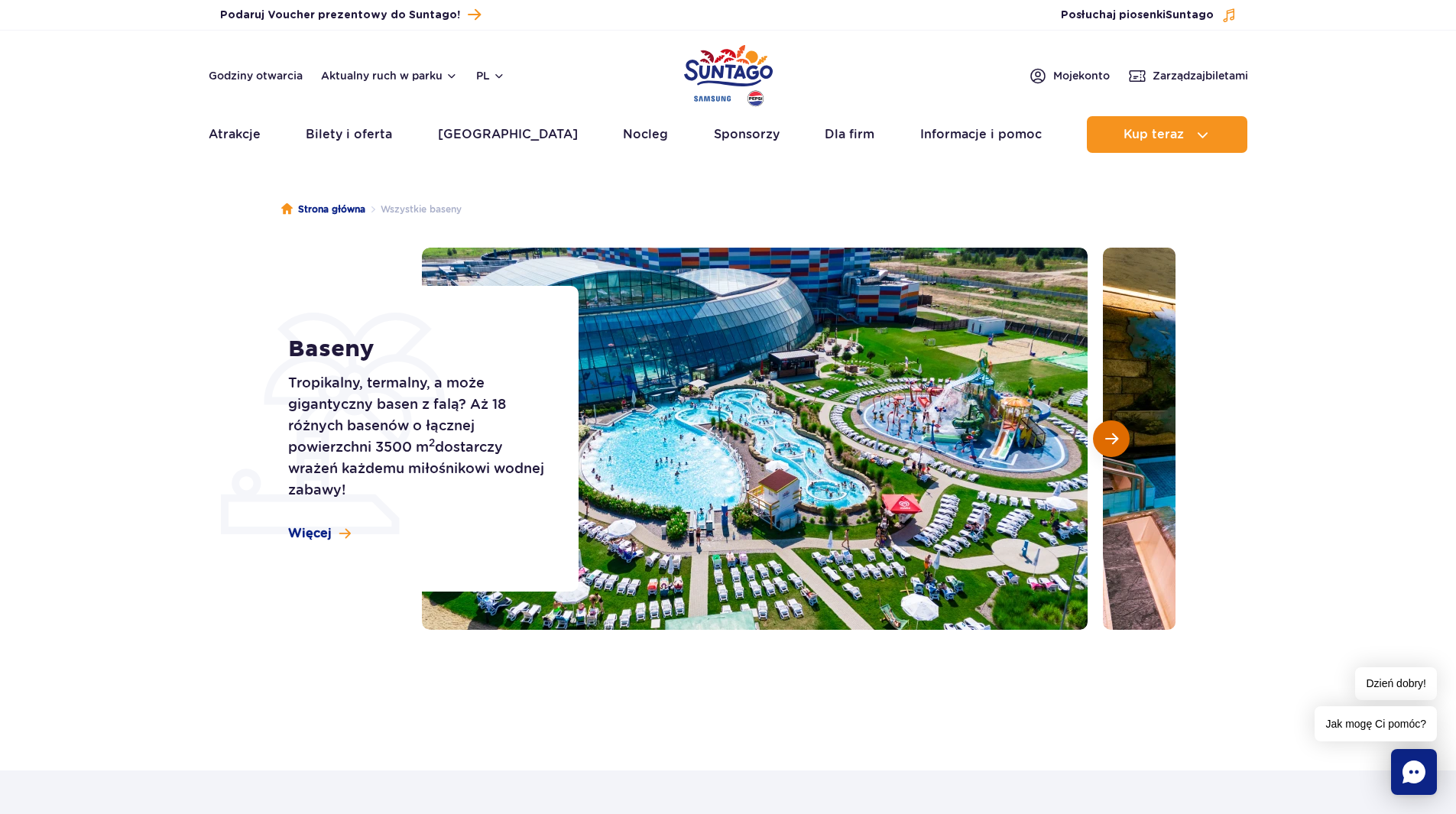
click at [1117, 439] on span "Następny slajd" at bounding box center [1111, 439] width 13 height 14
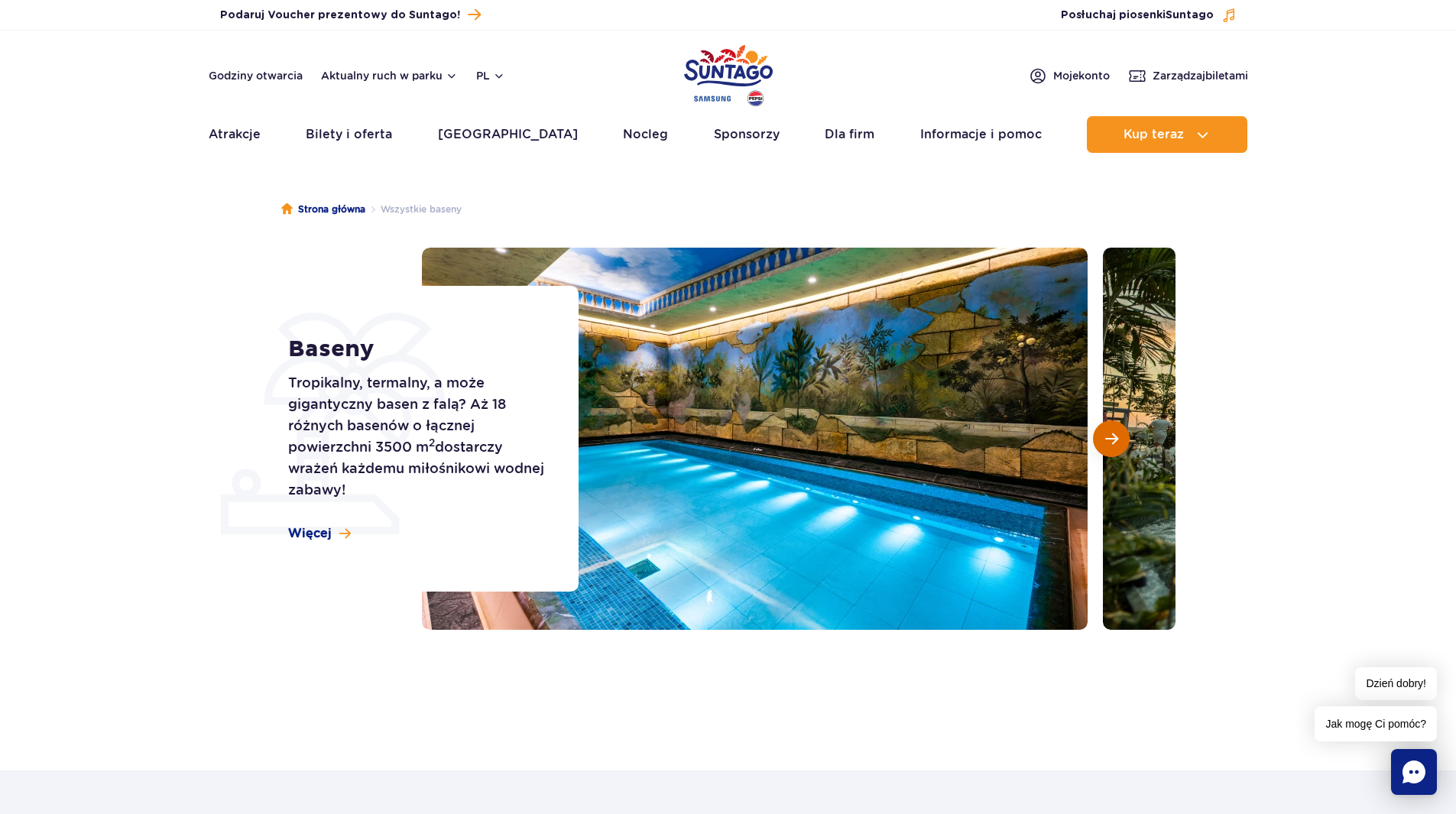
click at [1117, 439] on span "Następny slajd" at bounding box center [1111, 439] width 13 height 14
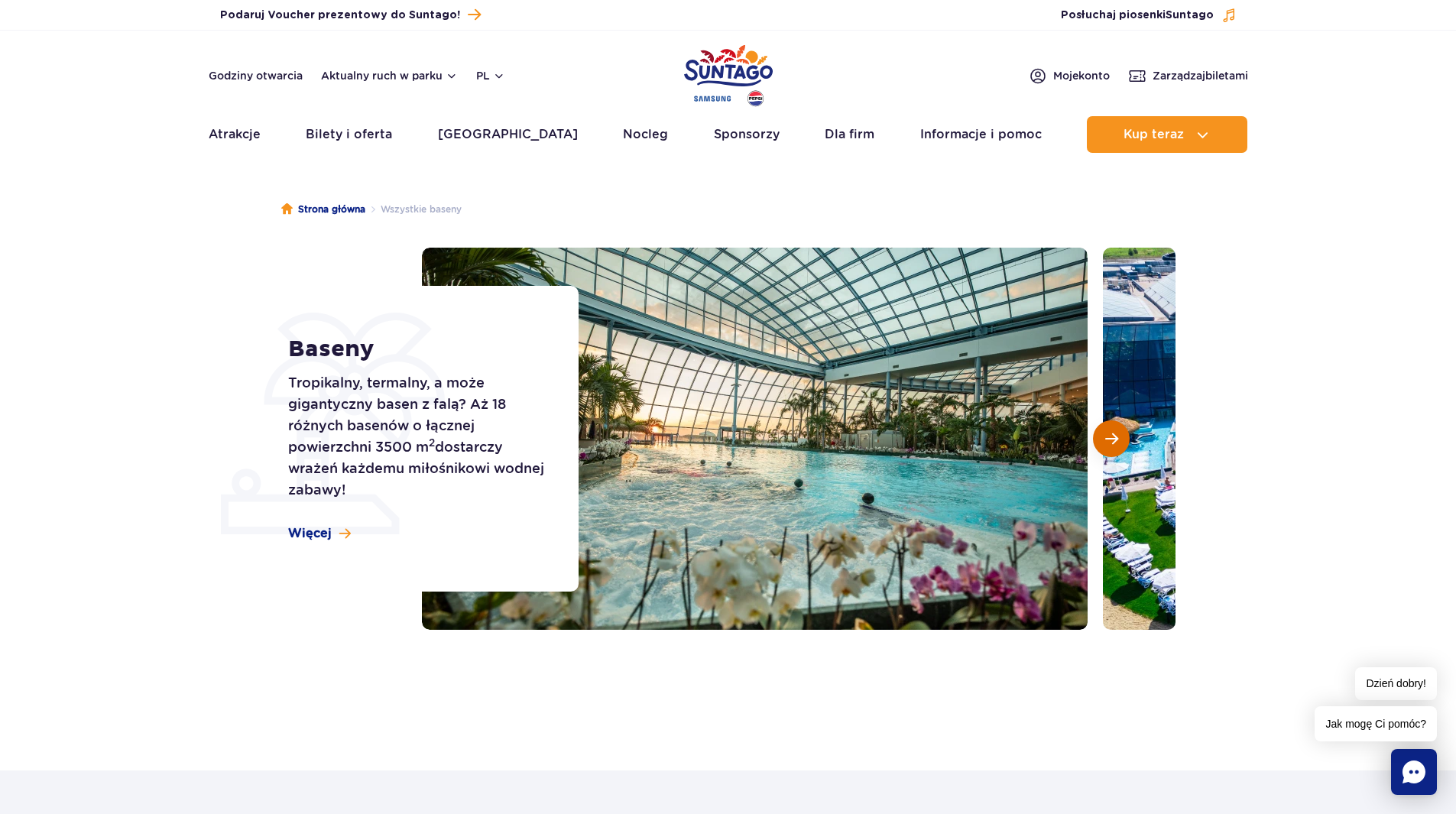
click at [1117, 439] on span "Następny slajd" at bounding box center [1111, 439] width 13 height 14
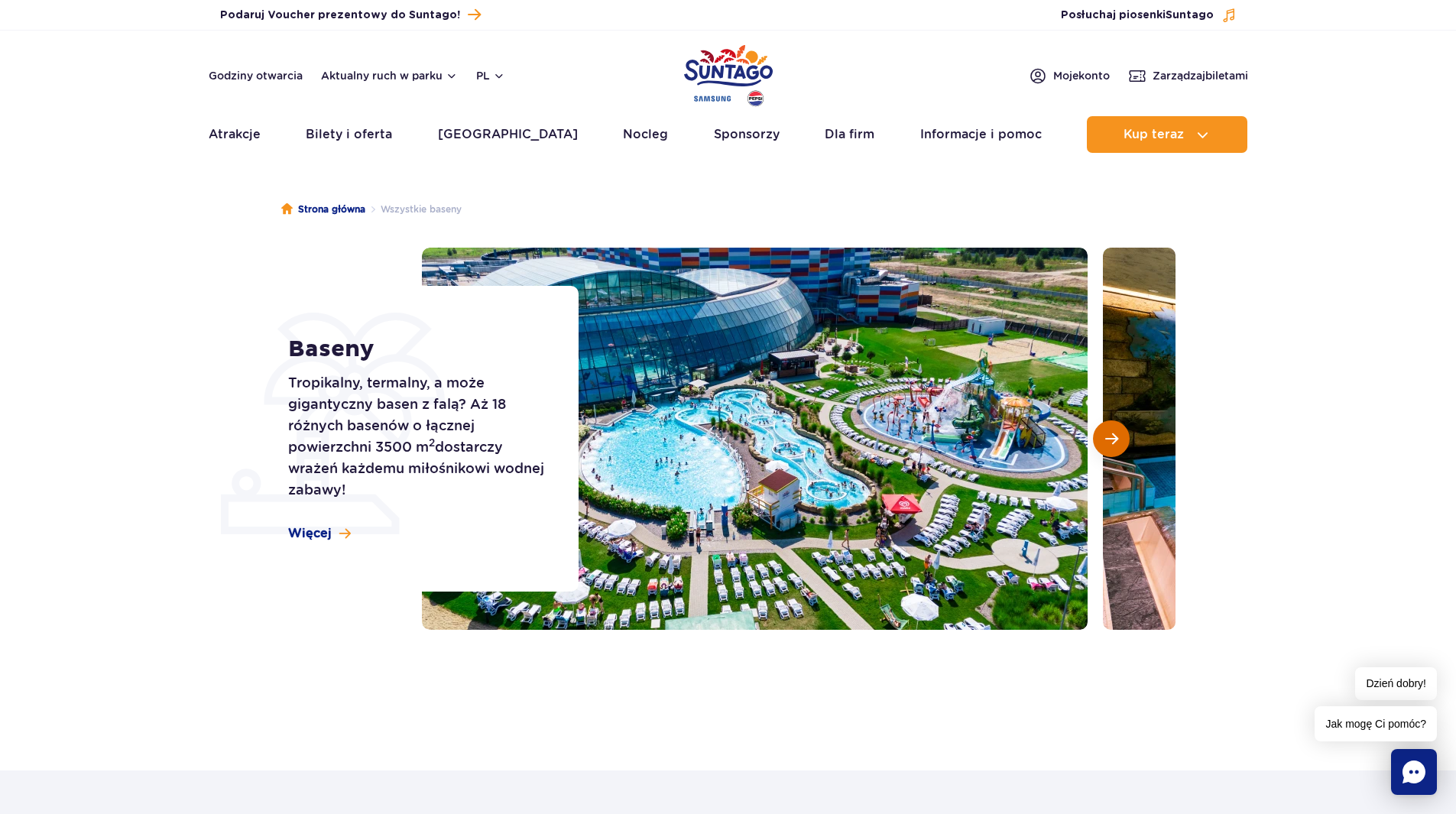
click at [1117, 439] on span "Następny slajd" at bounding box center [1111, 439] width 13 height 14
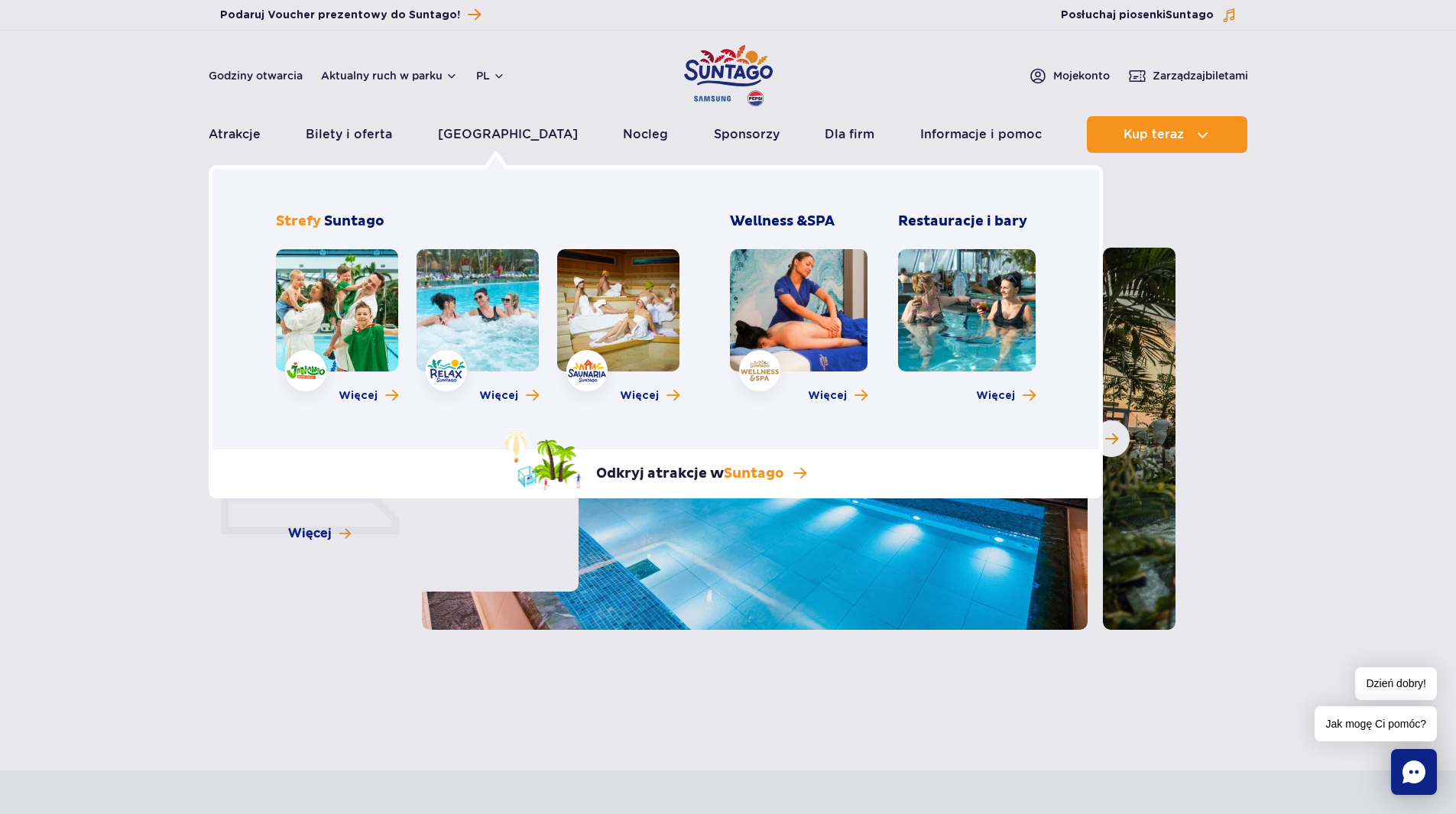
click at [600, 292] on link at bounding box center [619, 310] width 122 height 122
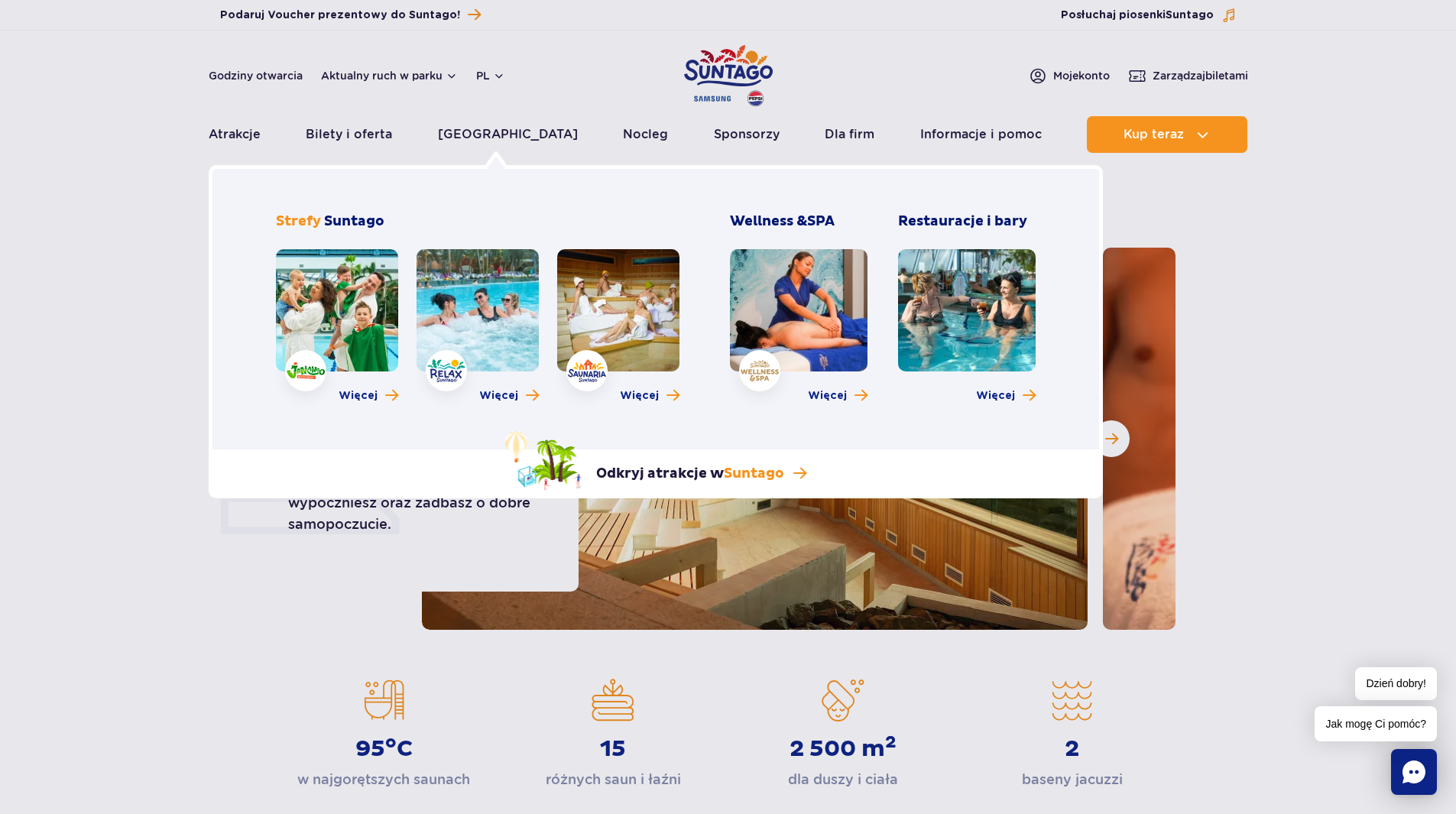
click at [1009, 334] on link at bounding box center [967, 310] width 138 height 122
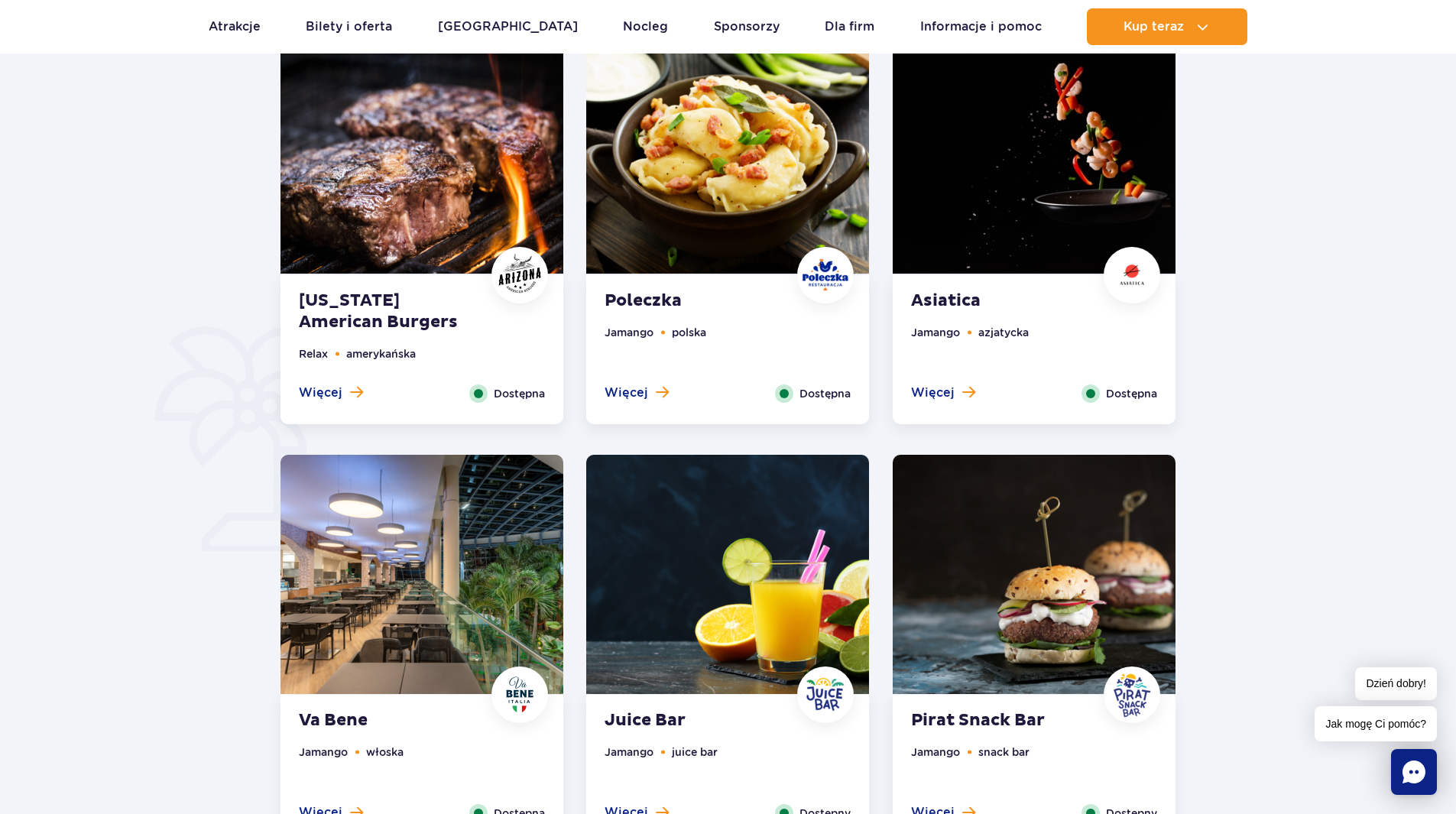
scroll to position [841, 0]
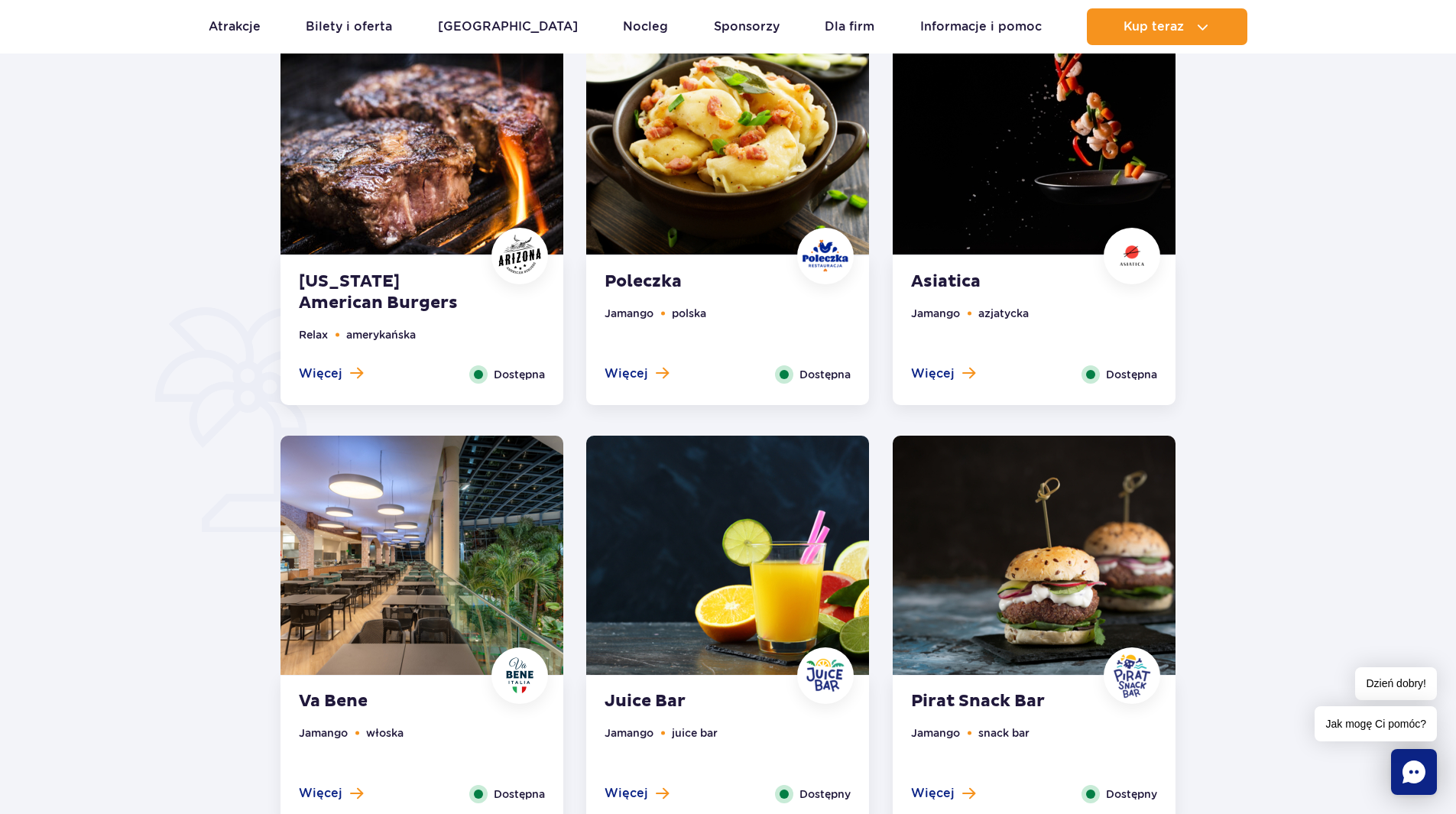
click at [660, 282] on strong "Poleczka" at bounding box center [697, 282] width 185 height 21
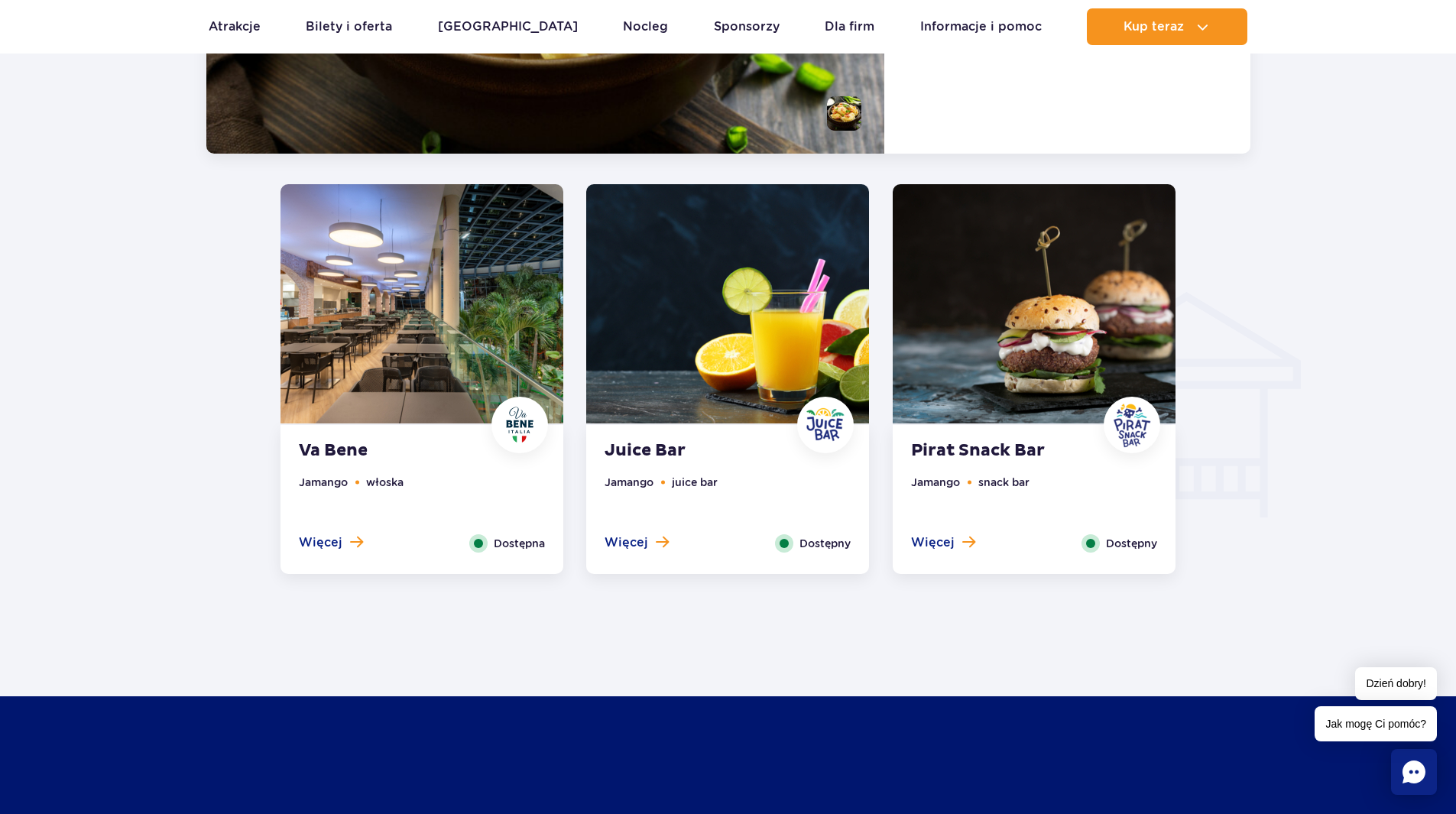
scroll to position [1570, 0]
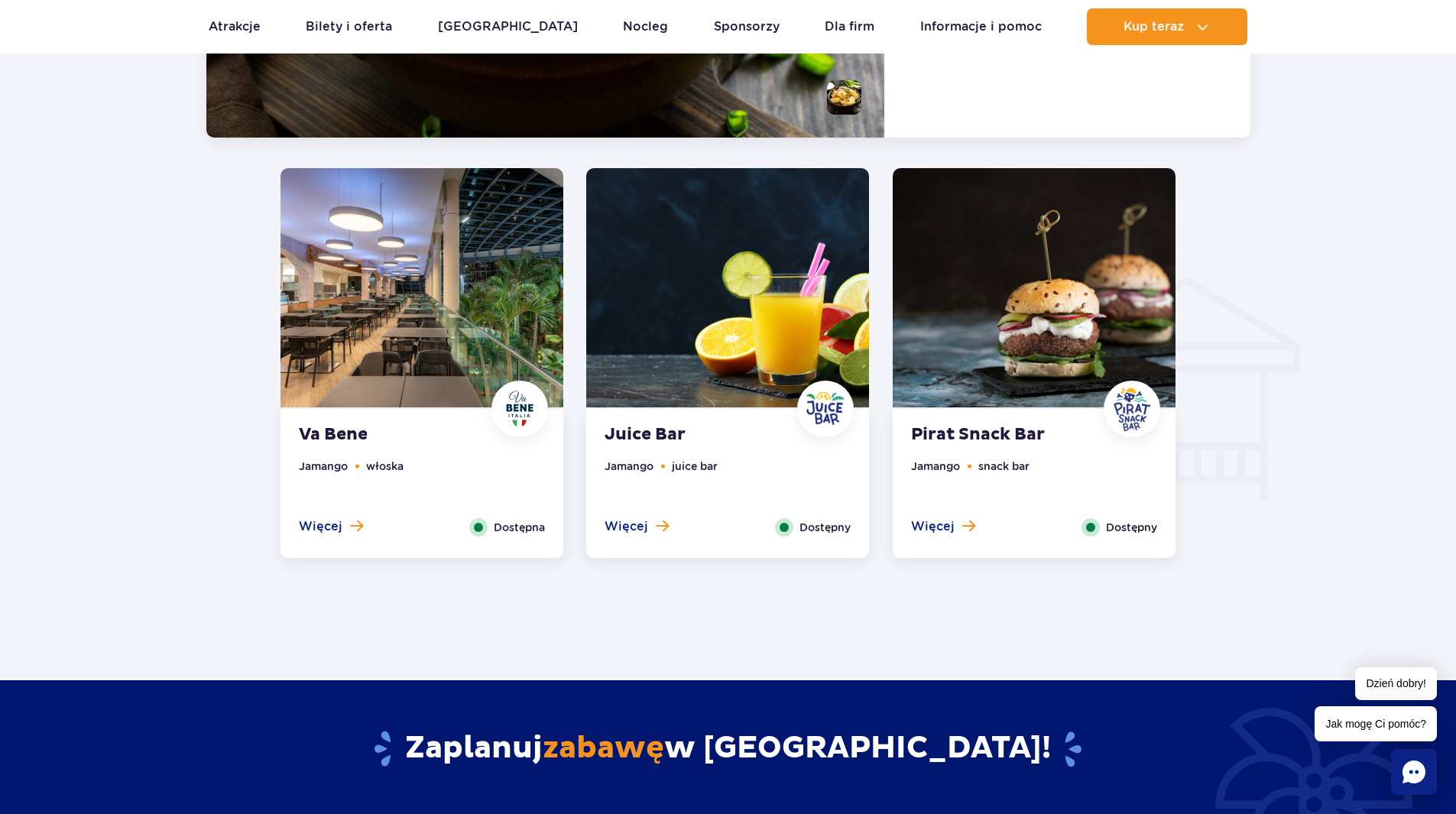
click at [953, 517] on ul "Jamango snack bar" at bounding box center [1035, 488] width 246 height 60
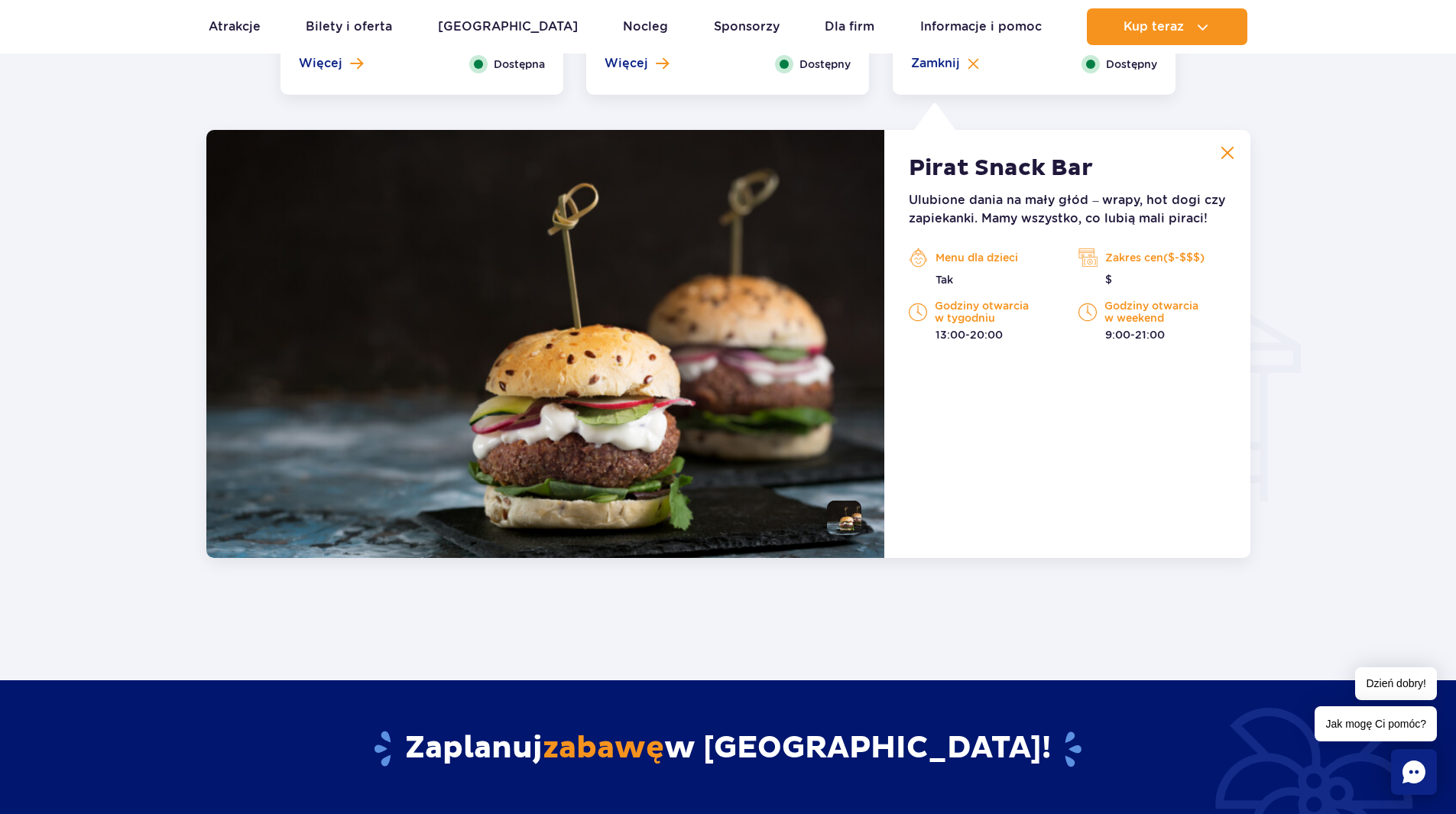
scroll to position [1608, 0]
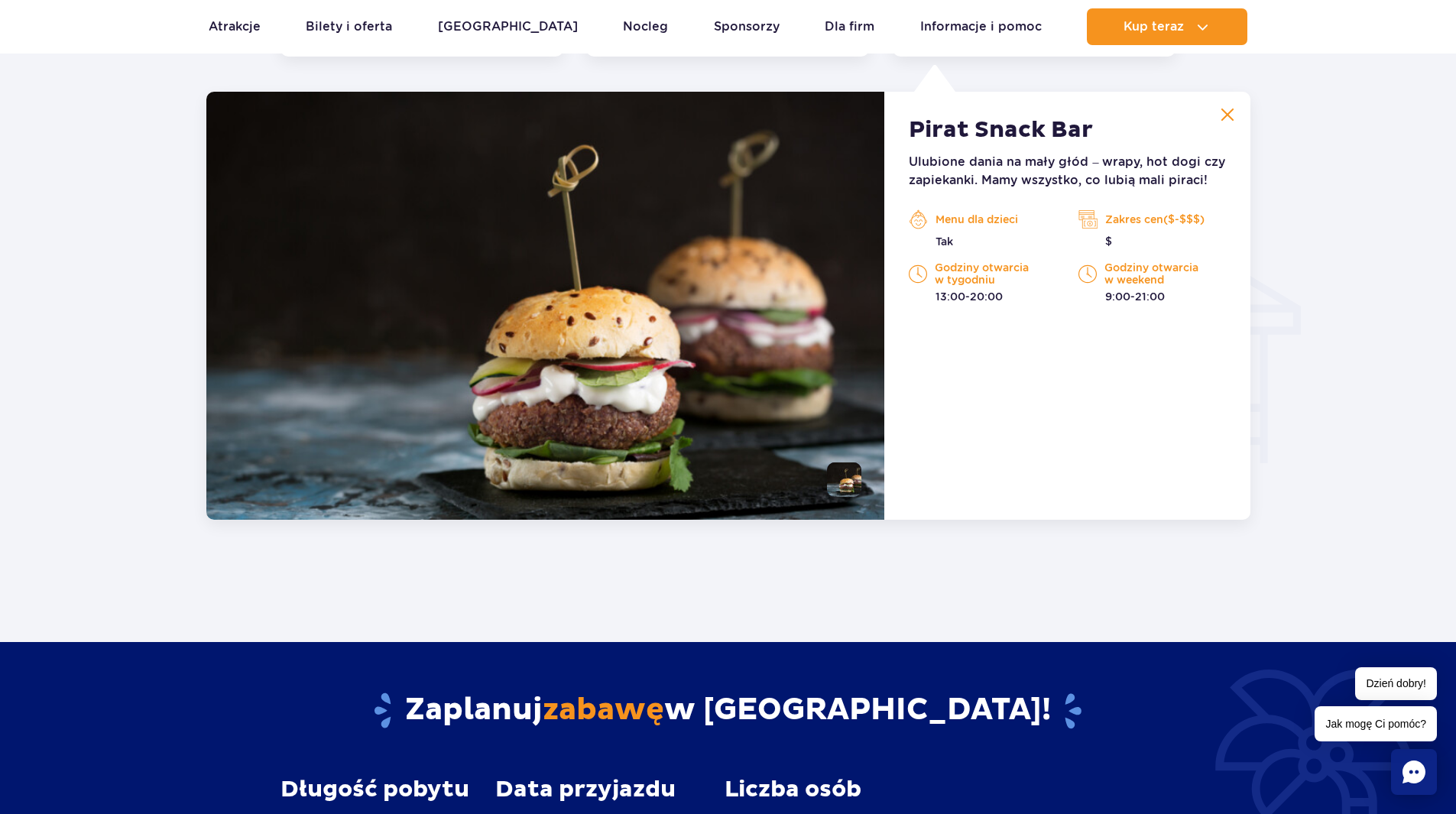
click at [1226, 111] on img at bounding box center [1227, 115] width 14 height 14
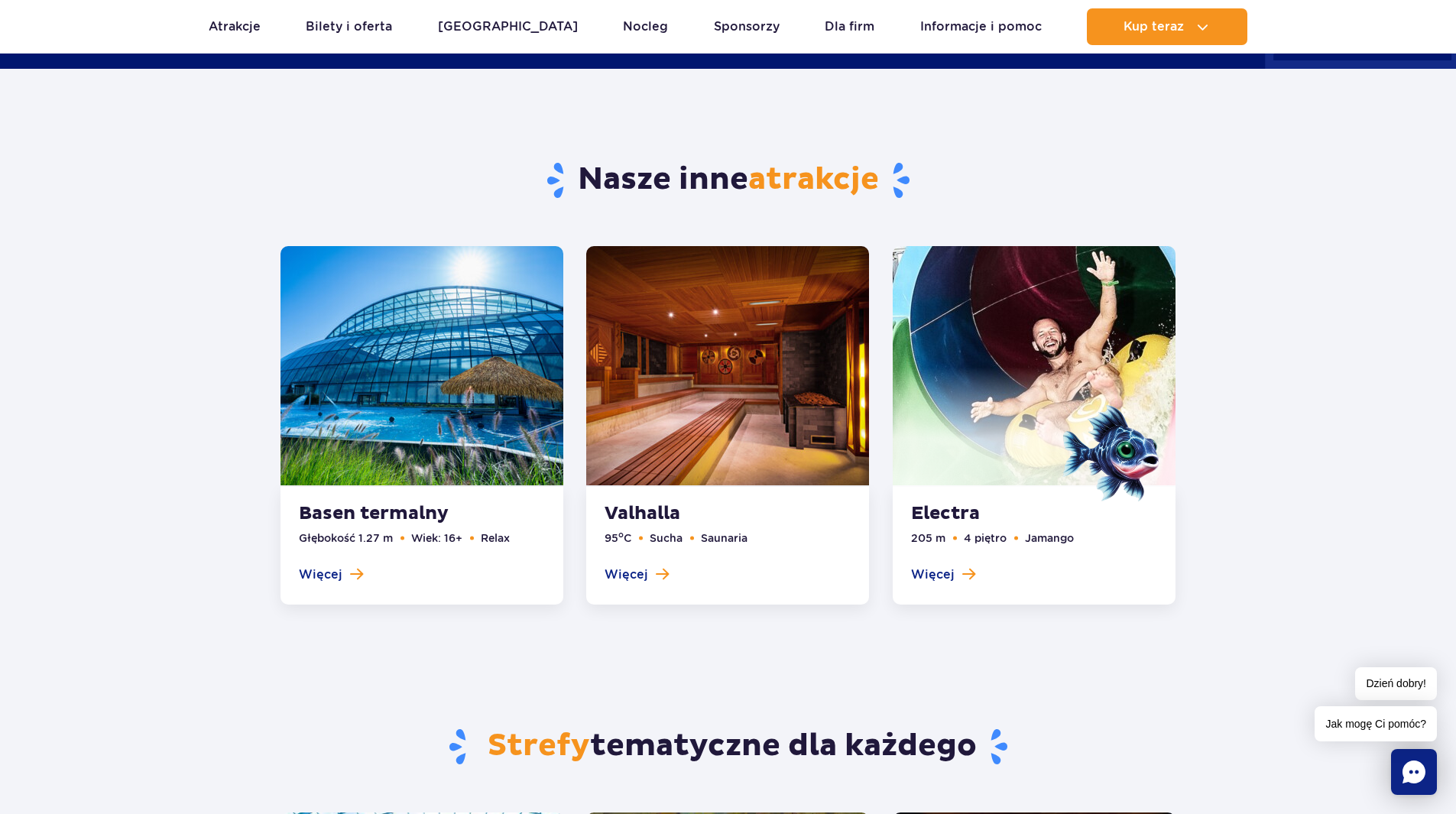
scroll to position [2143, 0]
